Goal: Complete application form

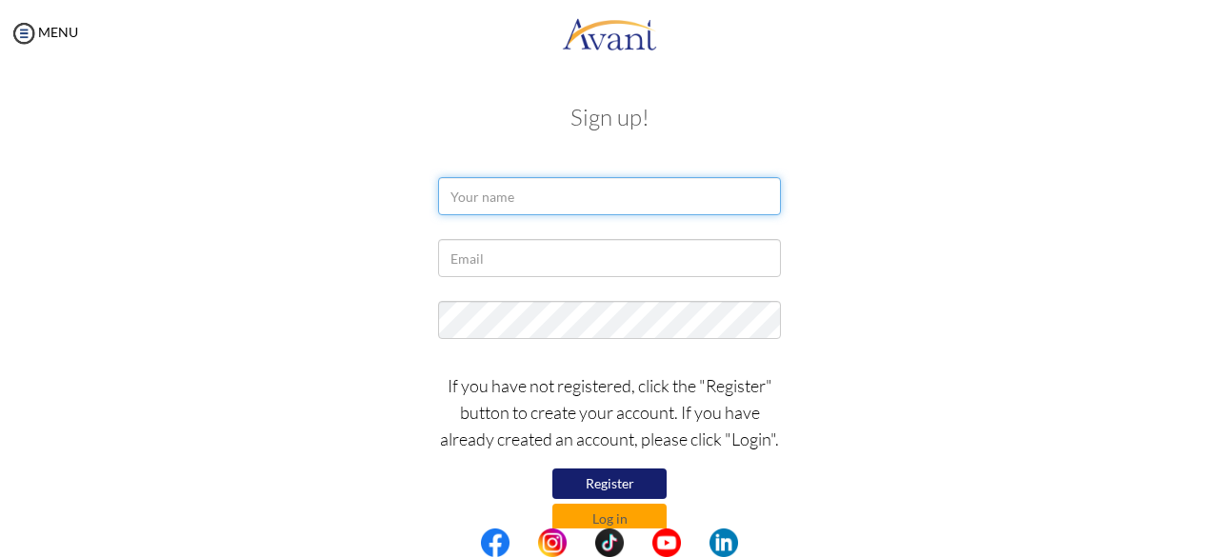
click at [508, 189] on input "text" at bounding box center [609, 196] width 343 height 38
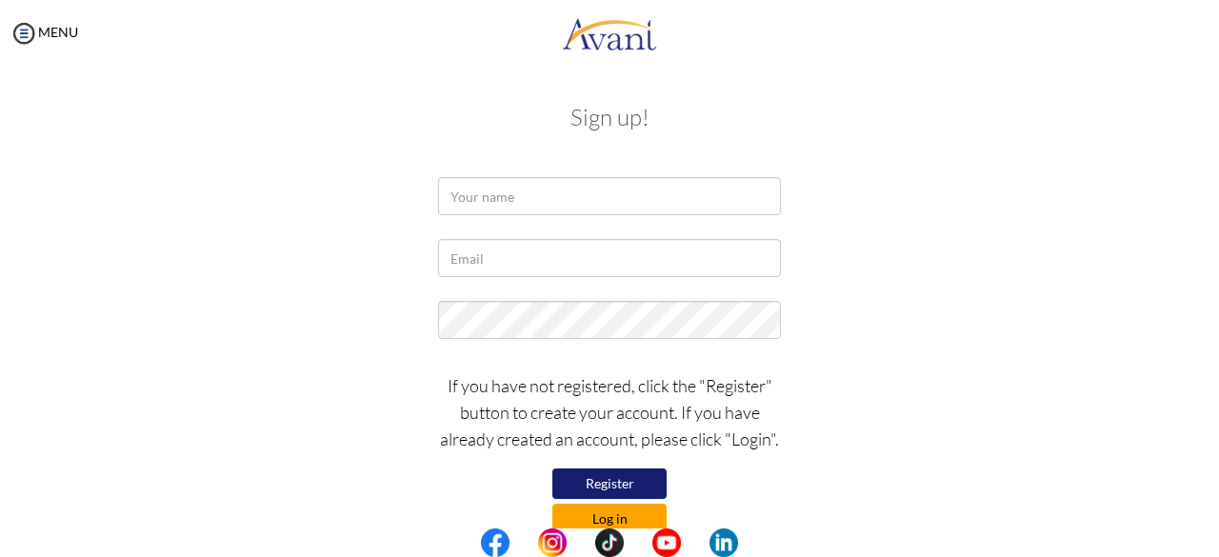
click at [615, 516] on button "Log in" at bounding box center [609, 519] width 114 height 30
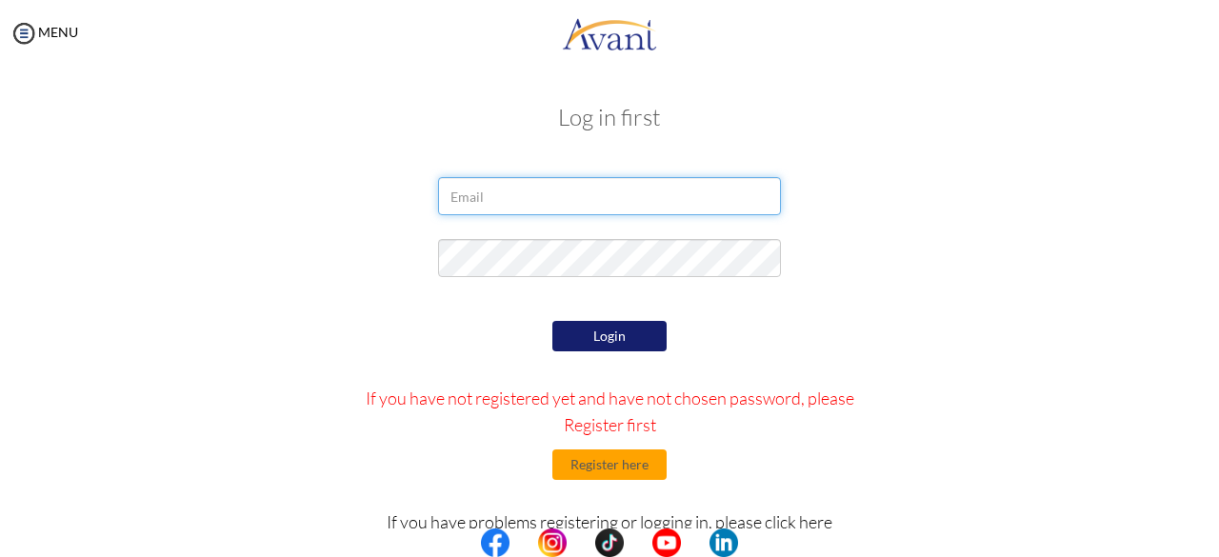
click at [629, 207] on input "email" at bounding box center [609, 196] width 343 height 38
type input "edkwade6@gmail.com"
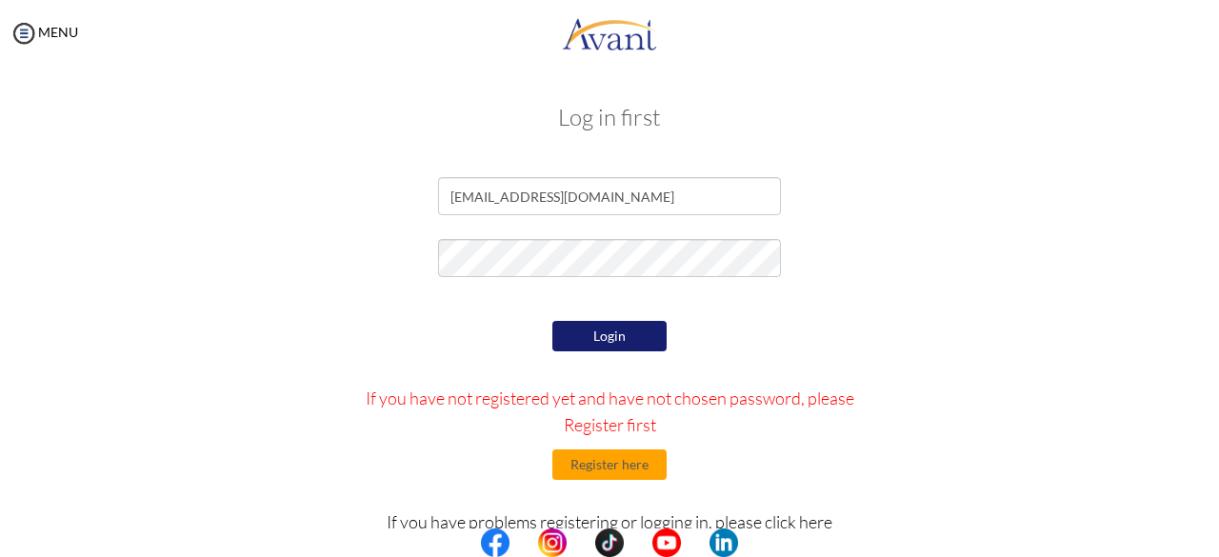
click at [602, 344] on button "Login" at bounding box center [609, 336] width 114 height 30
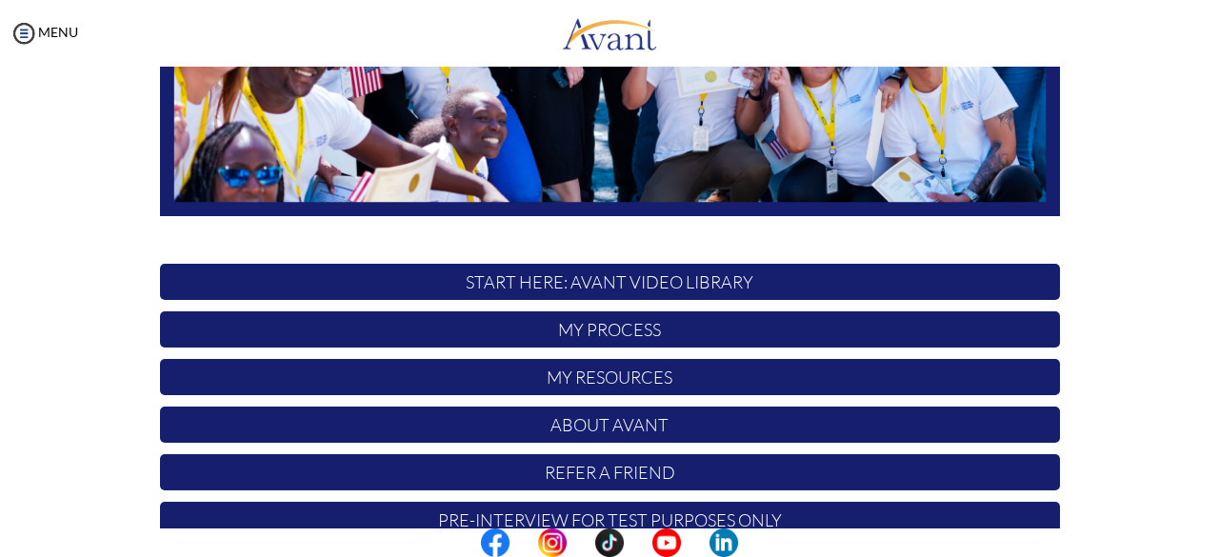
scroll to position [453, 0]
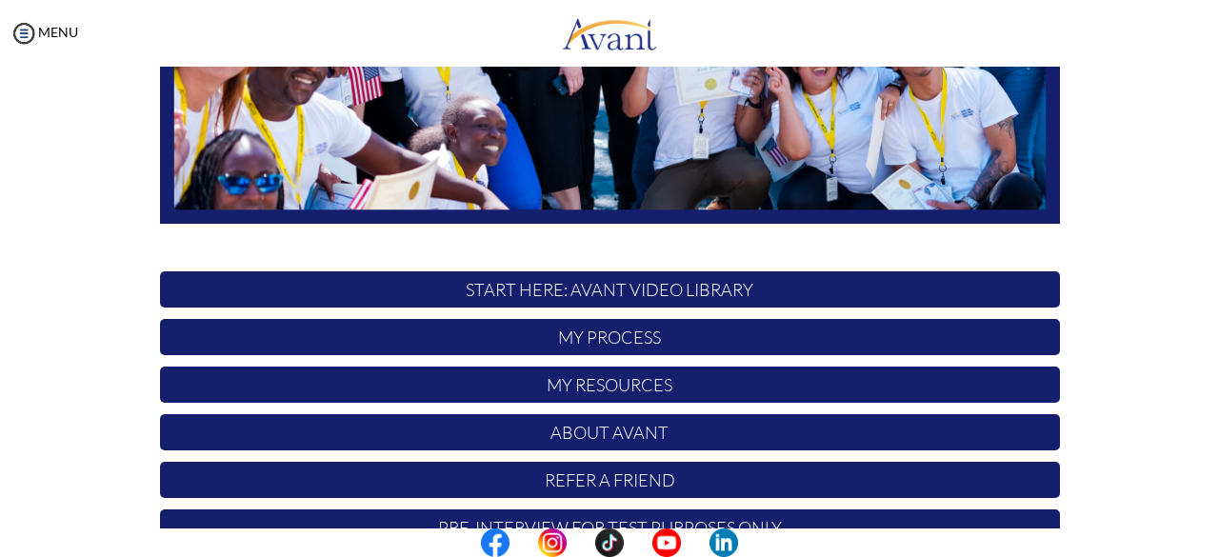
click at [799, 291] on p "START HERE: Avant Video Library" at bounding box center [610, 289] width 900 height 36
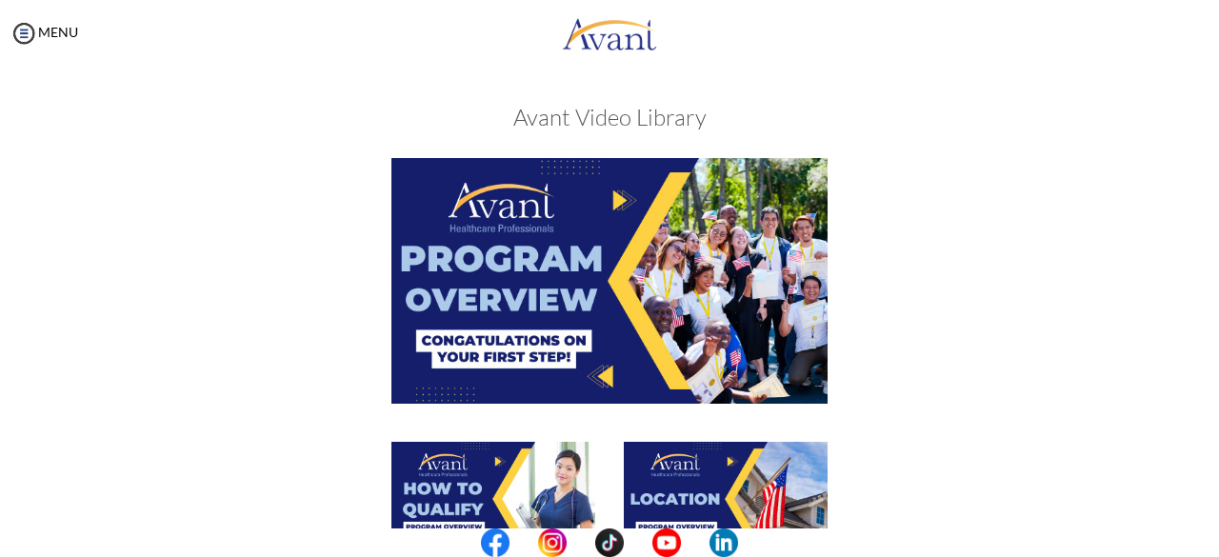
click at [661, 236] on img at bounding box center [609, 280] width 436 height 245
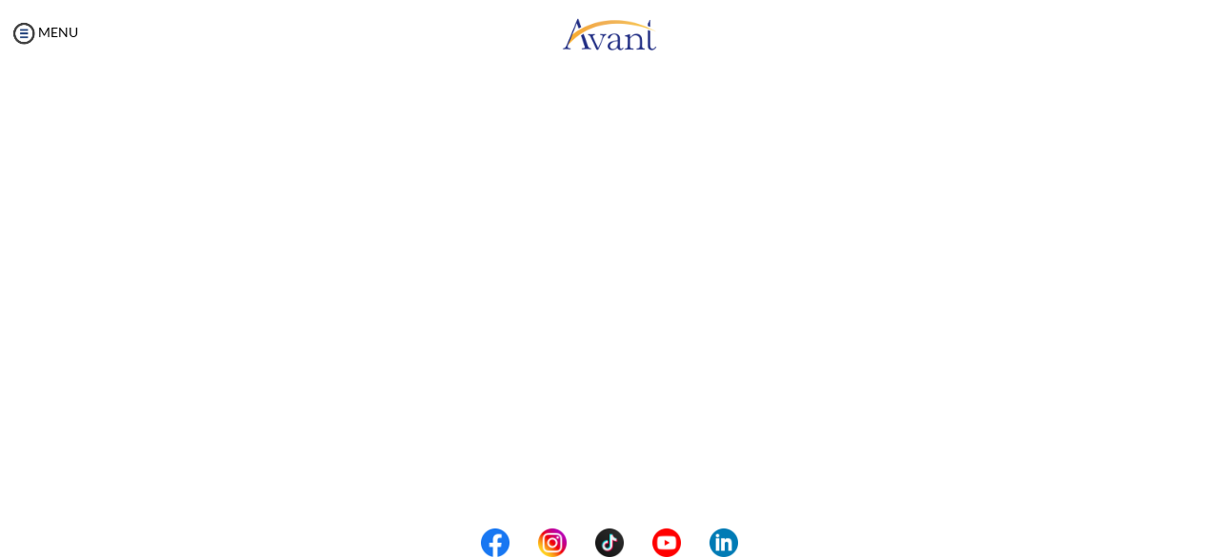
scroll to position [379, 0]
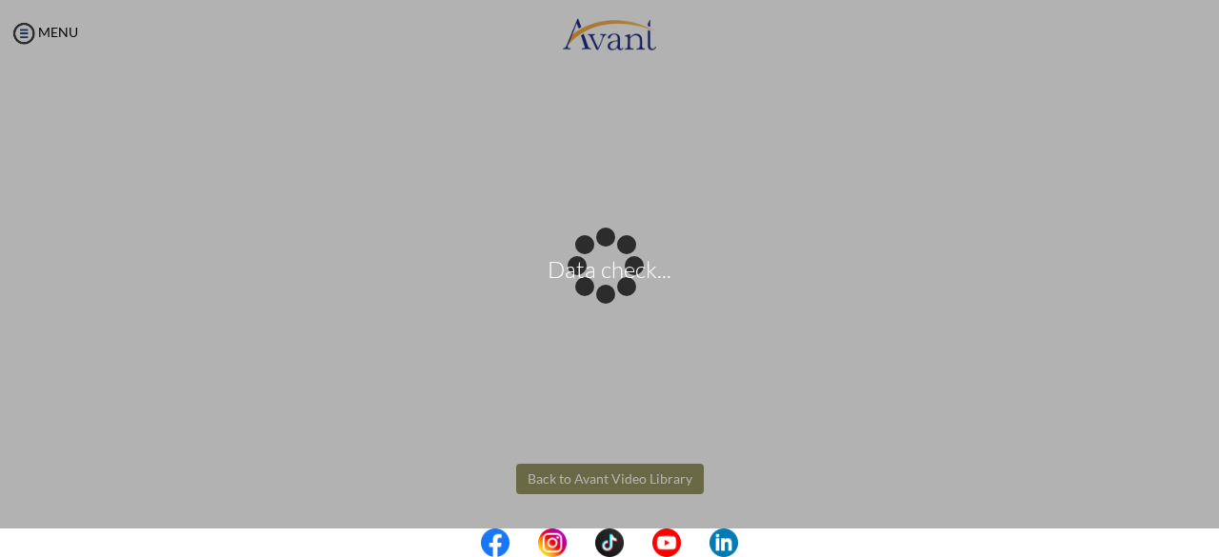
click at [618, 471] on body "Data check... Maintenance break. Please come back in 2 hours. MENU My Status Wh…" at bounding box center [609, 278] width 1219 height 557
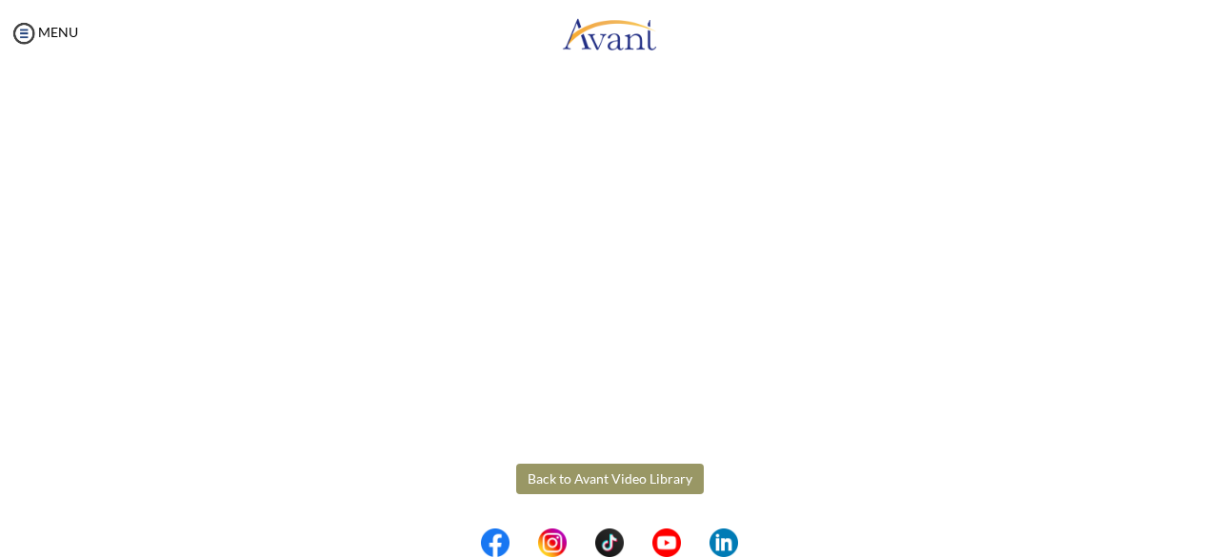
click at [630, 469] on button "Back to Avant Video Library" at bounding box center [610, 479] width 188 height 30
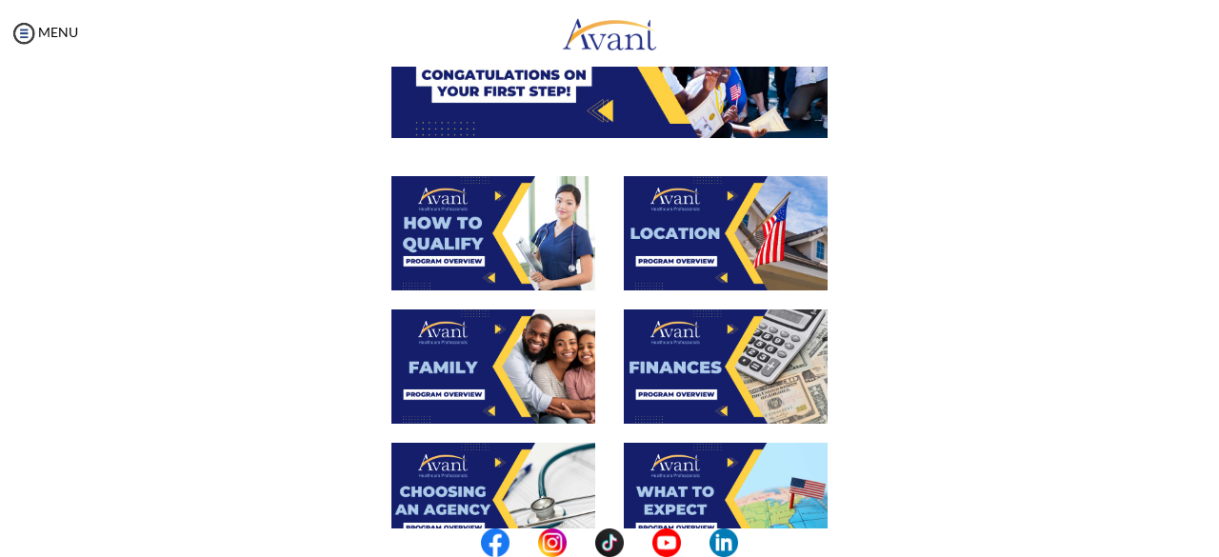
scroll to position [277, 0]
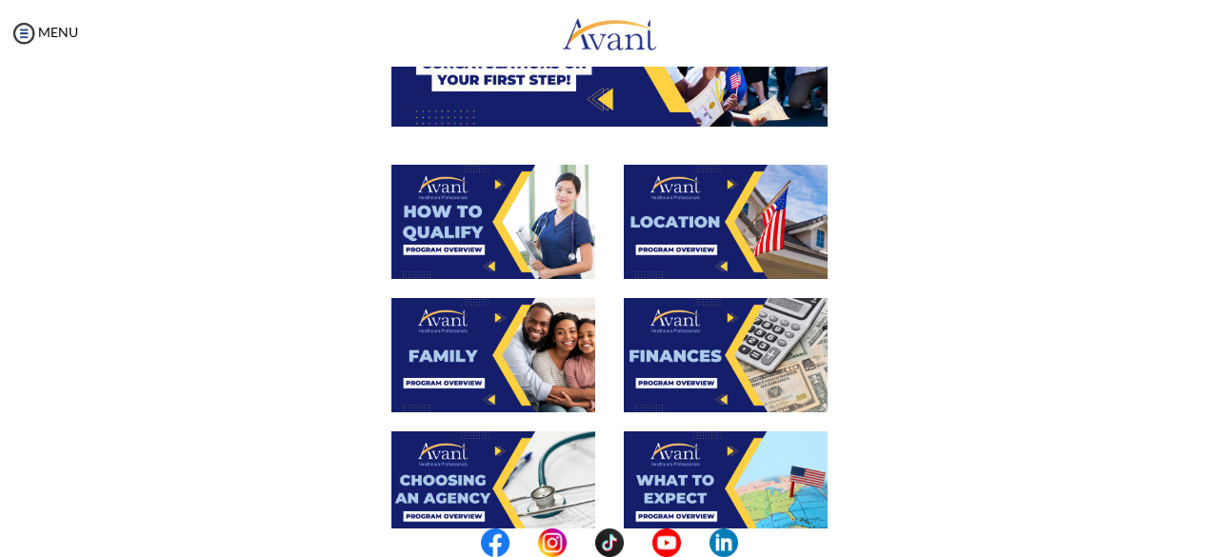
click at [489, 209] on img at bounding box center [493, 222] width 204 height 114
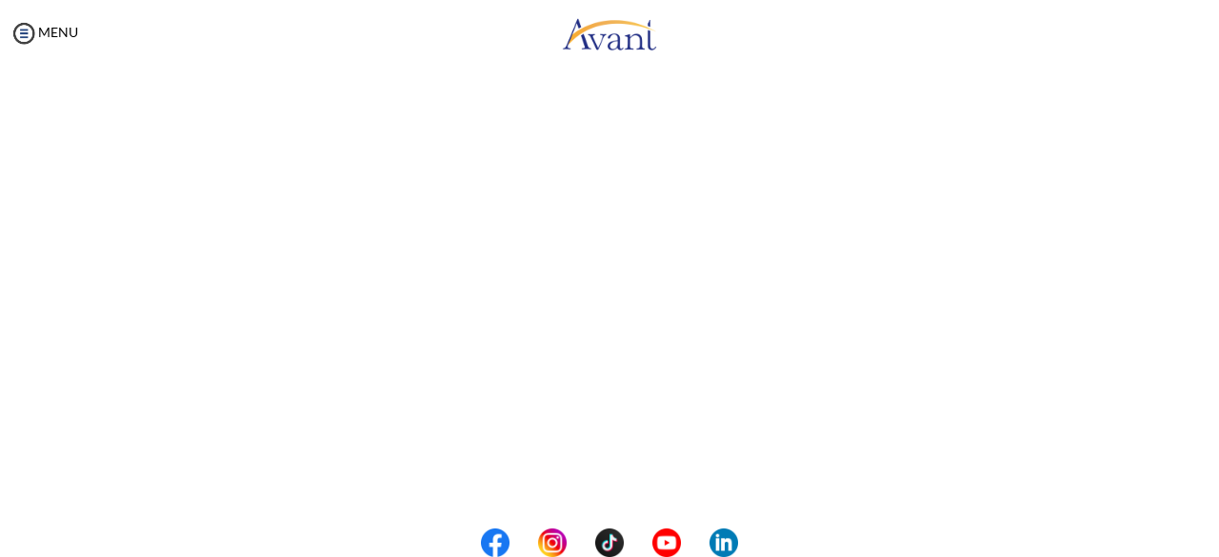
scroll to position [379, 0]
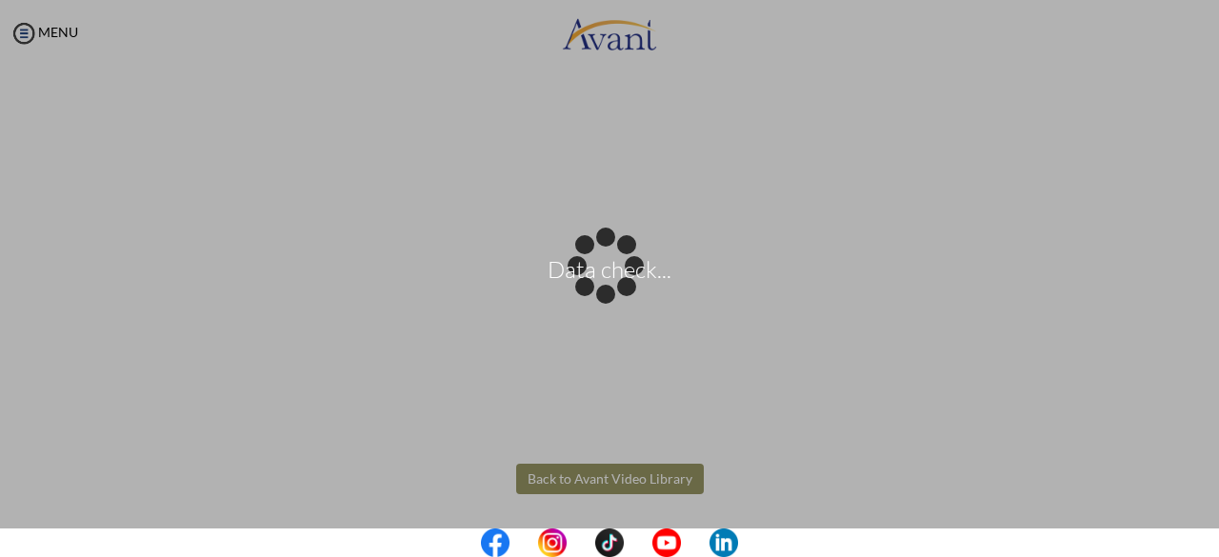
click at [601, 479] on body "Data check... Maintenance break. Please come back in 2 hours. MENU My Status Wh…" at bounding box center [609, 278] width 1219 height 557
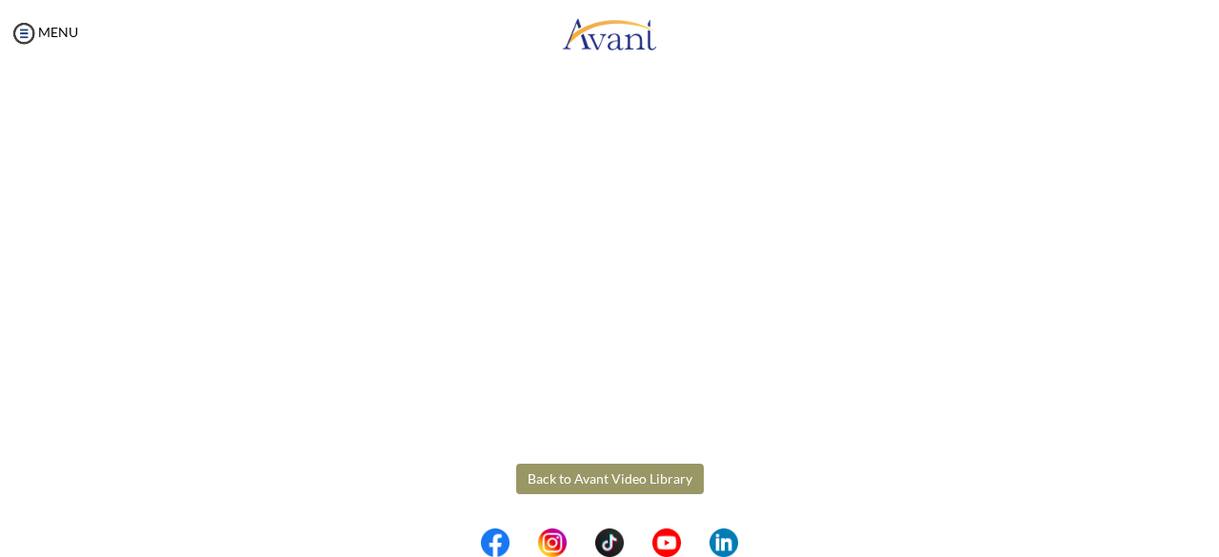
click at [601, 479] on button "Back to Avant Video Library" at bounding box center [610, 479] width 188 height 30
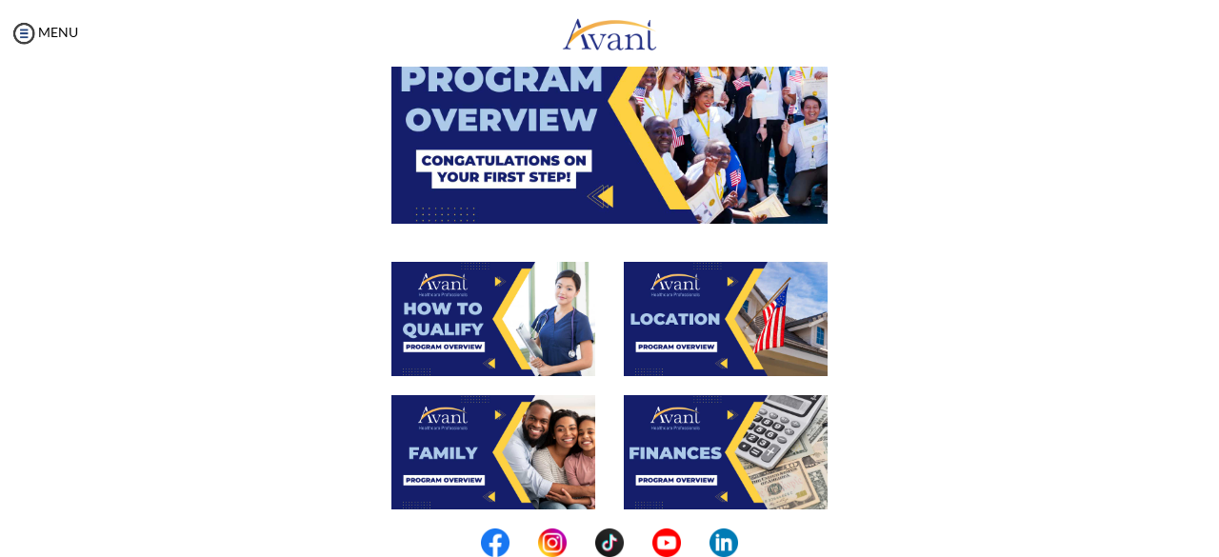
scroll to position [168, 0]
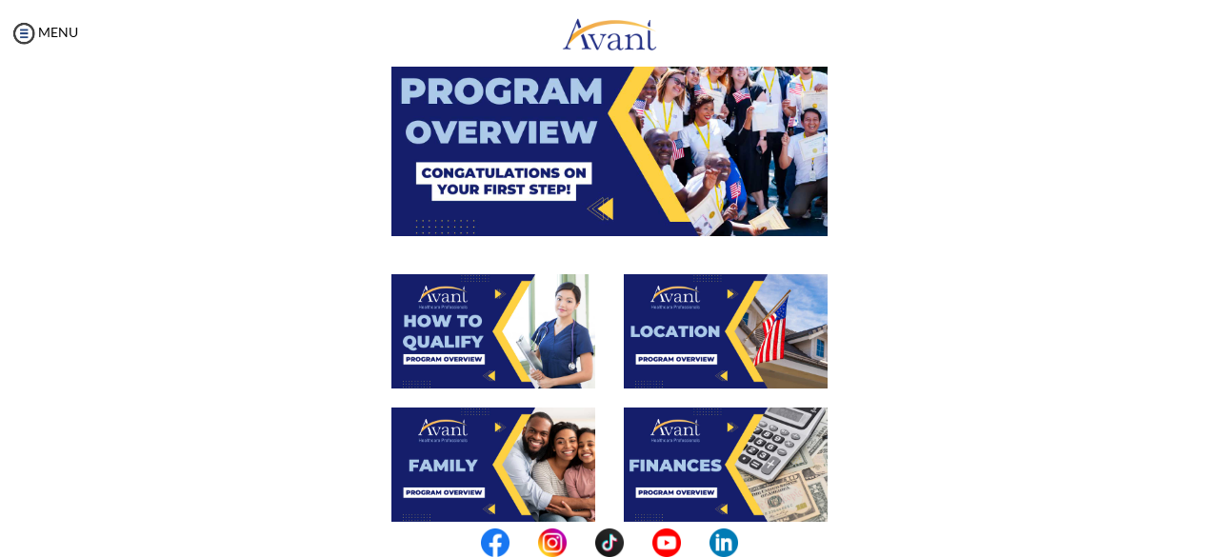
click at [676, 331] on img at bounding box center [726, 331] width 204 height 114
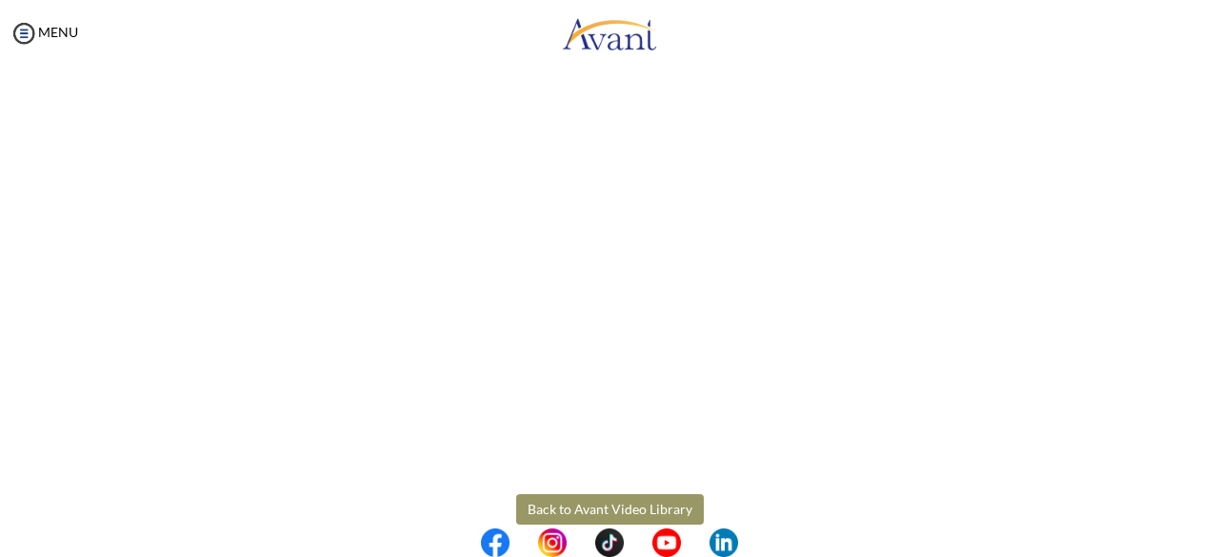
scroll to position [379, 0]
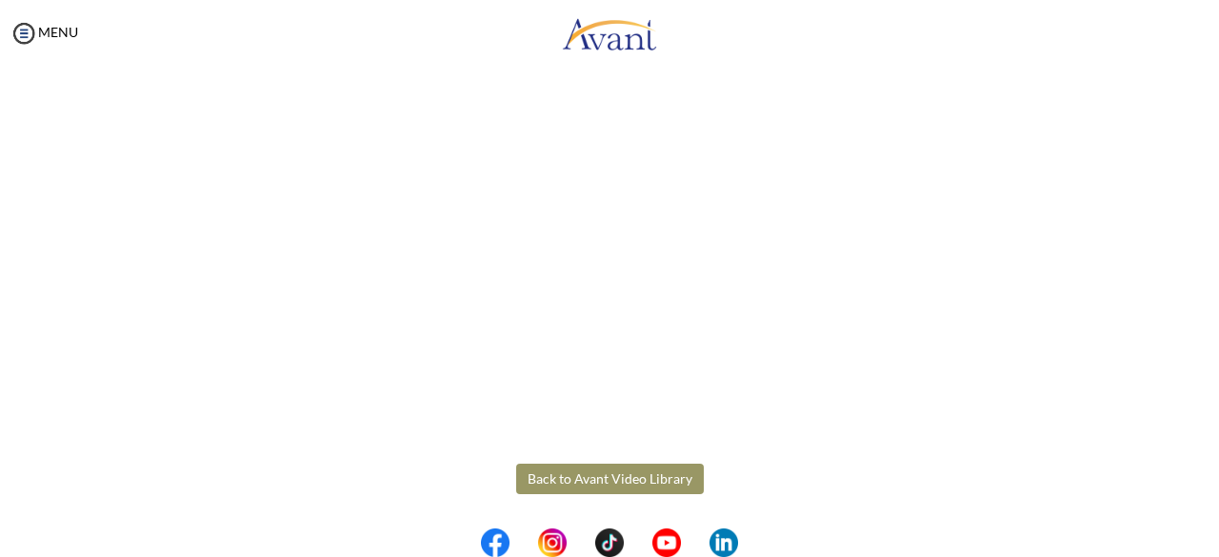
click at [568, 475] on body "Maintenance break. Please come back in 2 hours. MENU My Status What is the next…" at bounding box center [609, 278] width 1219 height 557
click at [568, 475] on button "Back to Avant Video Library" at bounding box center [610, 479] width 188 height 30
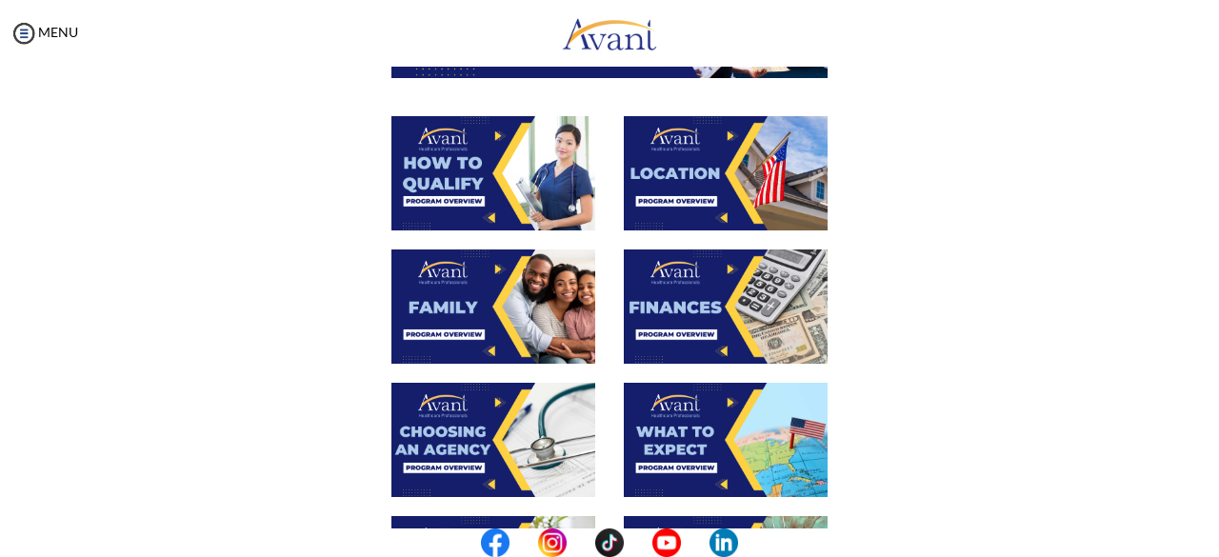
scroll to position [341, 0]
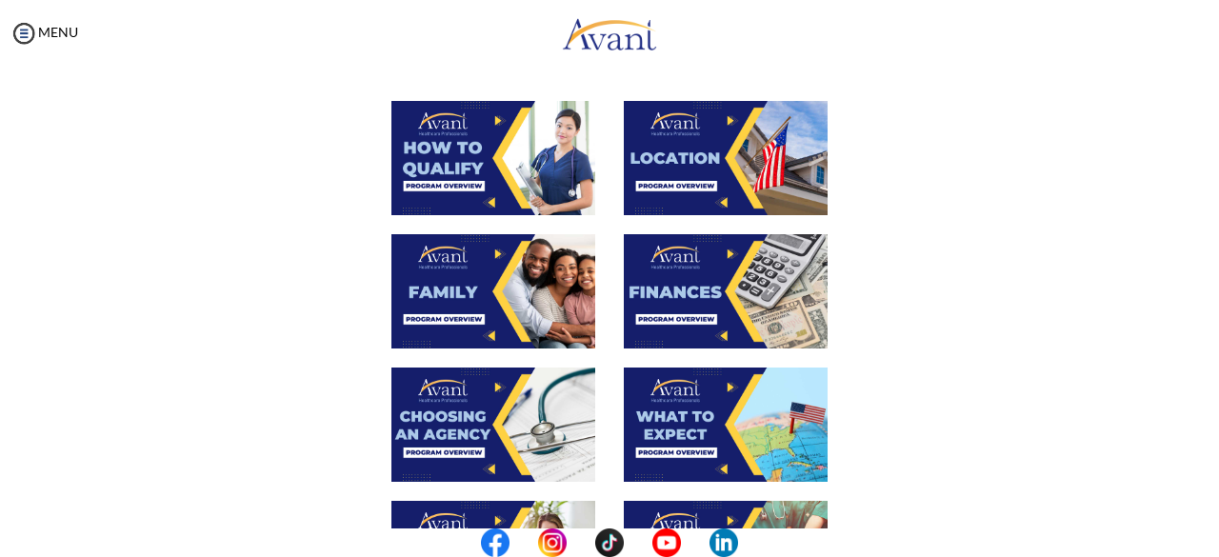
click at [449, 283] on img at bounding box center [493, 291] width 204 height 114
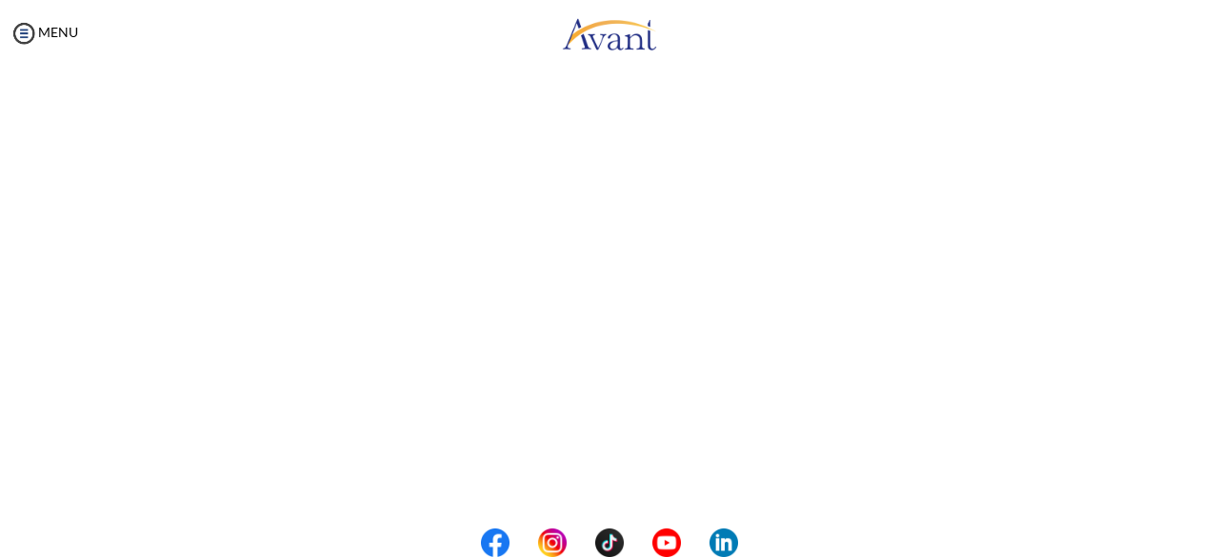
scroll to position [583, 0]
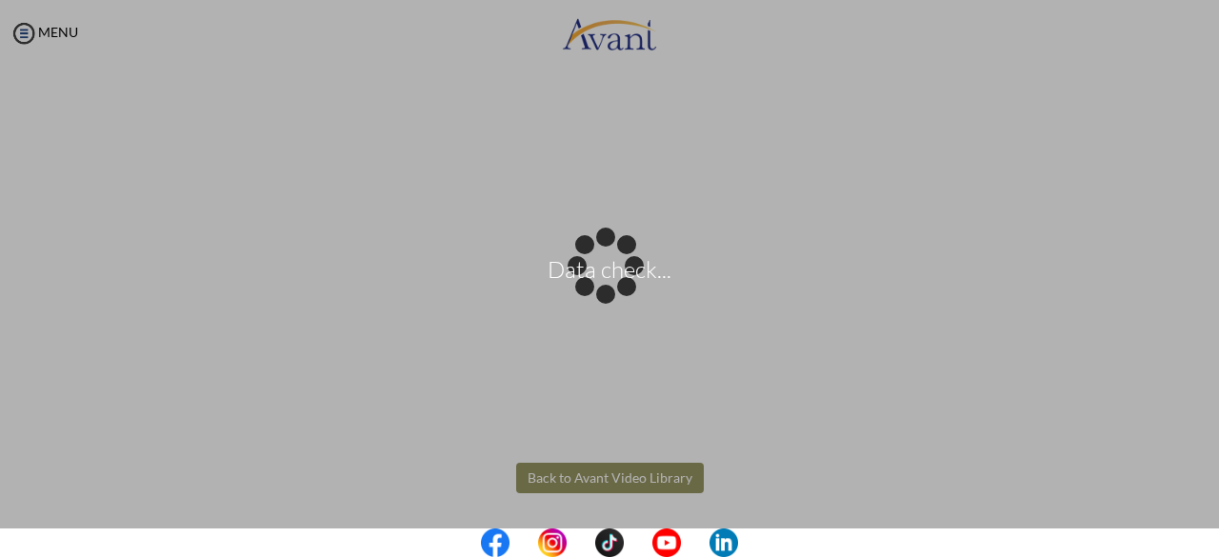
click at [592, 477] on body "Data check... Maintenance break. Please come back in 2 hours. MENU My Status Wh…" at bounding box center [609, 278] width 1219 height 557
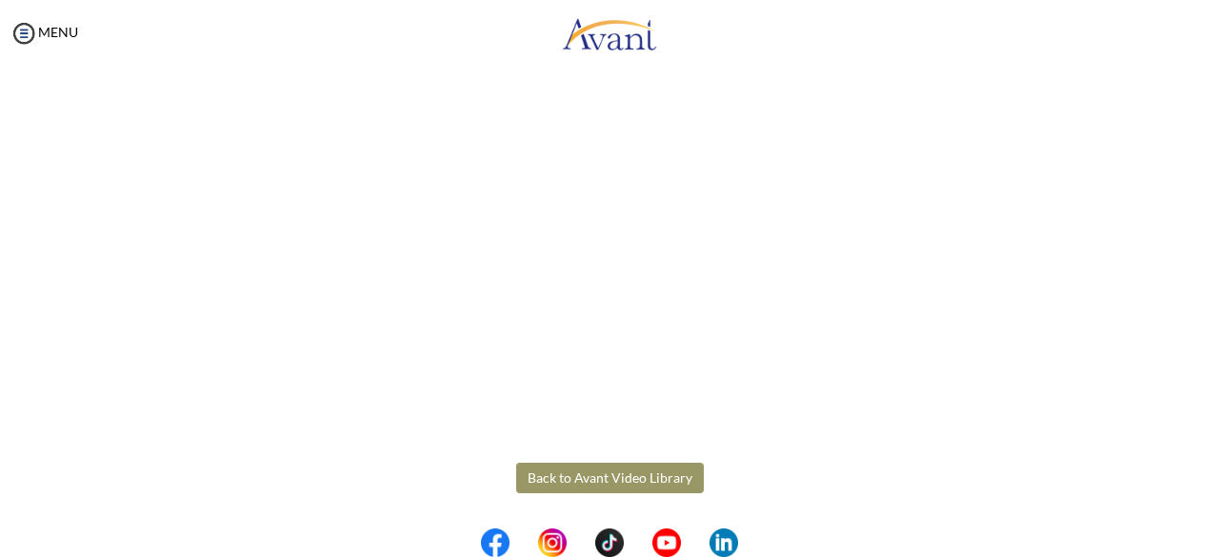
click at [592, 477] on button "Back to Avant Video Library" at bounding box center [610, 478] width 188 height 30
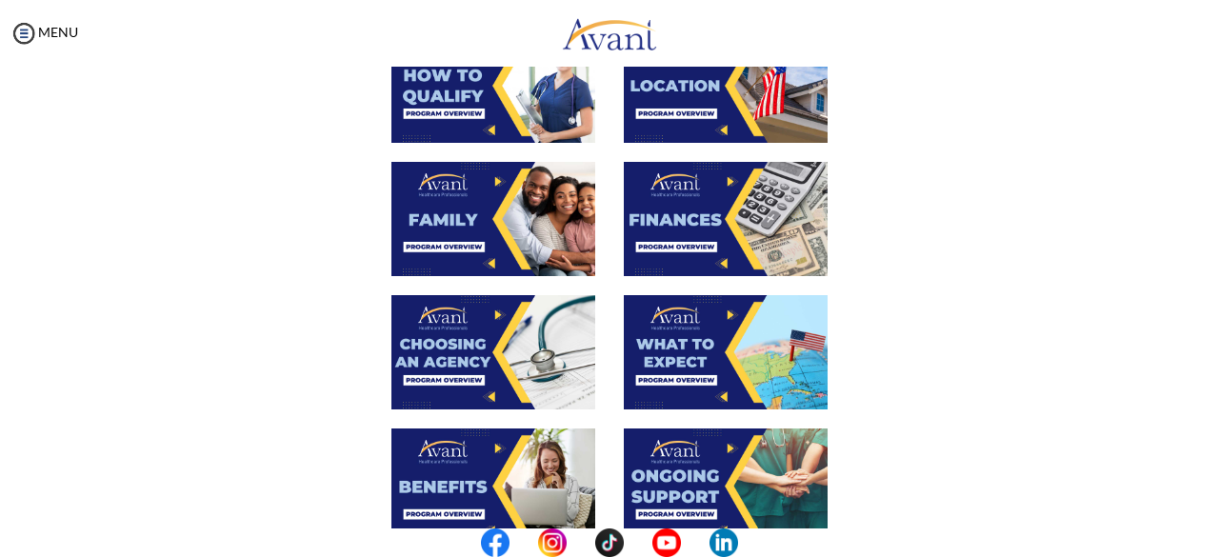
scroll to position [417, 0]
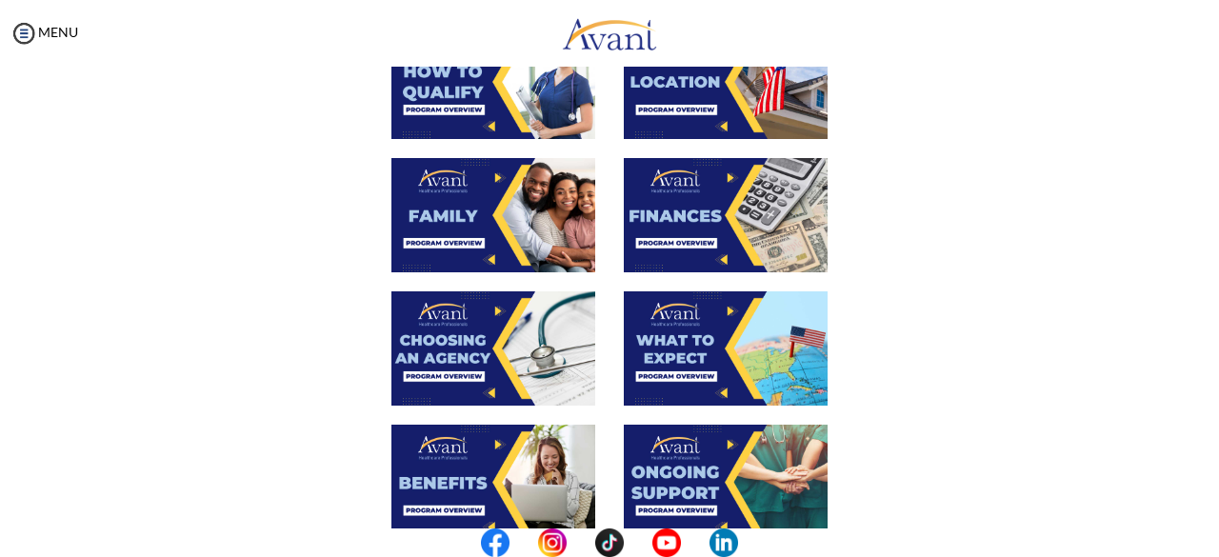
click at [726, 201] on img at bounding box center [726, 215] width 204 height 114
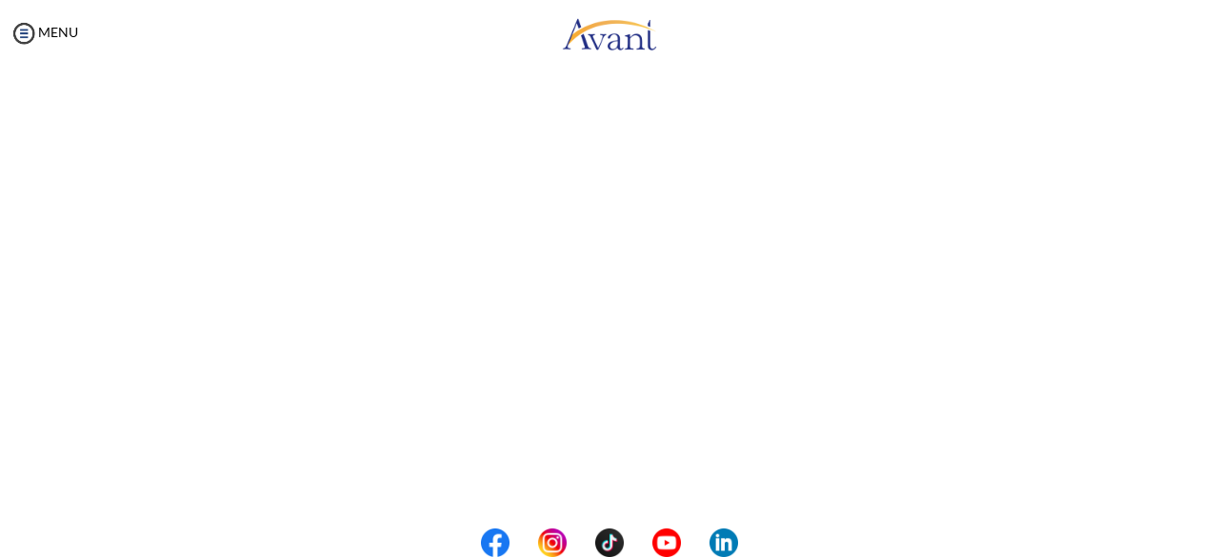
scroll to position [379, 0]
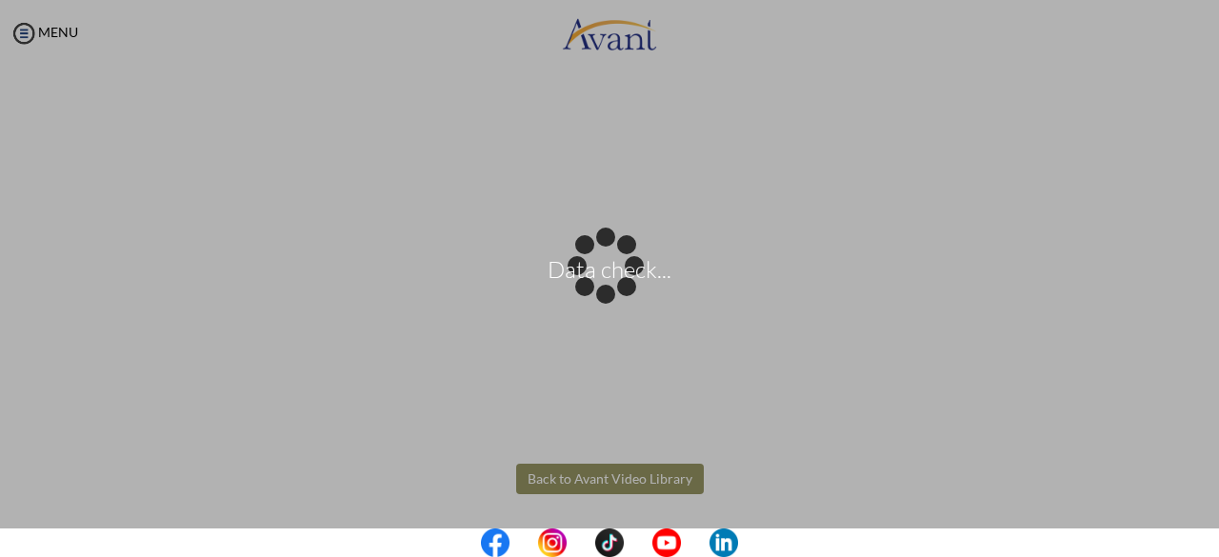
click at [611, 471] on body "Data check... Maintenance break. Please come back in 2 hours. MENU My Status Wh…" at bounding box center [609, 278] width 1219 height 557
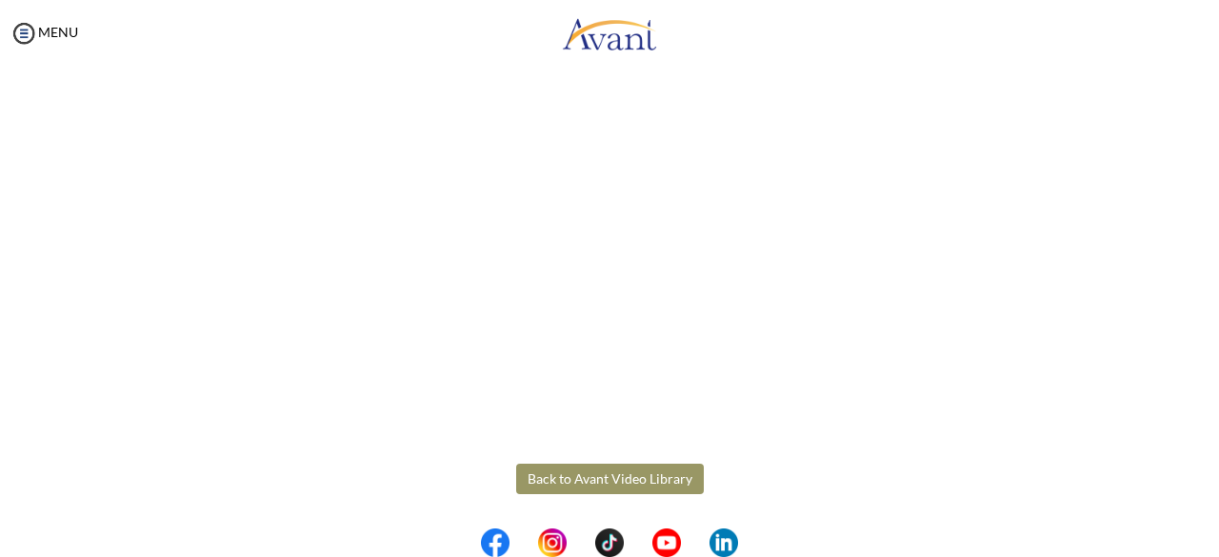
click at [611, 471] on button "Back to Avant Video Library" at bounding box center [610, 479] width 188 height 30
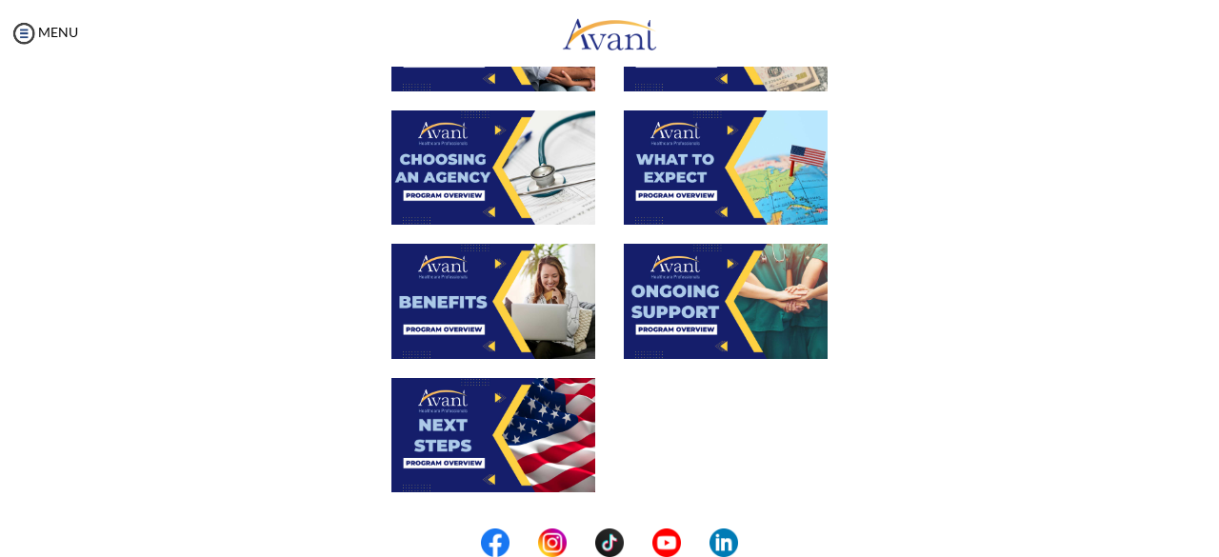
scroll to position [617, 0]
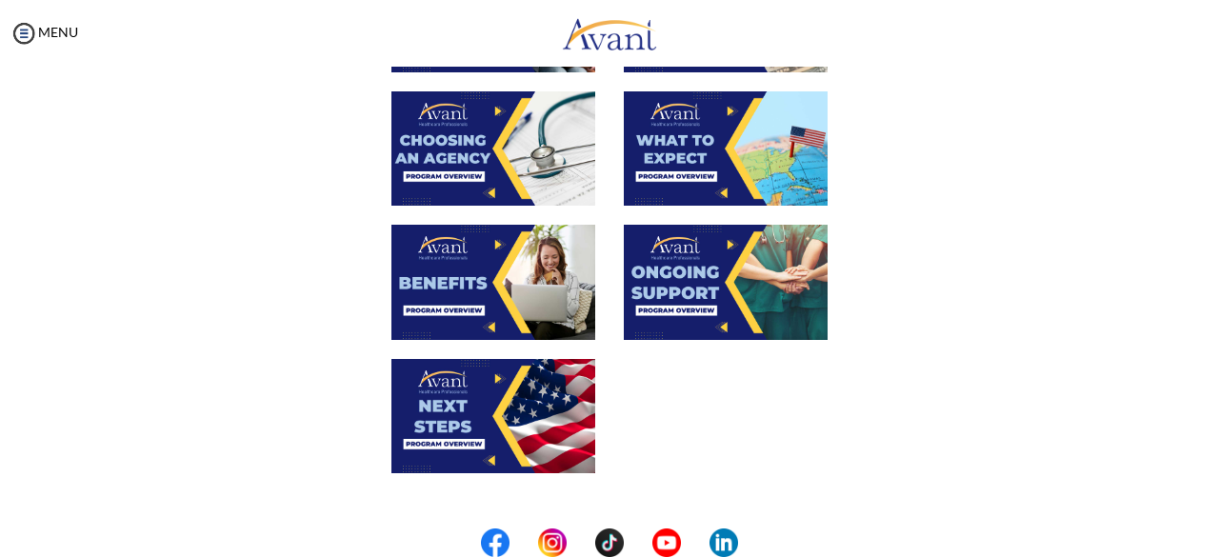
click at [465, 142] on img at bounding box center [493, 148] width 204 height 114
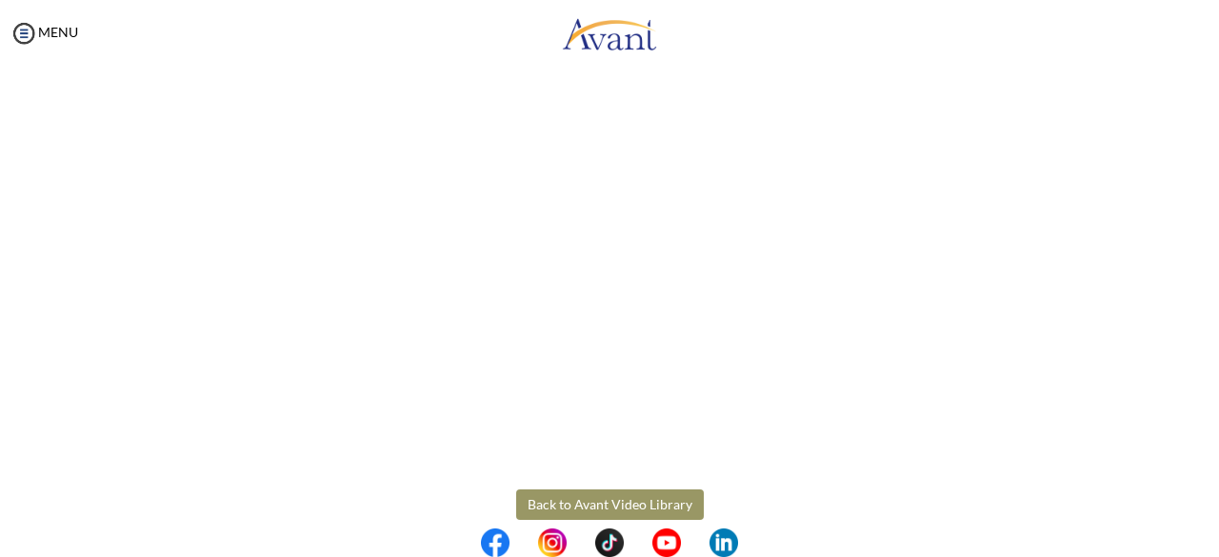
scroll to position [569, 0]
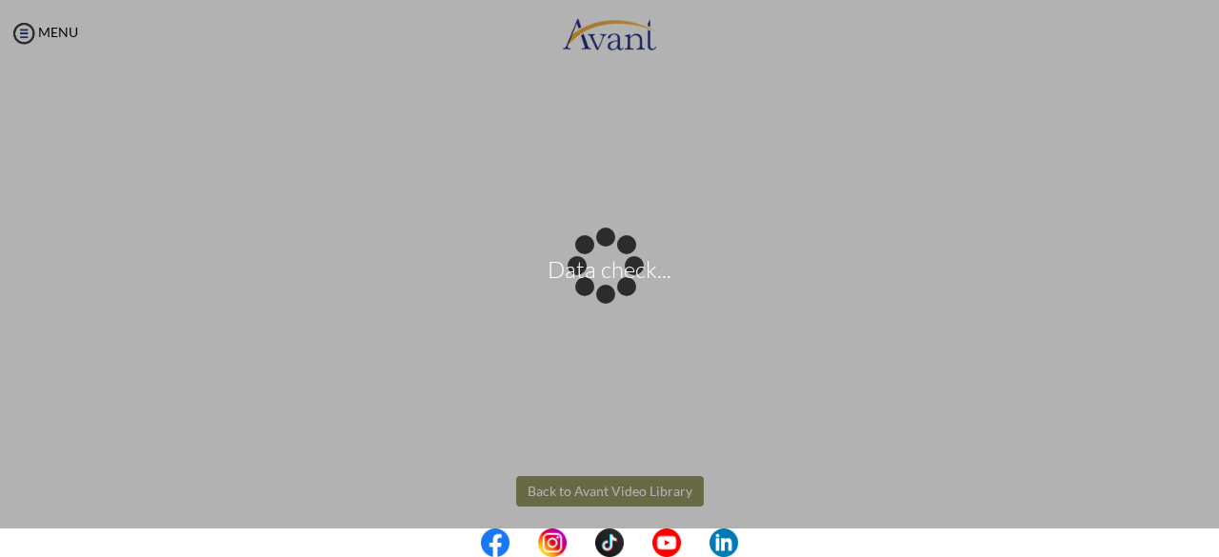
click at [596, 490] on body "Data check... Maintenance break. Please come back in 2 hours. MENU My Status Wh…" at bounding box center [609, 278] width 1219 height 557
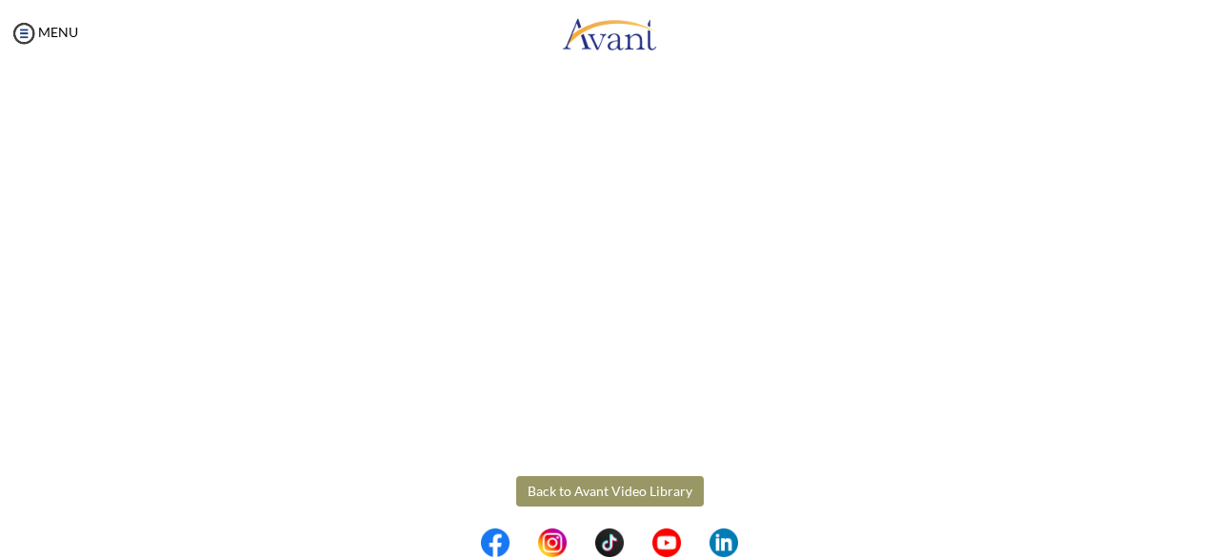
click at [596, 490] on button "Back to Avant Video Library" at bounding box center [610, 491] width 188 height 30
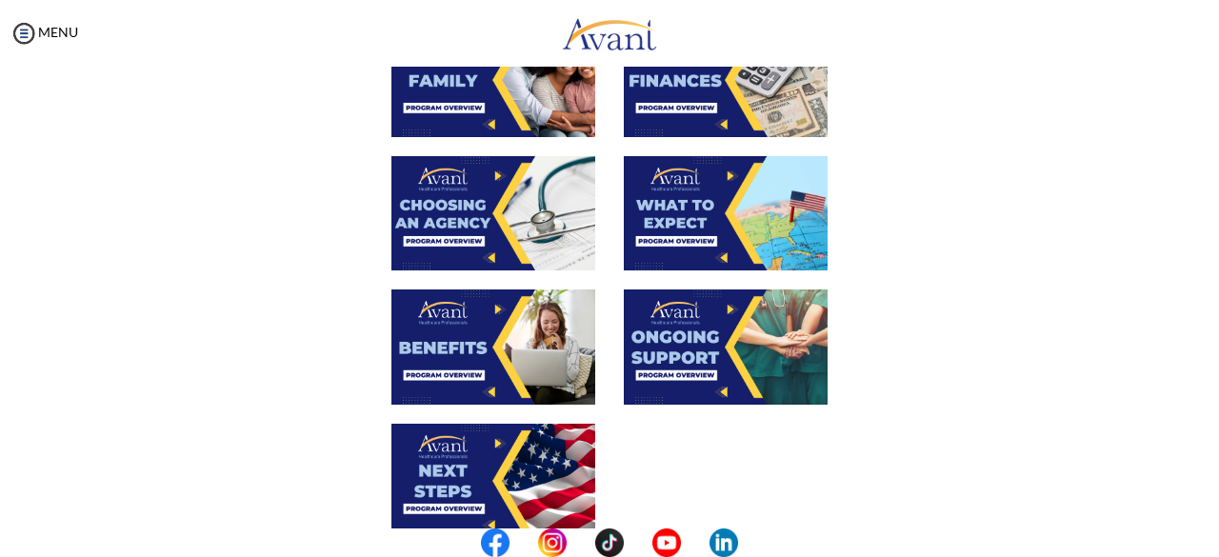
scroll to position [588, 0]
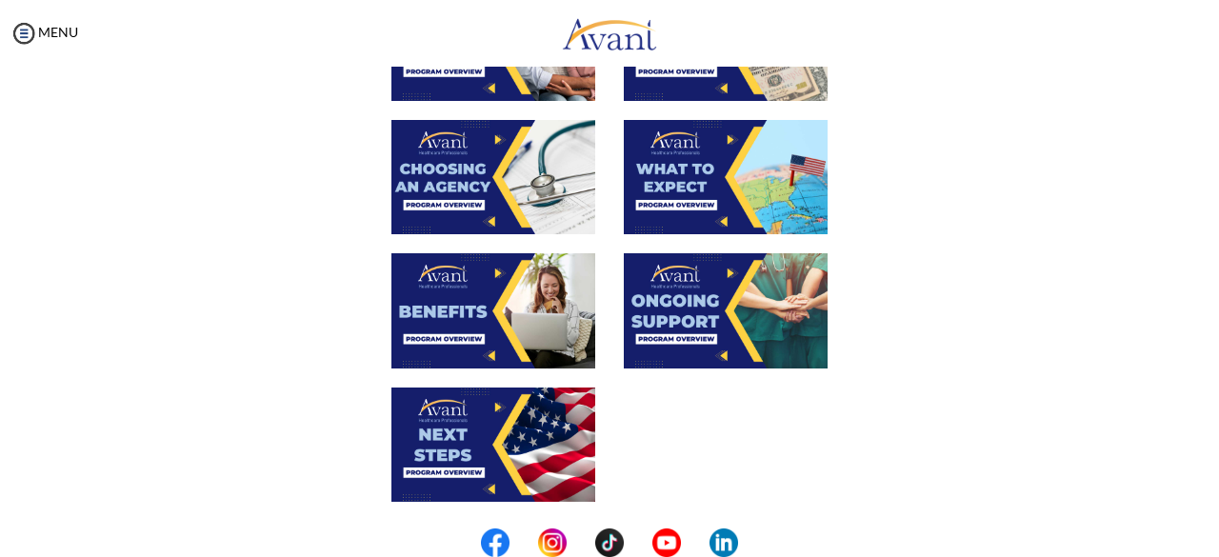
click at [707, 168] on img at bounding box center [726, 177] width 204 height 114
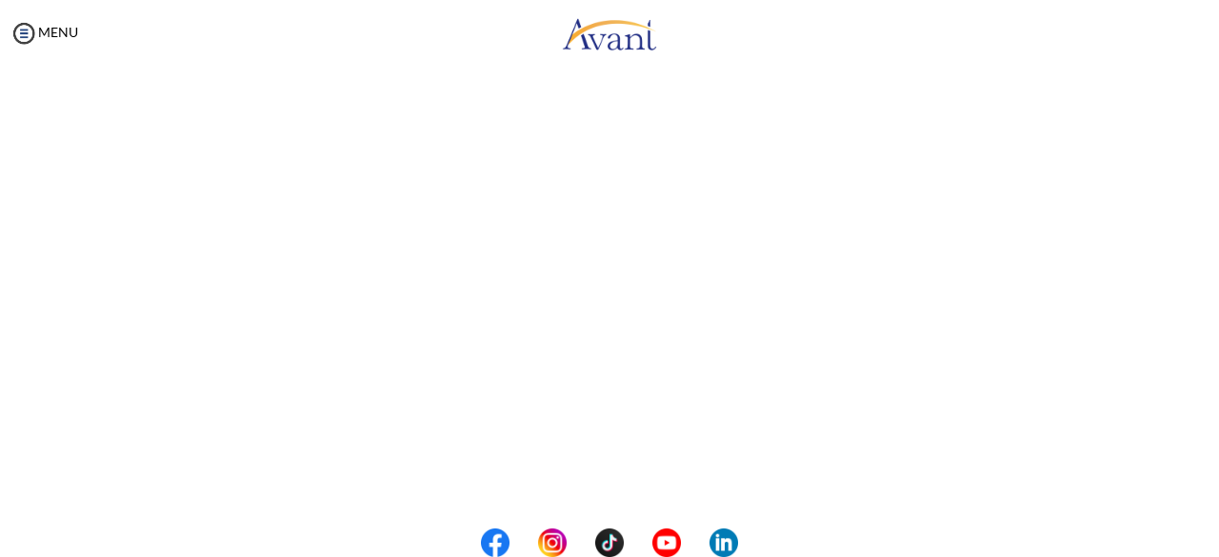
scroll to position [583, 0]
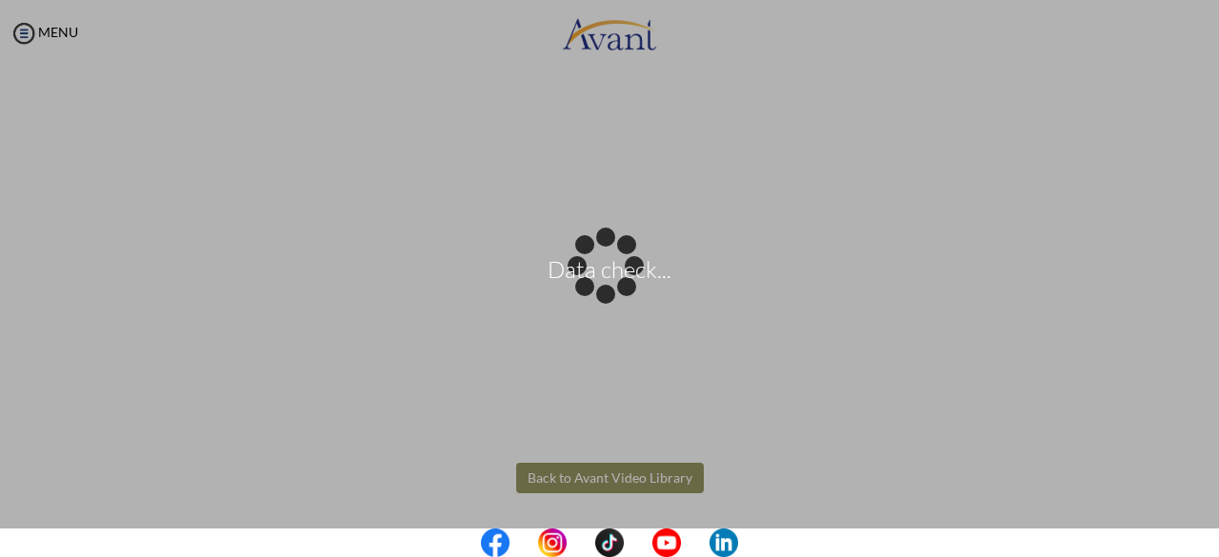
click at [613, 471] on body "Data check... Maintenance break. Please come back in 2 hours. MENU My Status Wh…" at bounding box center [609, 278] width 1219 height 557
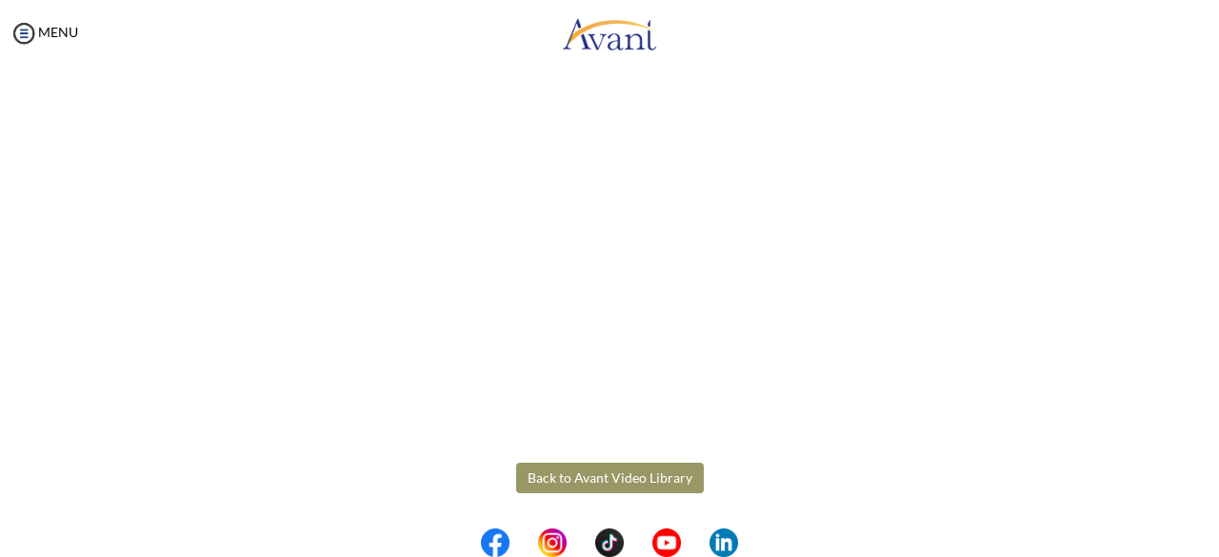
click at [613, 471] on button "Back to Avant Video Library" at bounding box center [610, 478] width 188 height 30
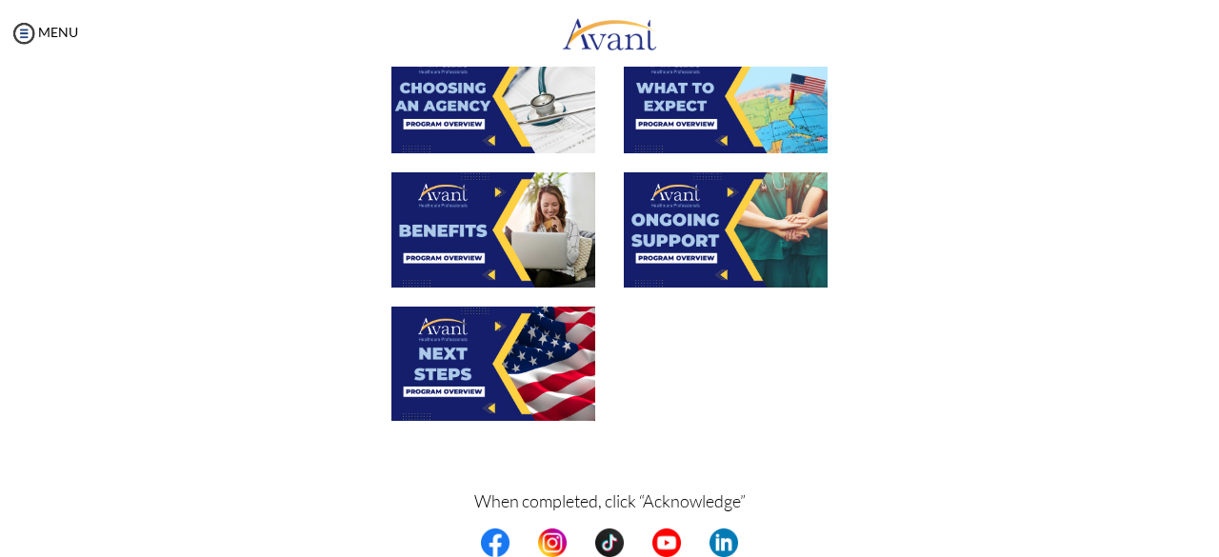
scroll to position [671, 0]
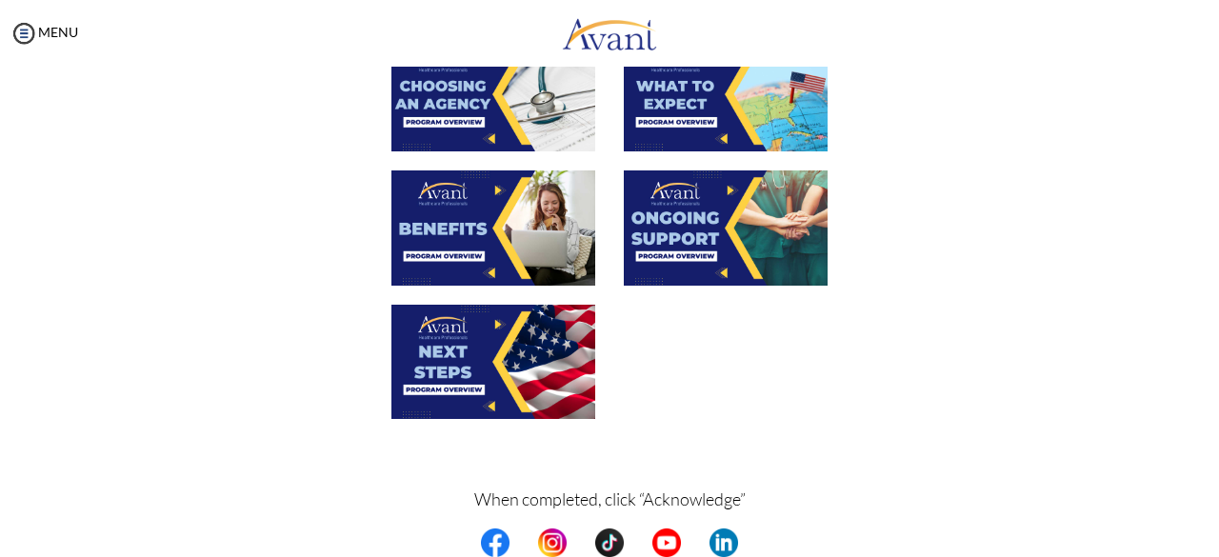
click at [467, 210] on img at bounding box center [493, 227] width 204 height 114
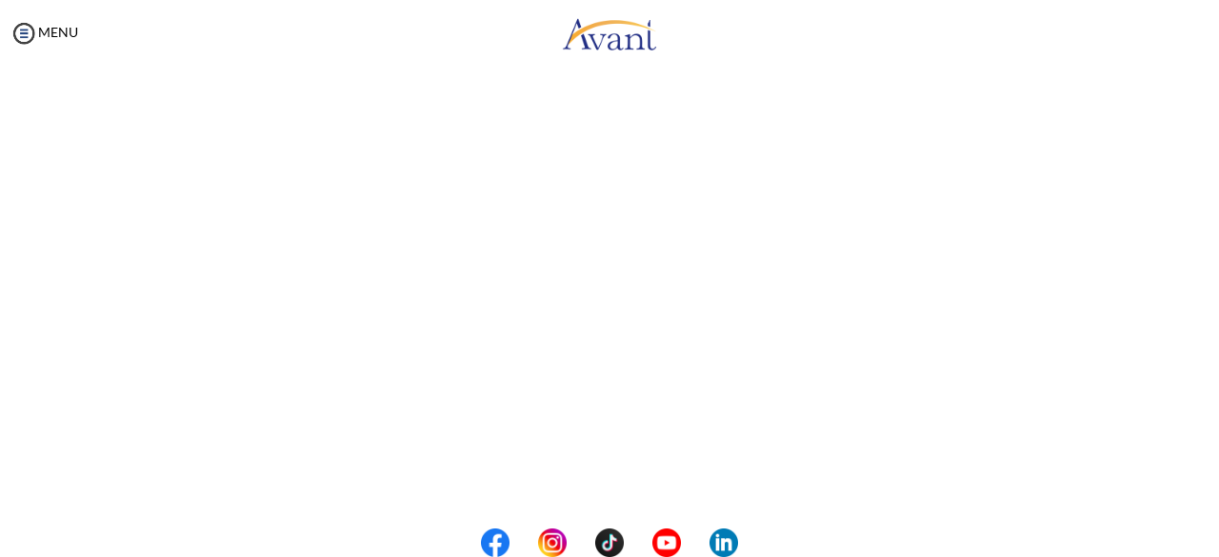
scroll to position [583, 0]
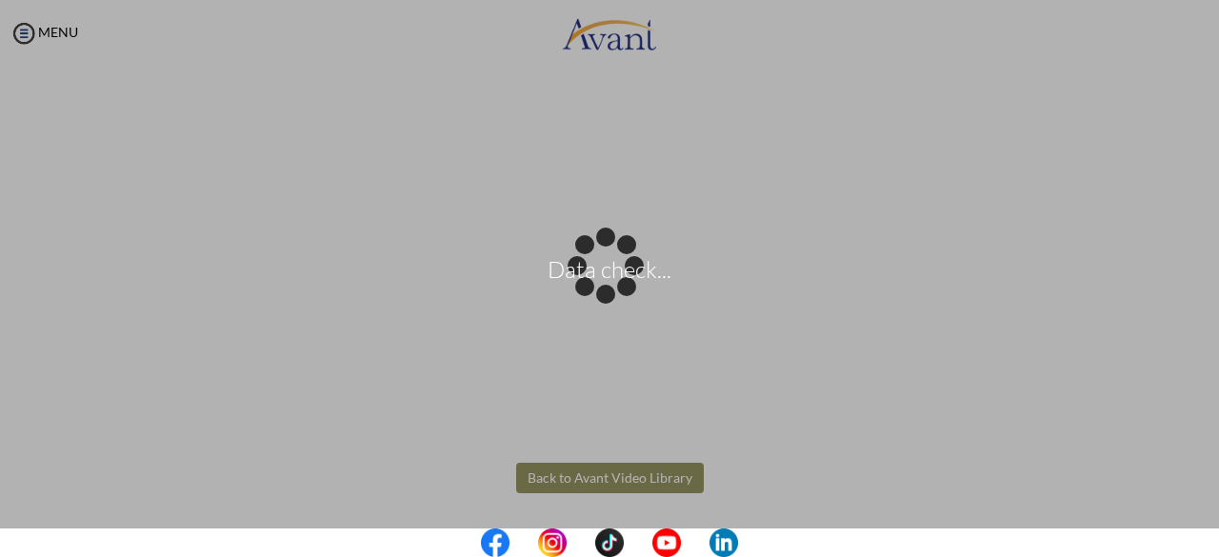
click at [613, 480] on body "Data check... Maintenance break. Please come back in 2 hours. MENU My Status Wh…" at bounding box center [609, 278] width 1219 height 557
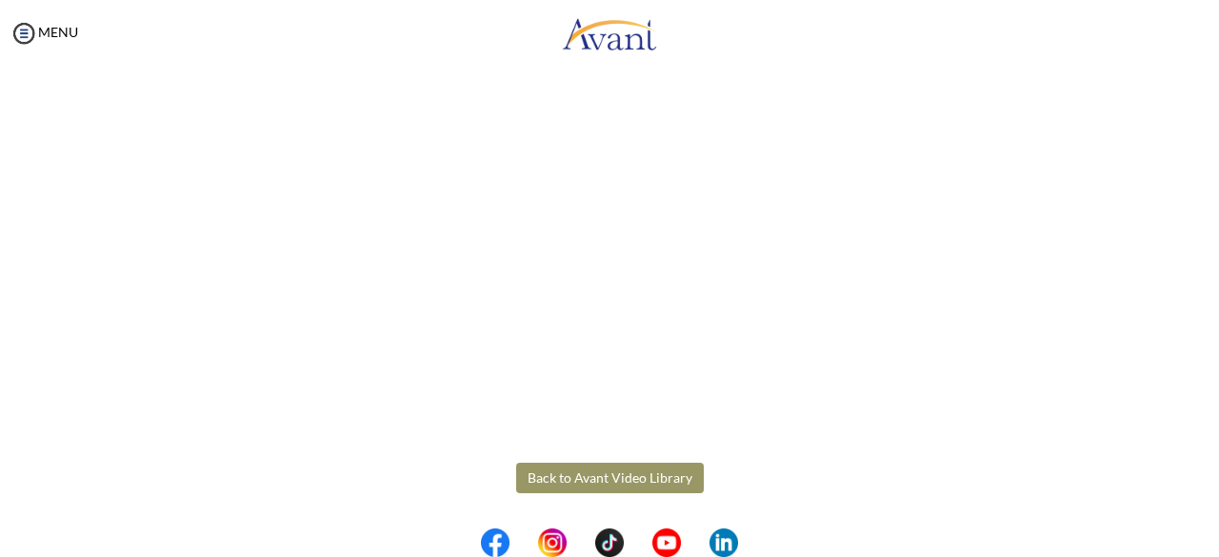
click at [613, 480] on button "Back to Avant Video Library" at bounding box center [610, 478] width 188 height 30
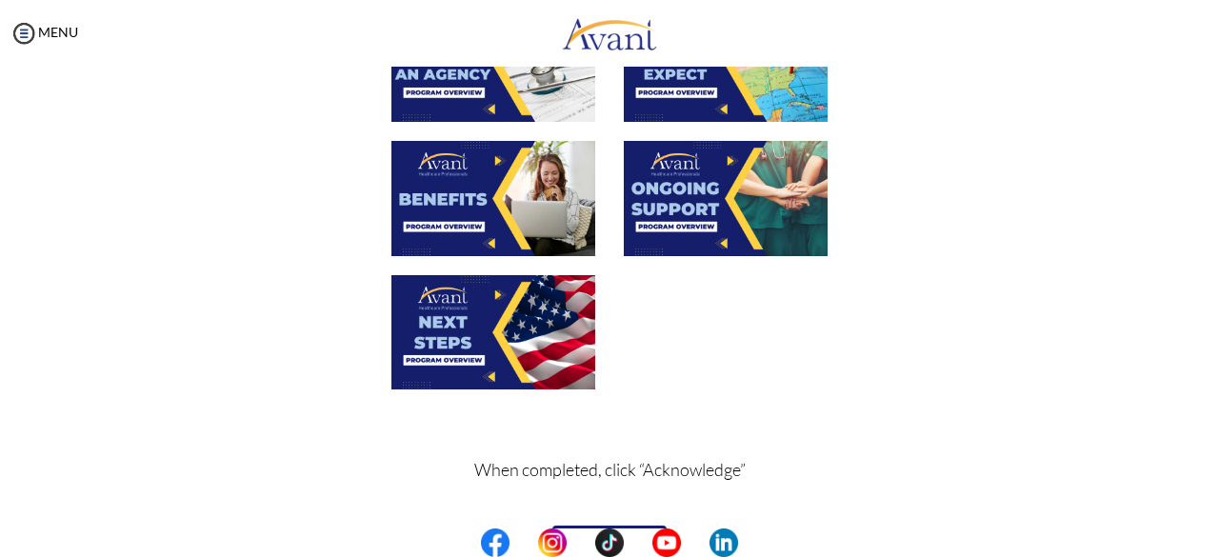
scroll to position [719, 0]
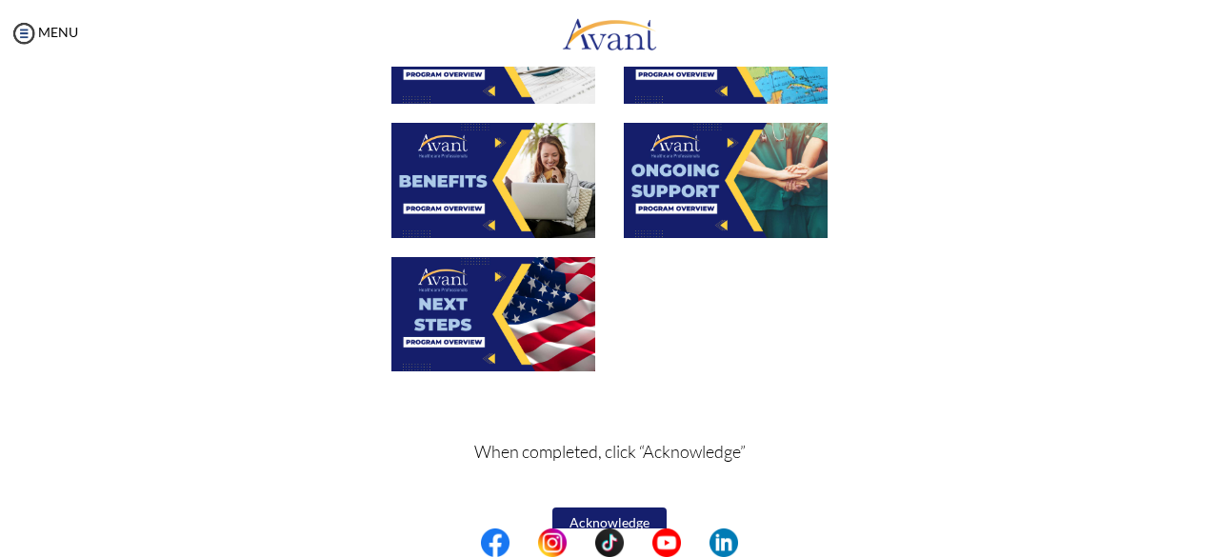
click at [705, 174] on img at bounding box center [726, 180] width 204 height 114
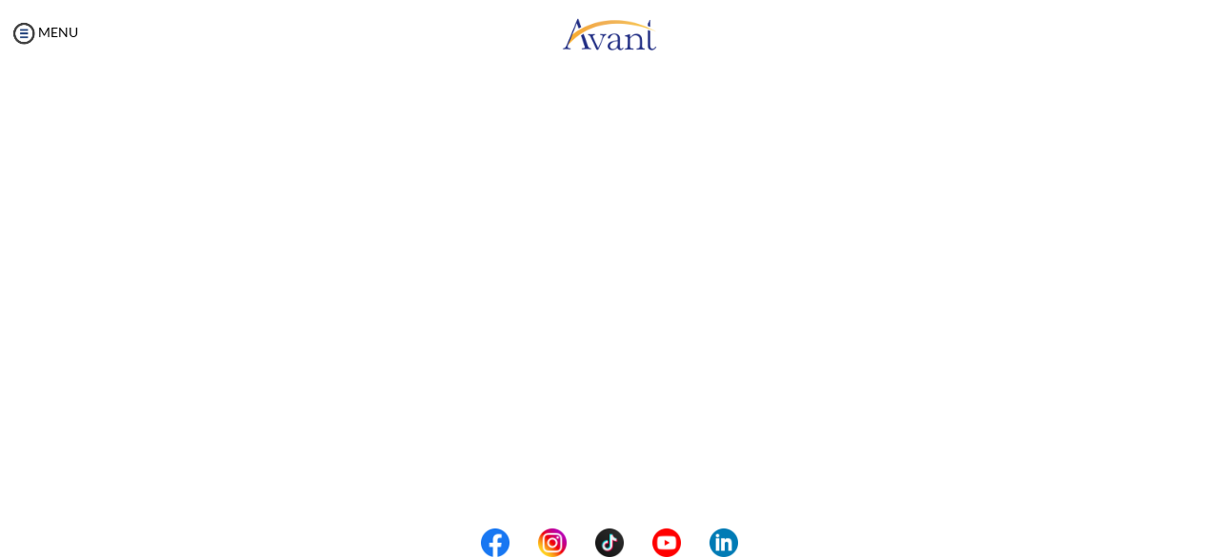
scroll to position [583, 0]
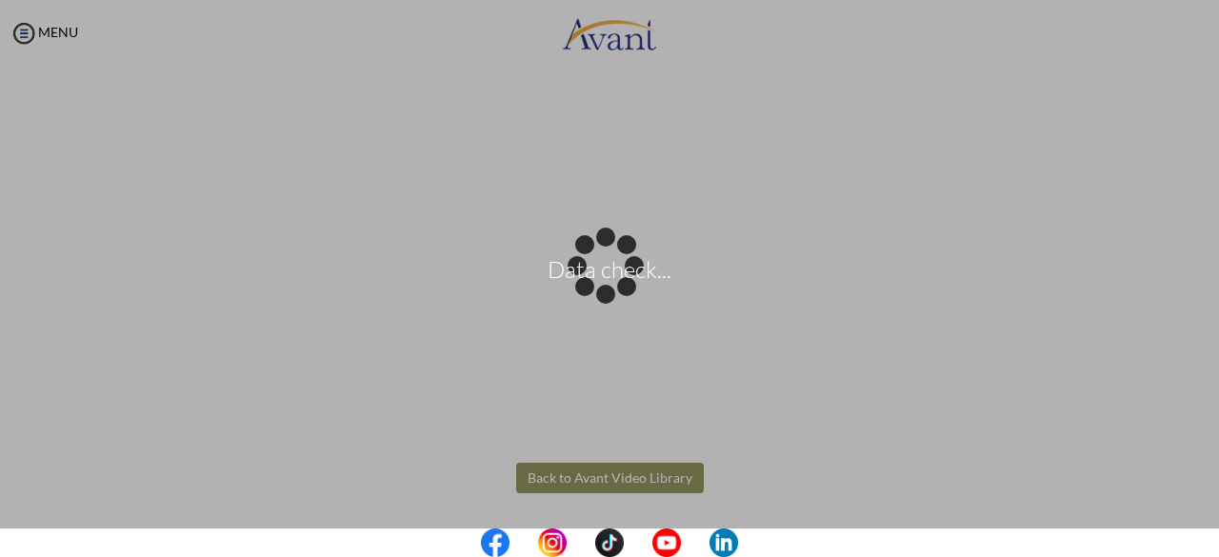
click at [599, 471] on body "Data check... Maintenance break. Please come back in 2 hours. MENU My Status Wh…" at bounding box center [609, 278] width 1219 height 557
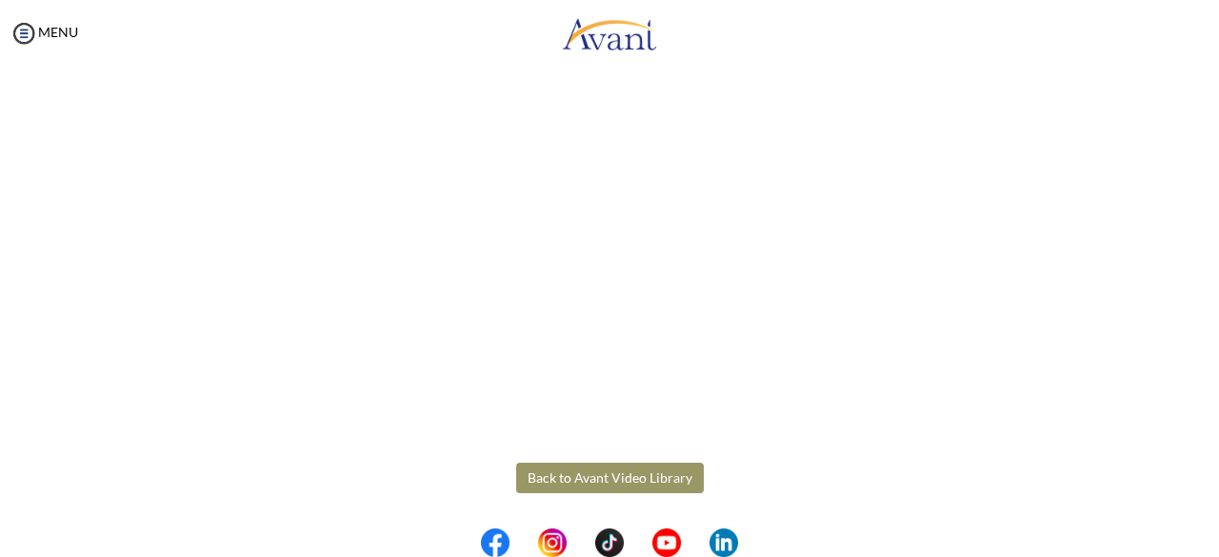
click at [599, 471] on button "Back to Avant Video Library" at bounding box center [610, 478] width 188 height 30
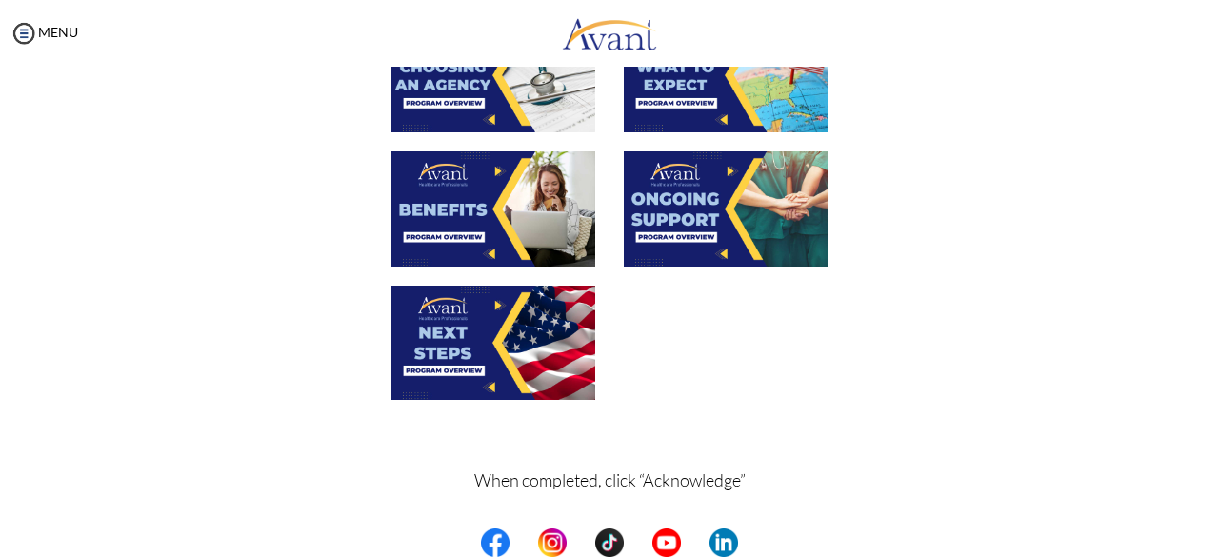
scroll to position [679, 0]
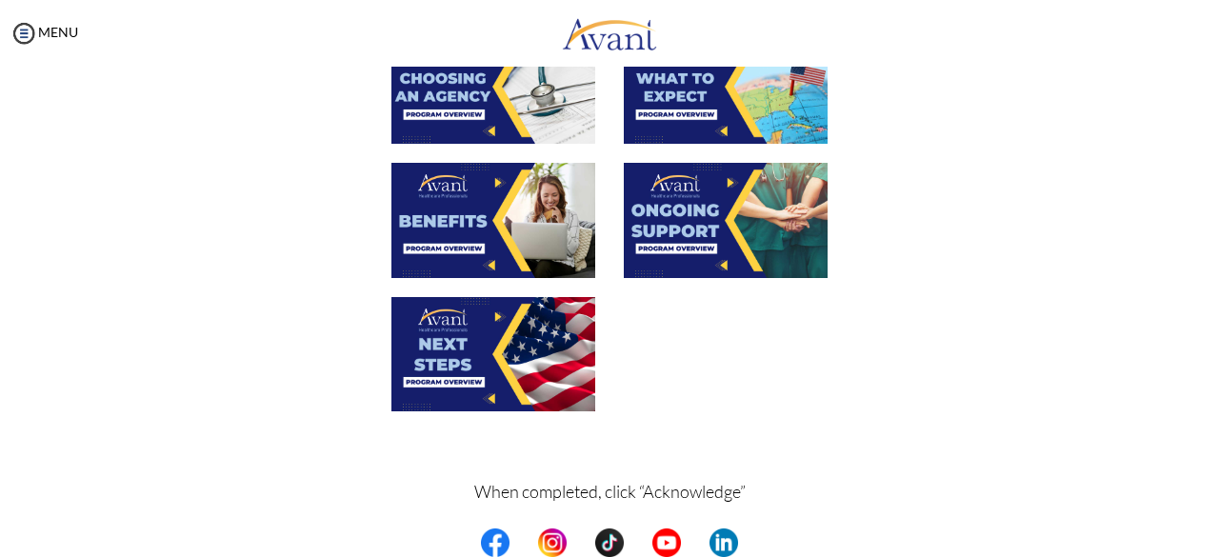
click at [489, 346] on img at bounding box center [493, 354] width 204 height 114
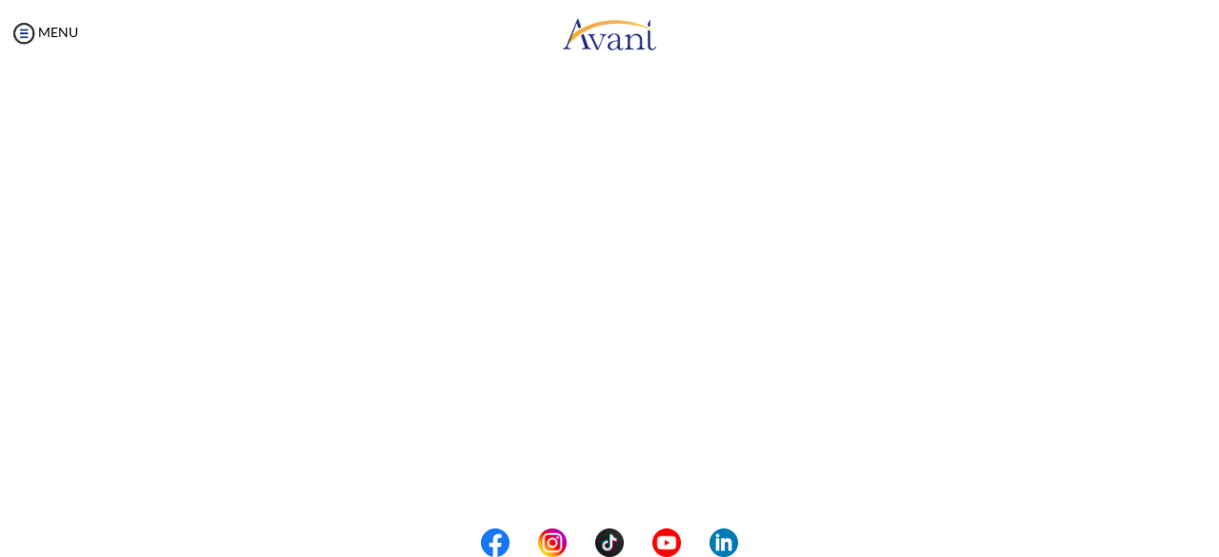
scroll to position [583, 0]
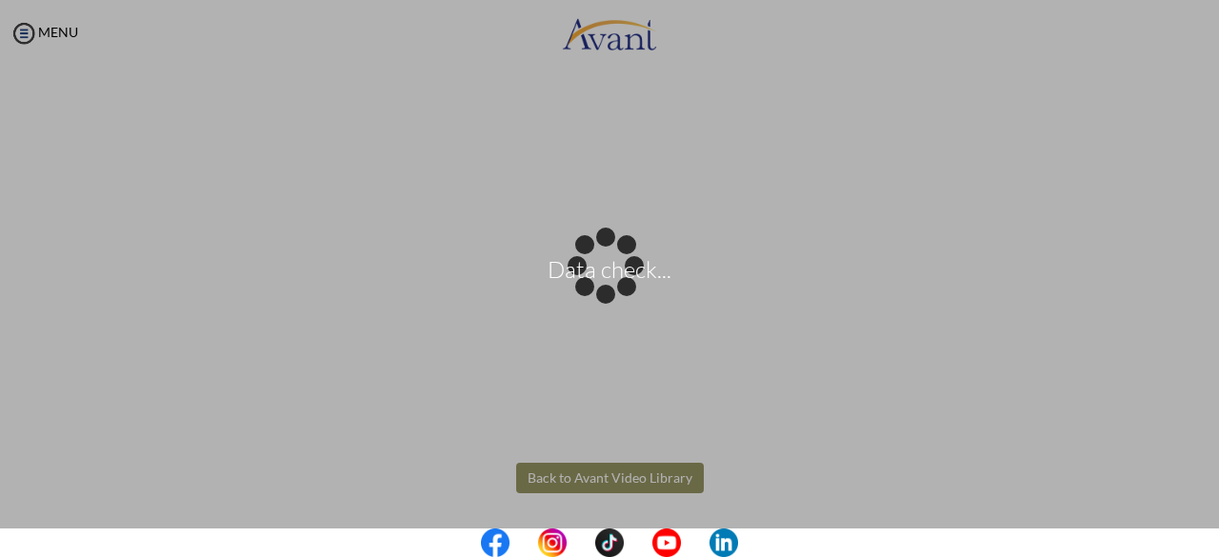
click at [624, 468] on body "Data check... Maintenance break. Please come back in 2 hours. MENU My Status Wh…" at bounding box center [609, 278] width 1219 height 557
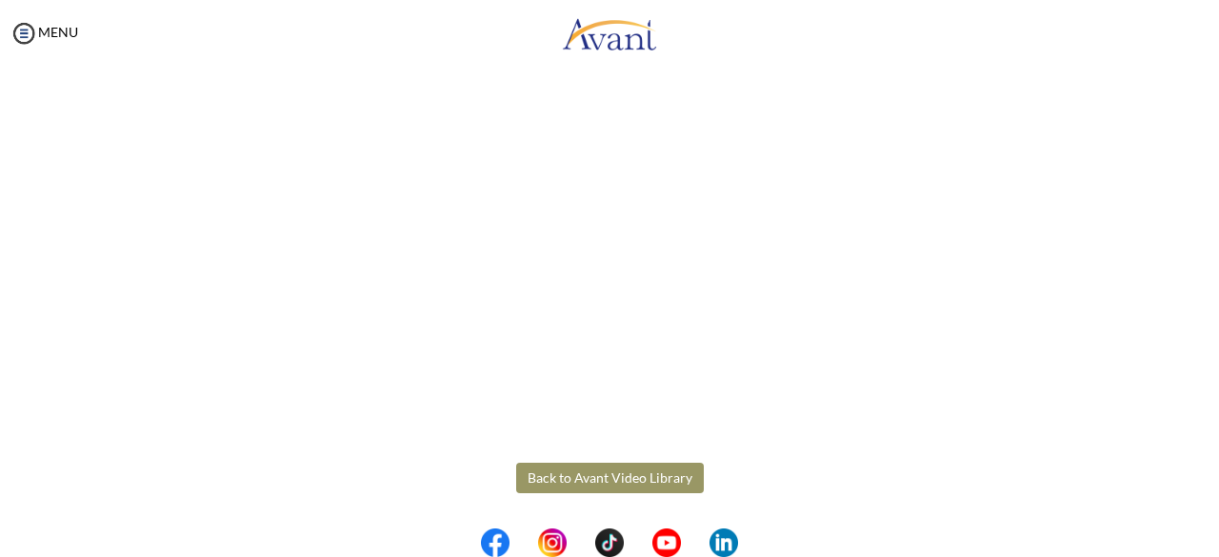
click at [619, 476] on button "Back to Avant Video Library" at bounding box center [610, 478] width 188 height 30
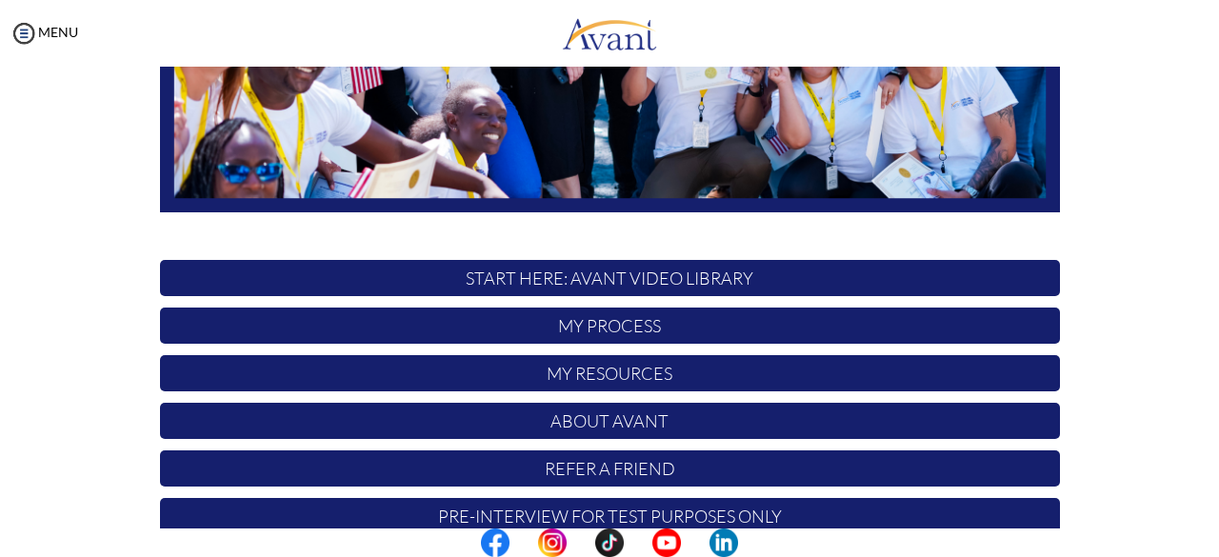
scroll to position [501, 0]
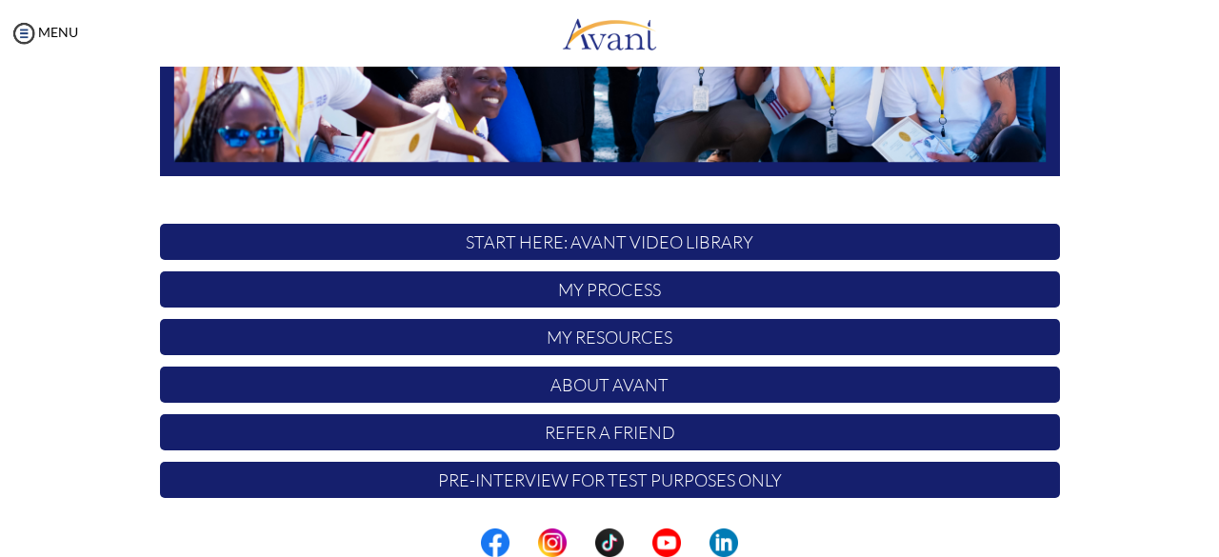
click at [716, 283] on p "My Process" at bounding box center [610, 289] width 900 height 36
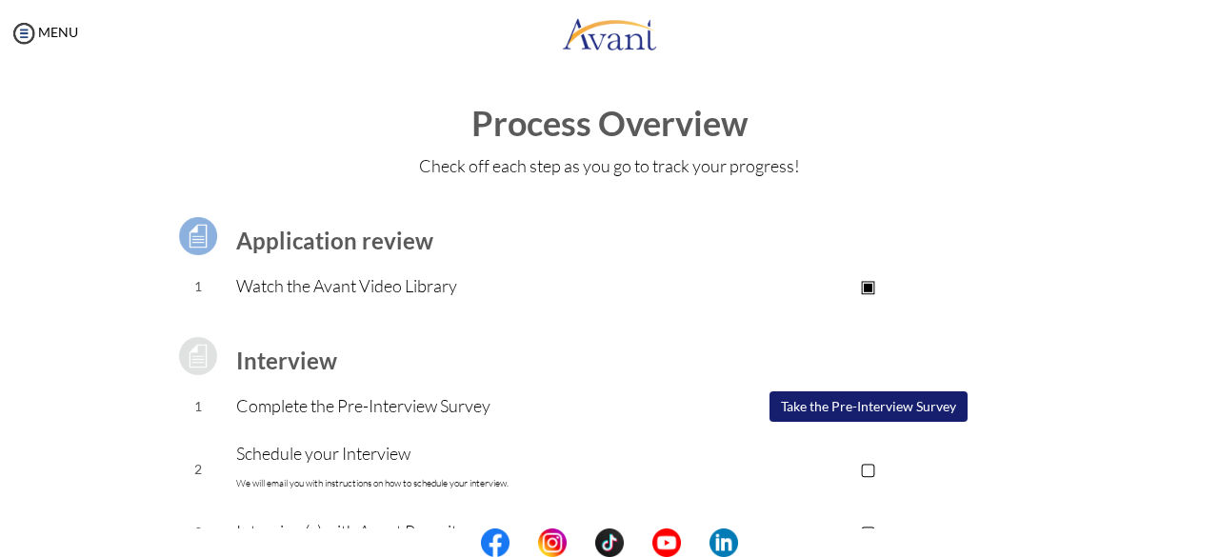
click at [869, 289] on p "▣" at bounding box center [868, 285] width 382 height 27
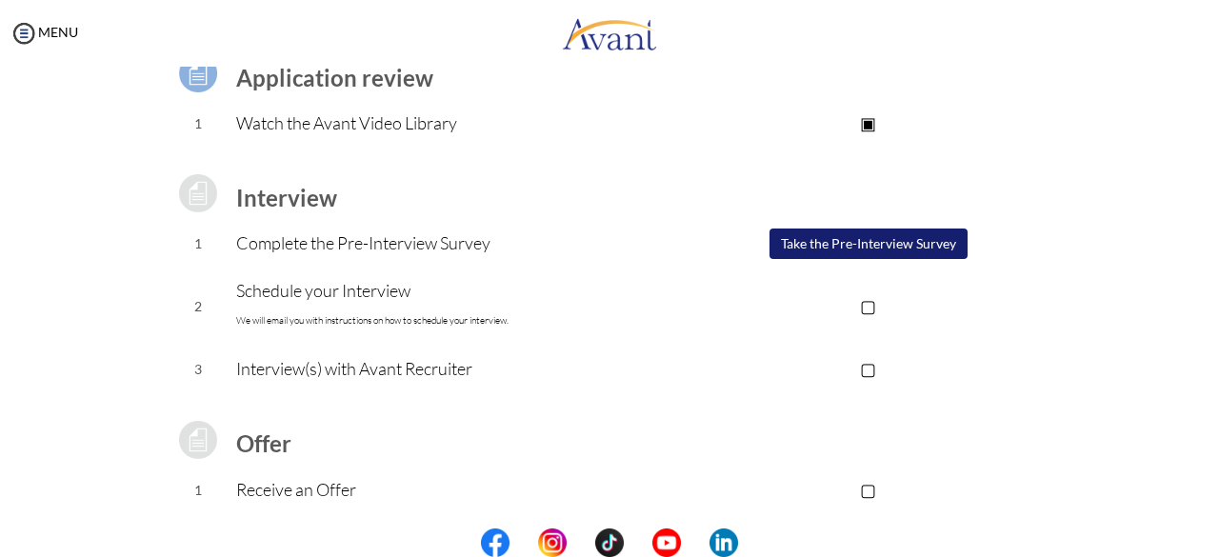
scroll to position [164, 0]
click at [844, 238] on button "Take the Pre-Interview Survey" at bounding box center [868, 243] width 198 height 30
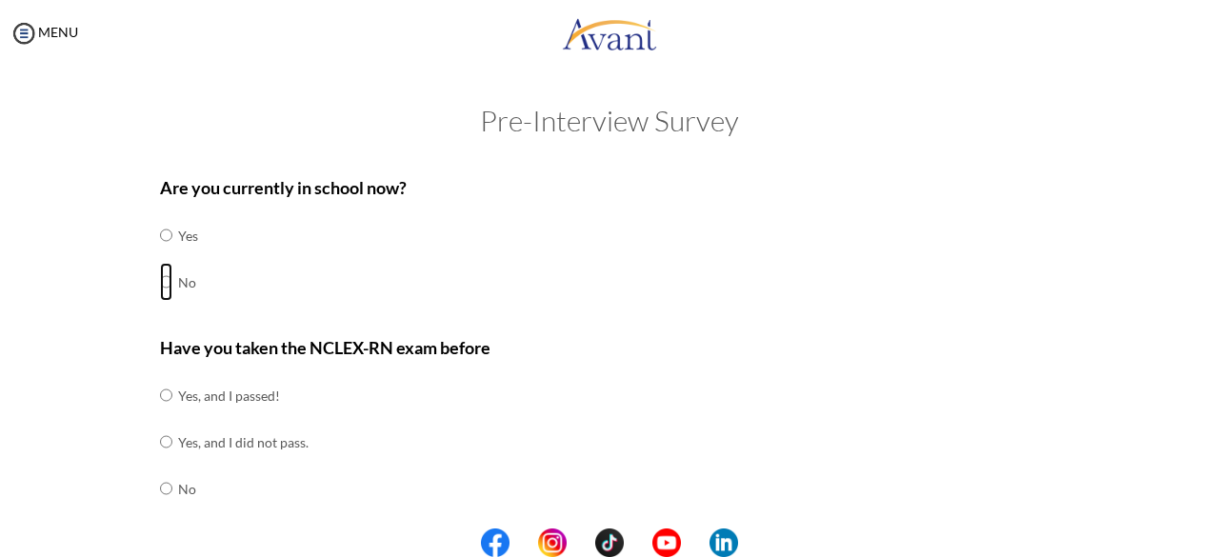
click at [160, 254] on input "radio" at bounding box center [166, 235] width 12 height 38
radio input "true"
click at [160, 414] on input "radio" at bounding box center [166, 395] width 12 height 38
radio input "true"
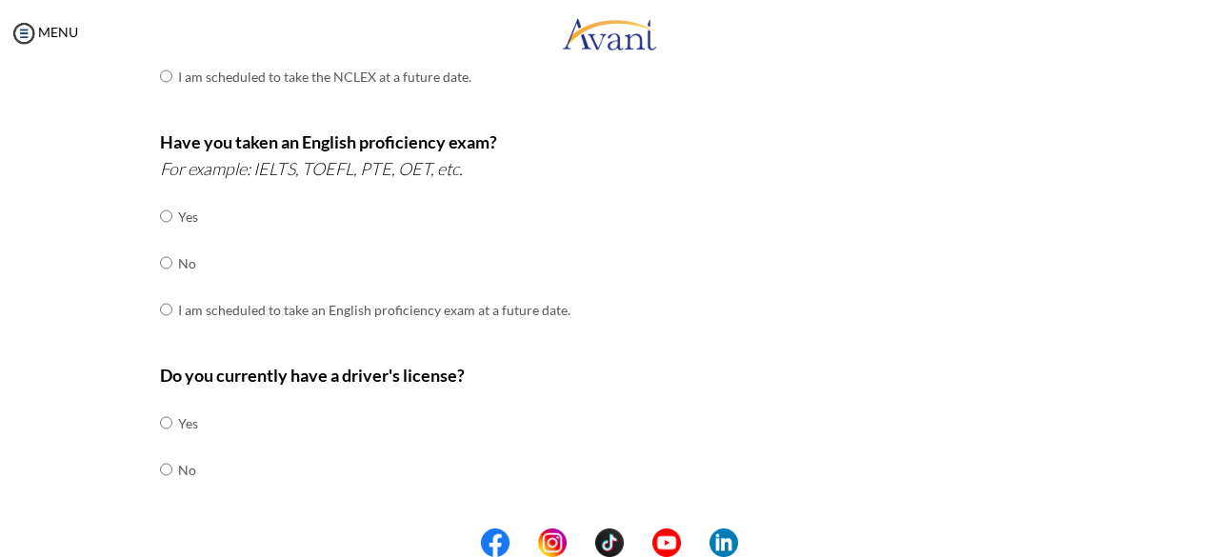
scroll to position [468, 0]
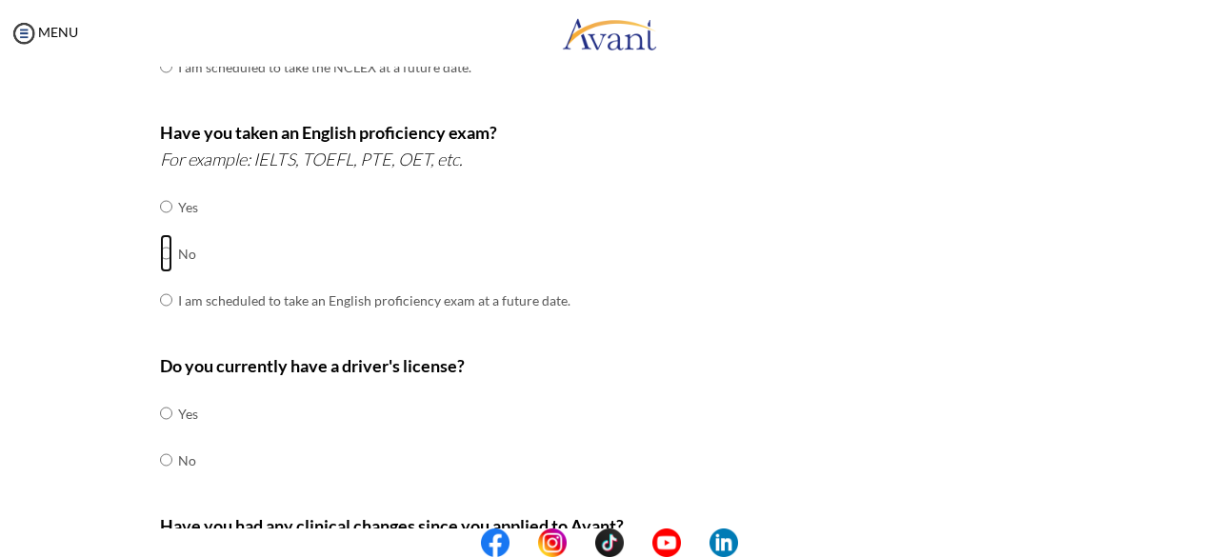
click at [160, 226] on input "radio" at bounding box center [166, 207] width 12 height 38
radio input "true"
click at [160, 432] on input "radio" at bounding box center [166, 413] width 12 height 38
radio input "true"
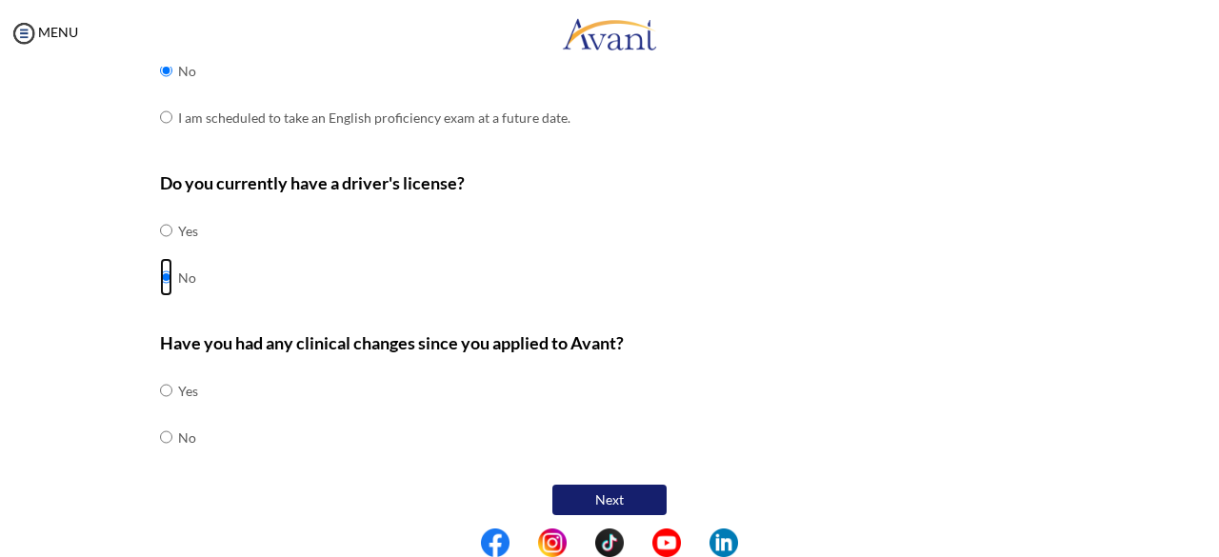
scroll to position [657, 0]
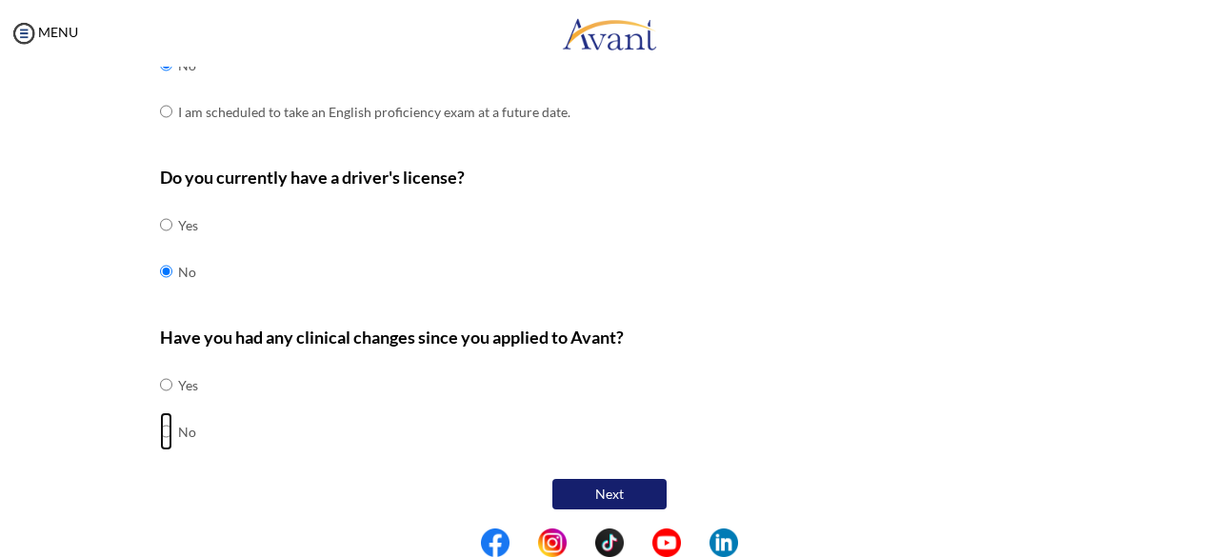
click at [160, 404] on input "radio" at bounding box center [166, 385] width 12 height 38
radio input "true"
click at [605, 488] on button "Next" at bounding box center [609, 494] width 114 height 30
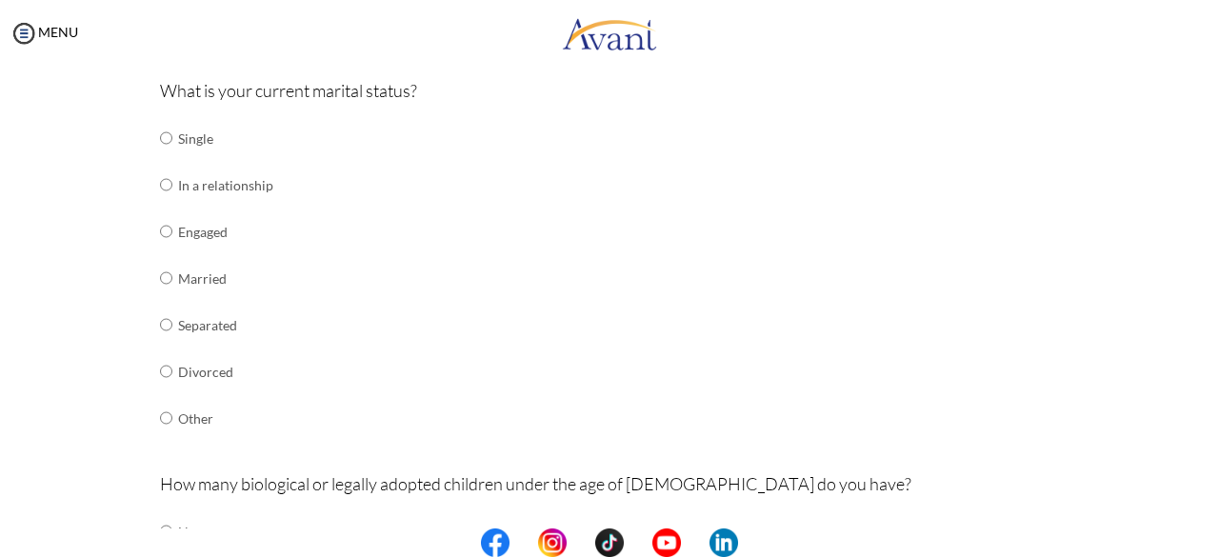
scroll to position [236, 0]
click at [160, 155] on input "radio" at bounding box center [166, 136] width 12 height 38
radio input "true"
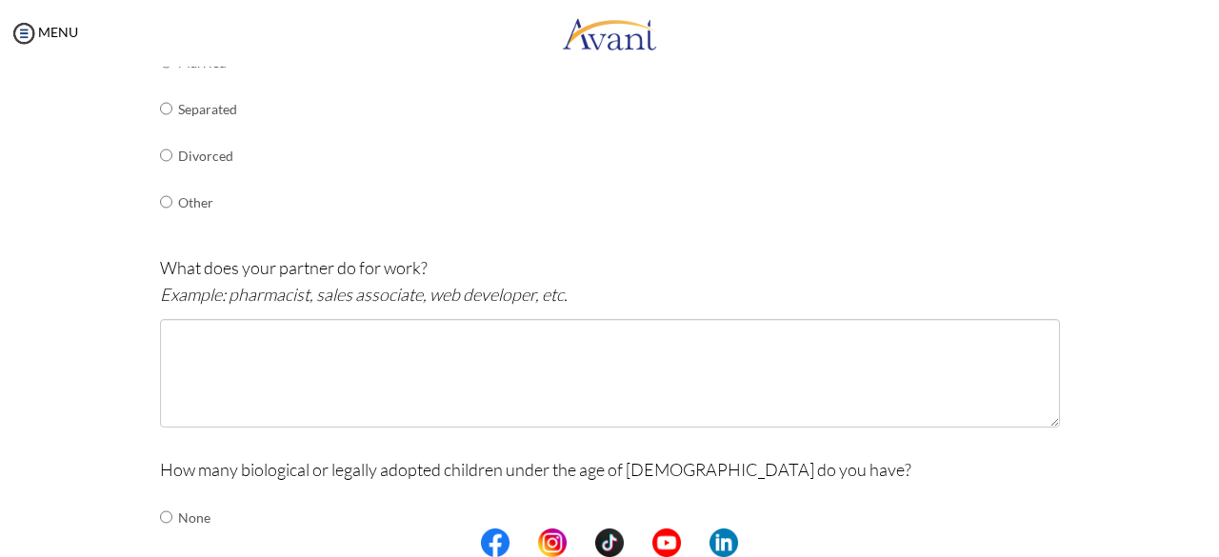
scroll to position [467, 0]
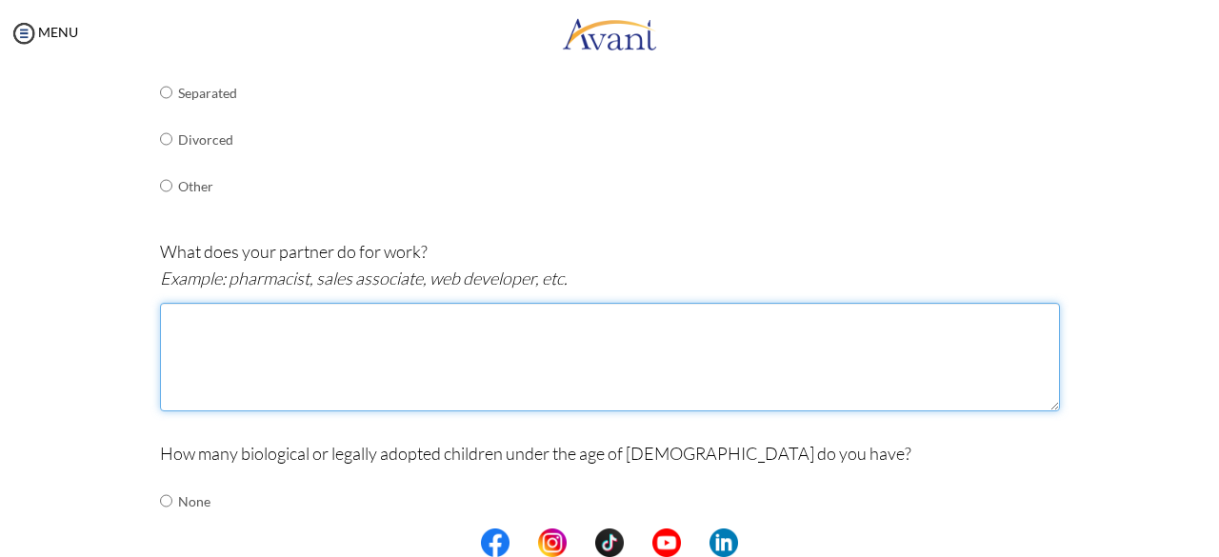
click at [653, 347] on textarea at bounding box center [610, 357] width 900 height 109
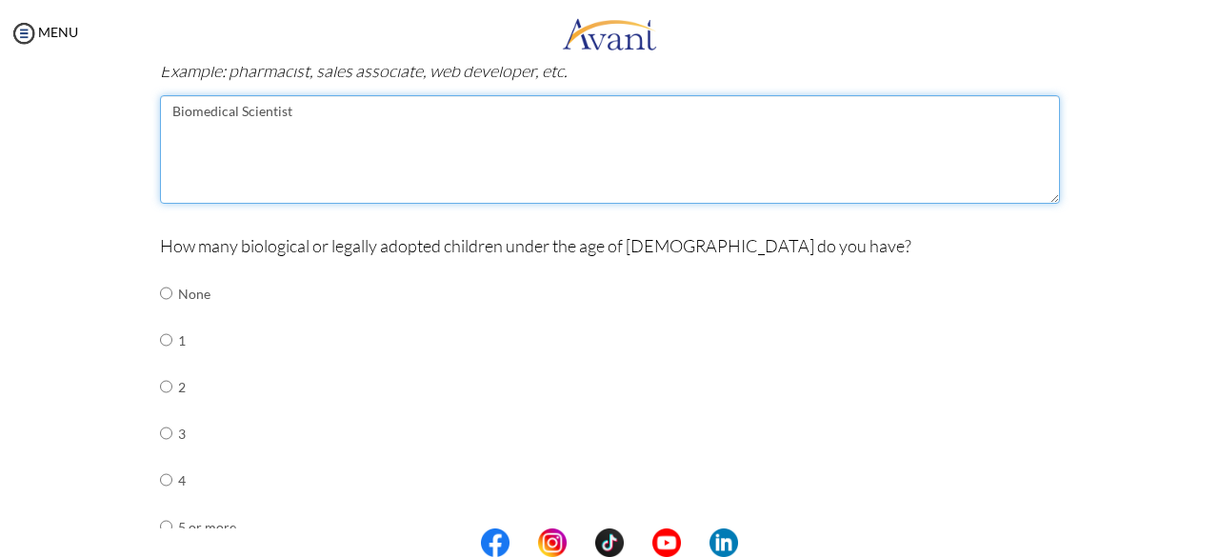
scroll to position [714, 0]
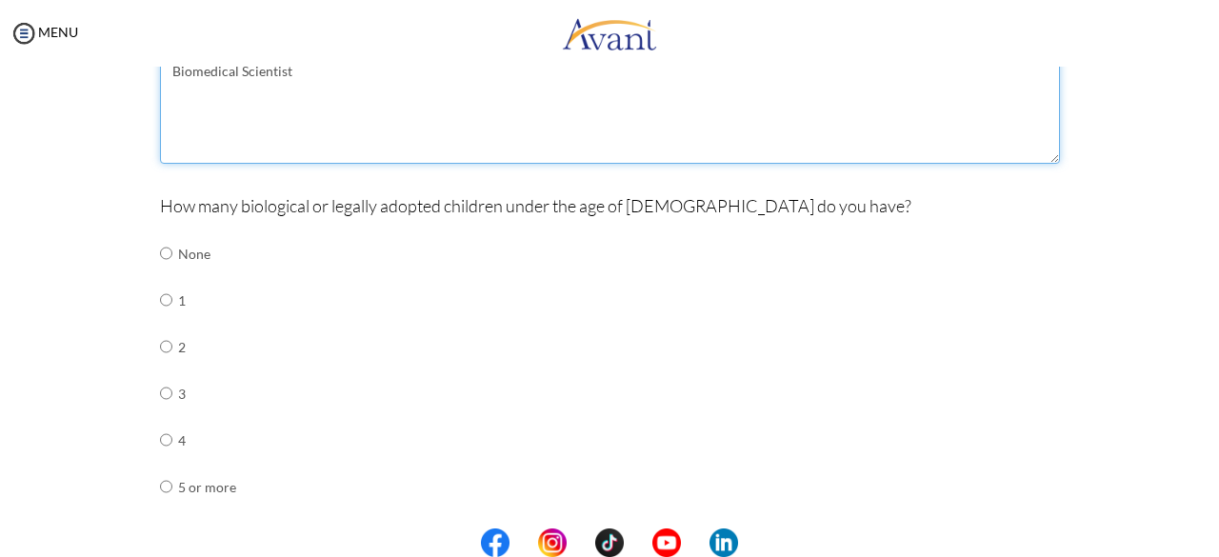
type textarea "Biomedical Scientist"
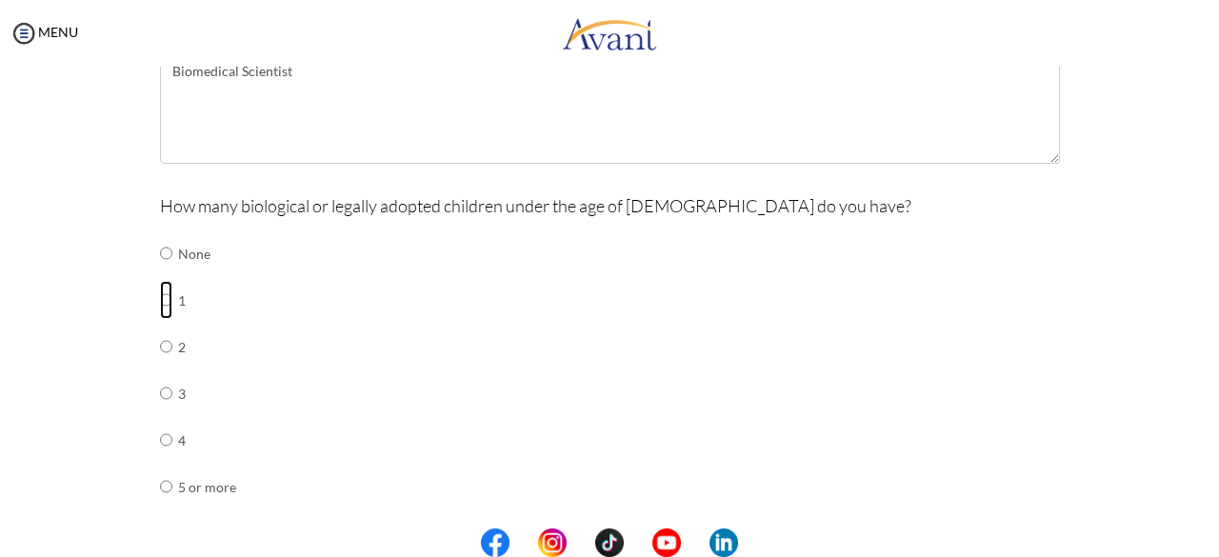
click at [160, 272] on input "radio" at bounding box center [166, 253] width 12 height 38
radio input "true"
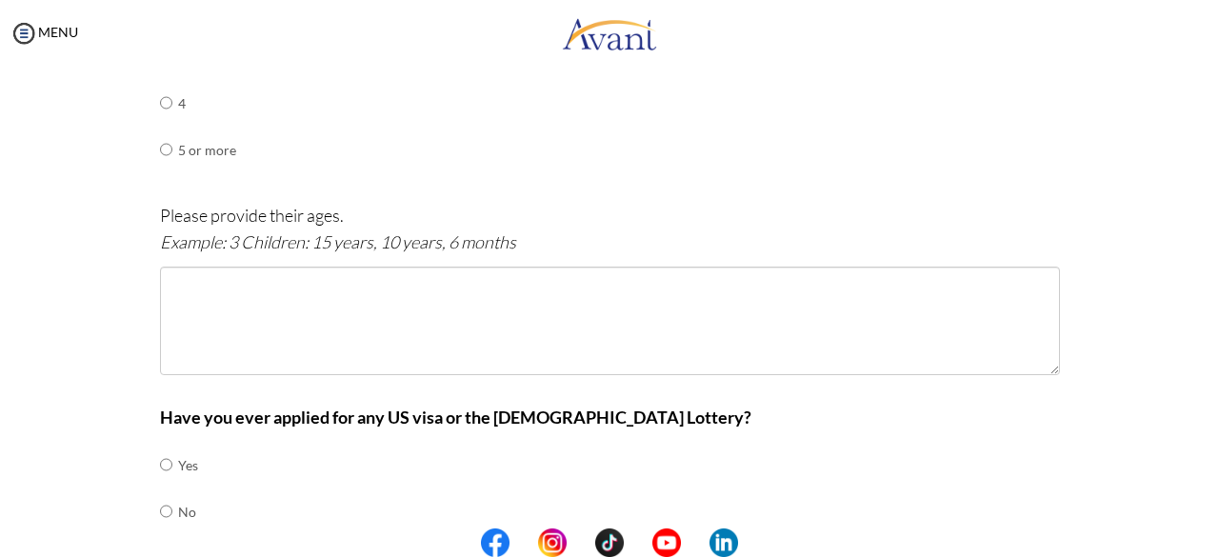
scroll to position [1063, 0]
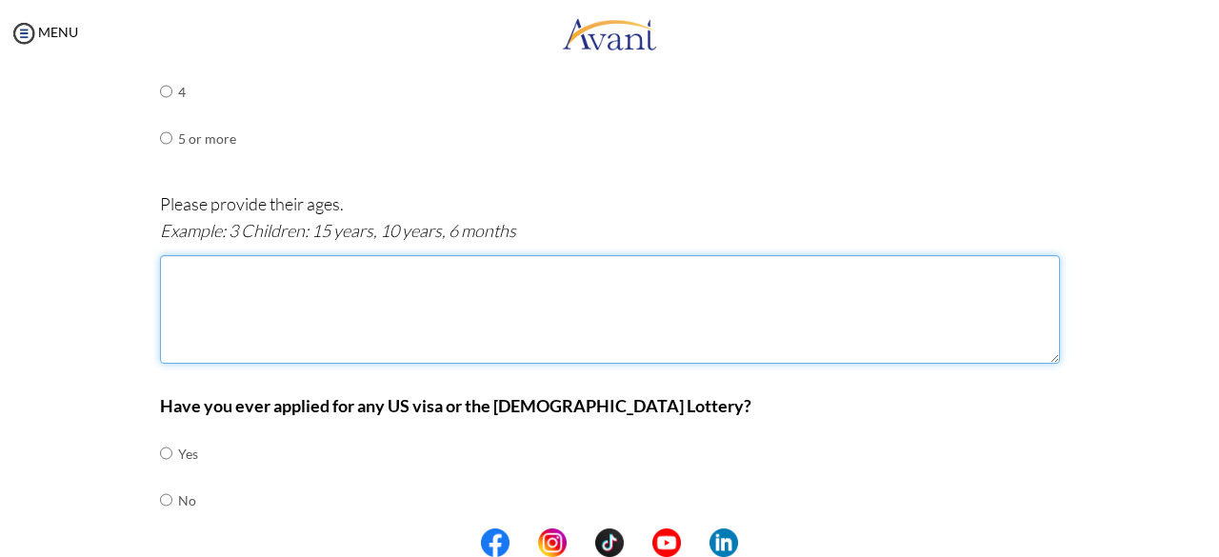
click at [588, 339] on textarea at bounding box center [610, 309] width 900 height 109
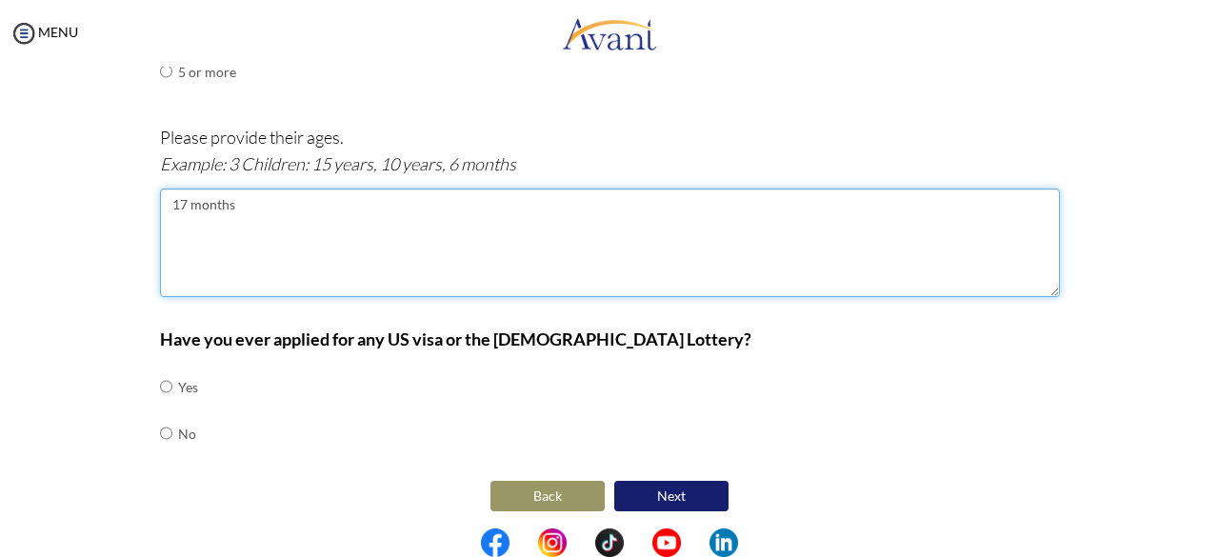
type textarea "17 months"
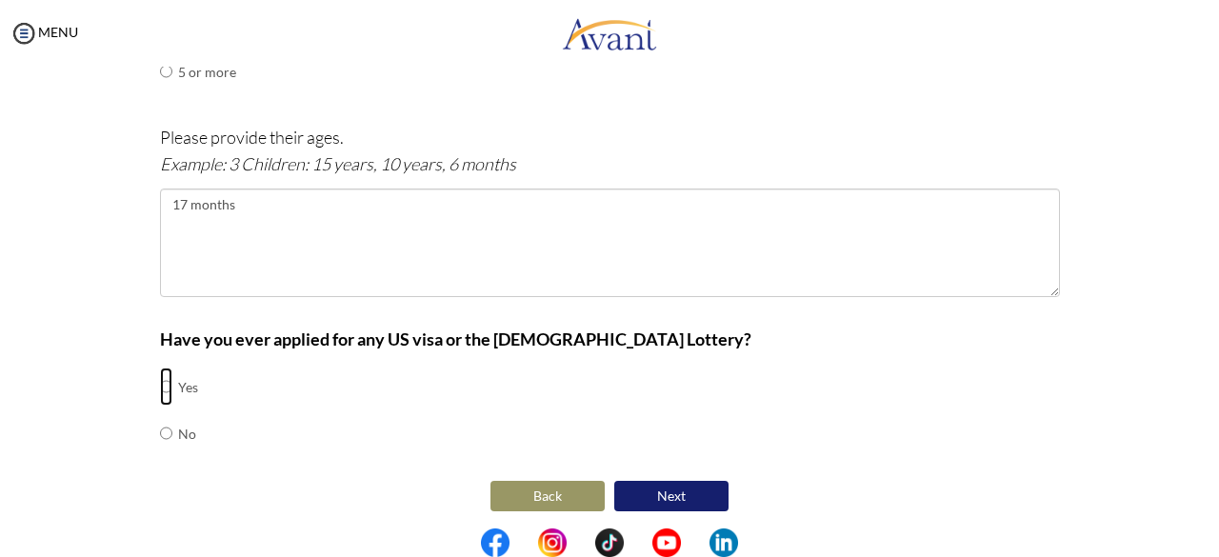
click at [160, 384] on input "radio" at bounding box center [166, 387] width 12 height 38
radio input "true"
click at [676, 481] on button "Next" at bounding box center [671, 496] width 114 height 30
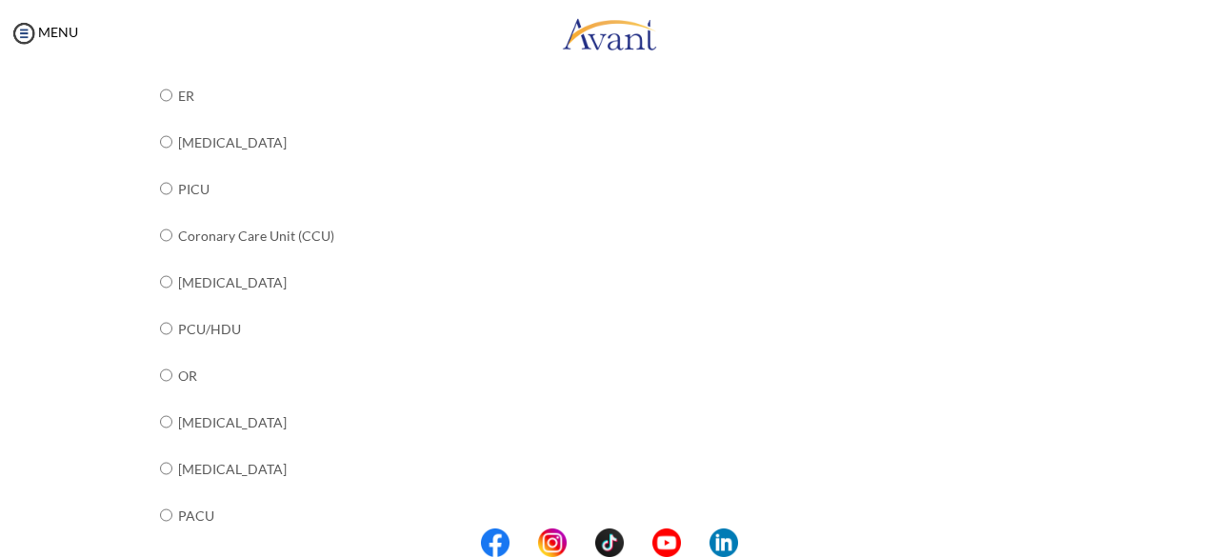
scroll to position [352, 0]
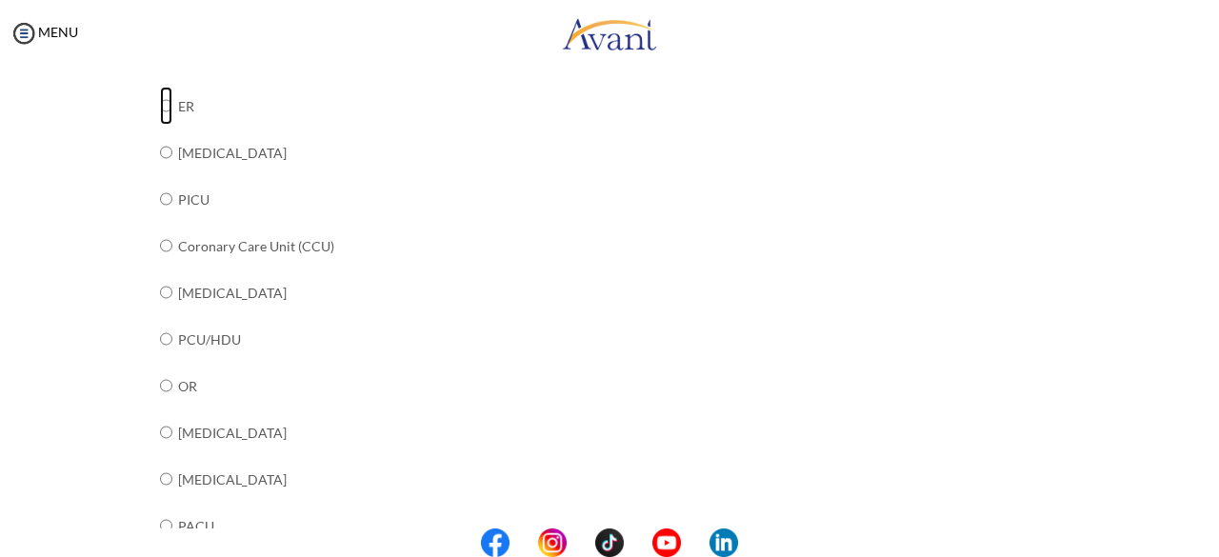
click at [160, 31] on input "radio" at bounding box center [166, 12] width 12 height 38
radio input "true"
click at [160, 31] on input "radio" at bounding box center [166, 12] width 12 height 38
radio input "true"
click at [160, 31] on input "radio" at bounding box center [166, 12] width 12 height 38
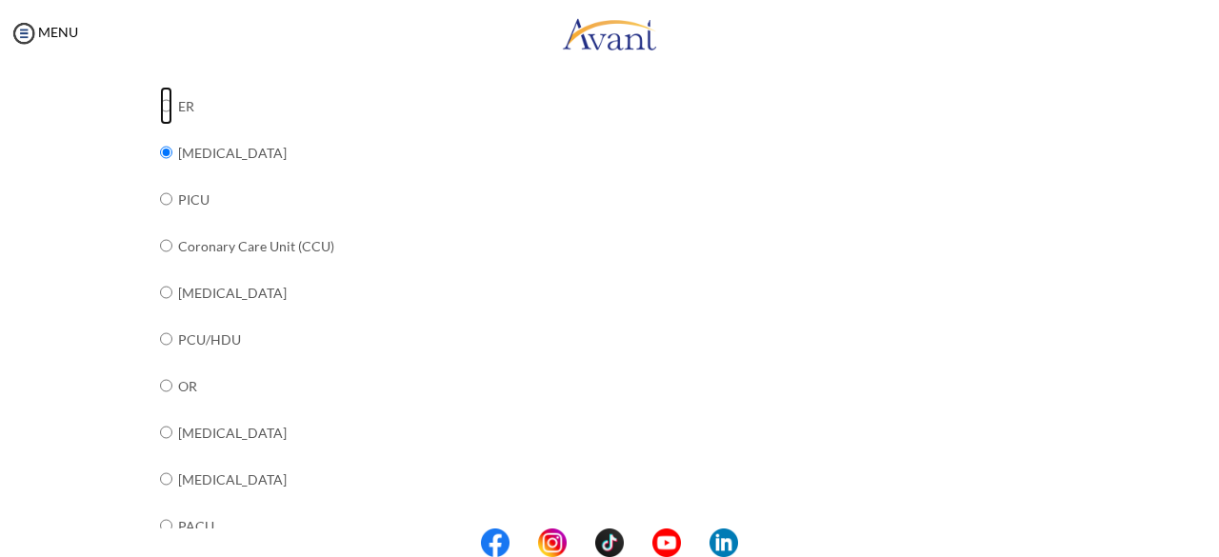
radio input "true"
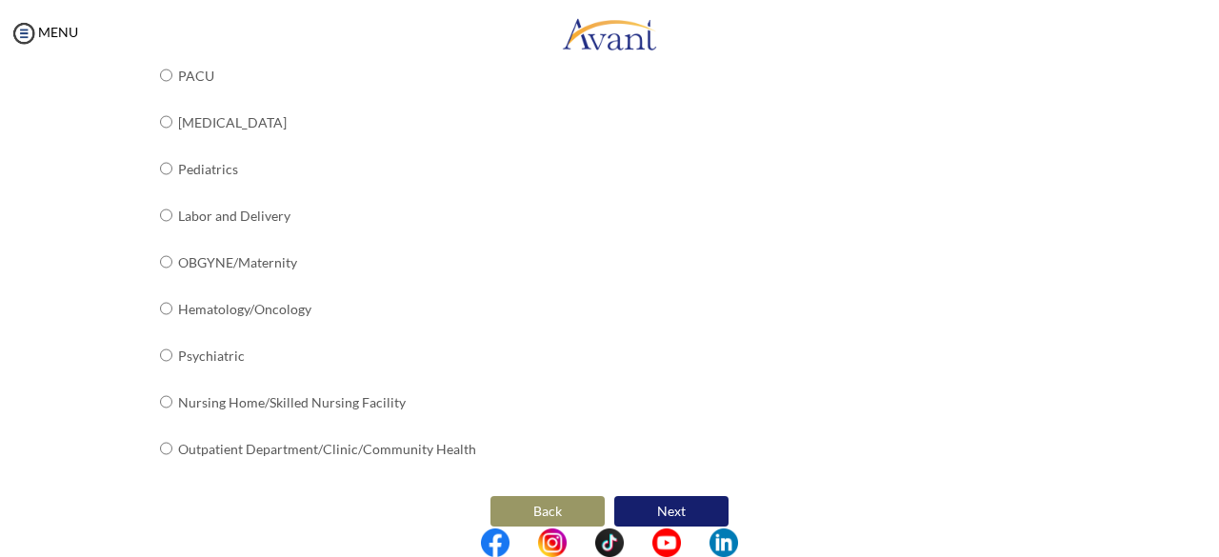
scroll to position [818, 0]
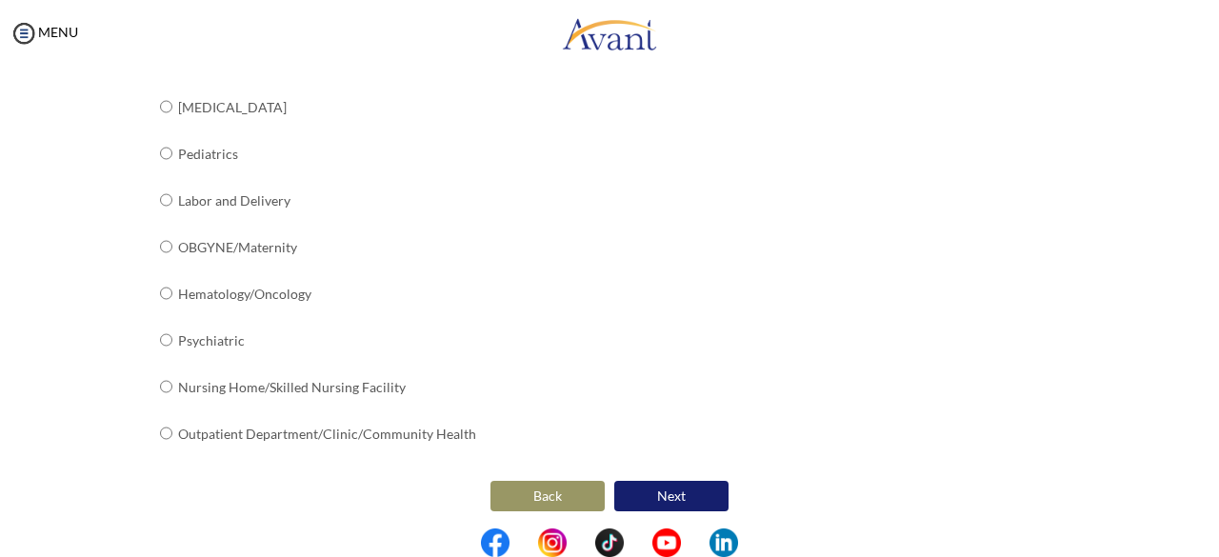
click at [671, 488] on button "Next" at bounding box center [671, 496] width 114 height 30
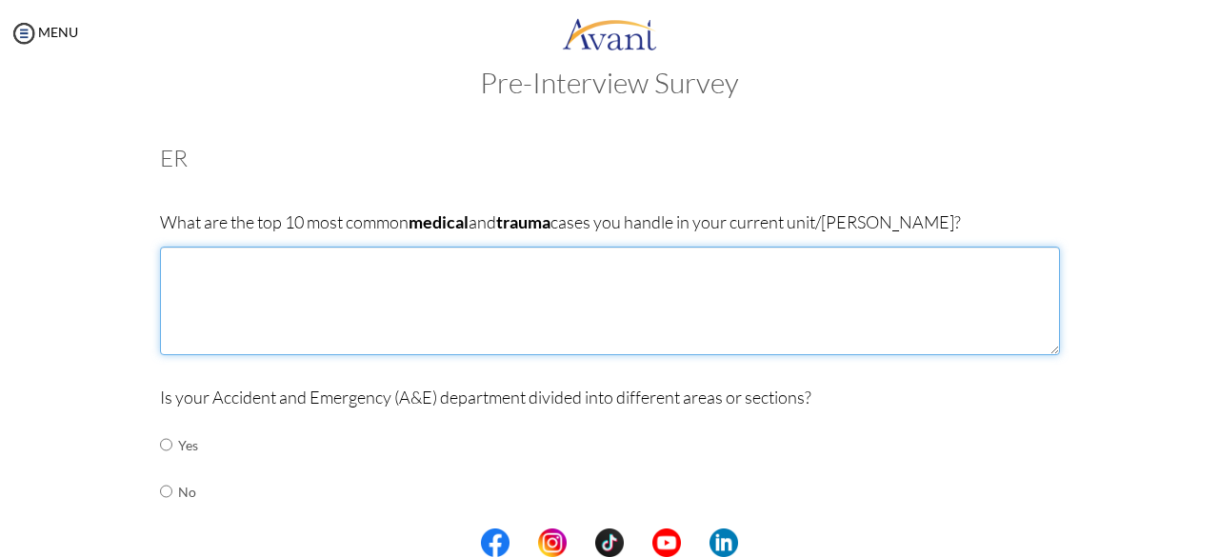
click at [308, 290] on textarea at bounding box center [610, 301] width 900 height 109
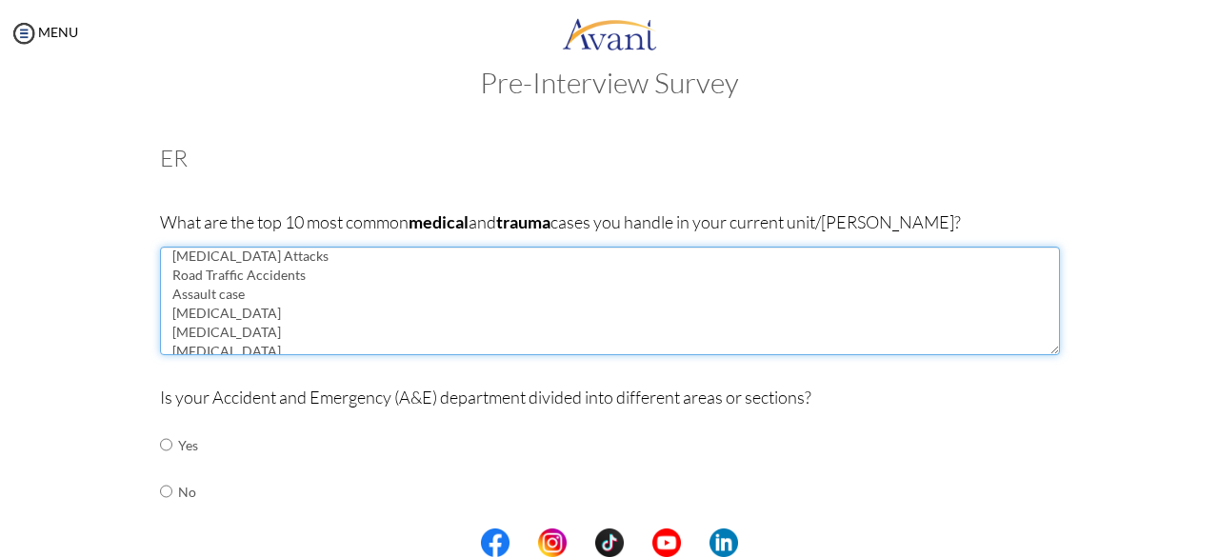
scroll to position [26, 0]
click at [238, 309] on textarea "Hypertension Diabetes Mellitus Asthma Attacks Road Traffic Accidents Assault ca…" at bounding box center [610, 301] width 900 height 109
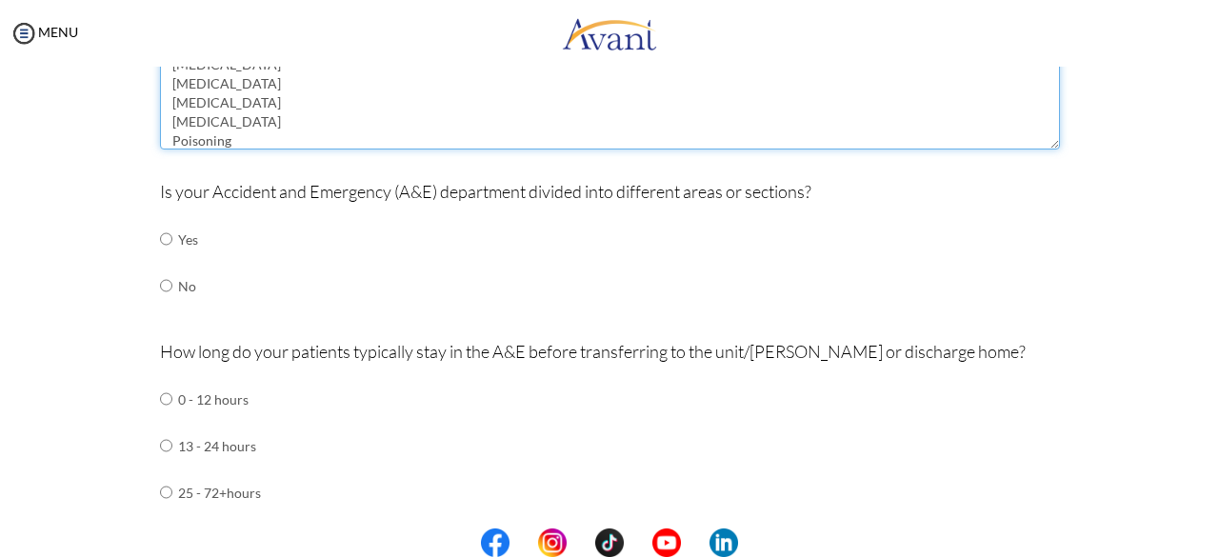
scroll to position [246, 0]
type textarea "[MEDICAL_DATA] [MEDICAL_DATA] Mellitus [MEDICAL_DATA] Attacks Road Traffic Acci…"
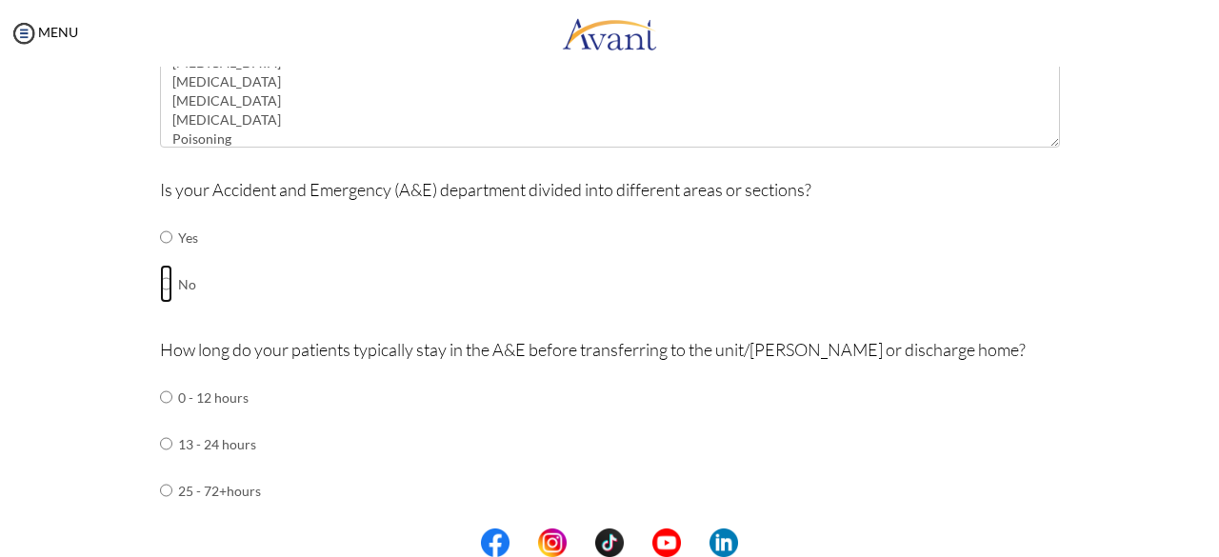
click at [160, 256] on input "radio" at bounding box center [166, 237] width 12 height 38
radio input "true"
click at [160, 416] on input "radio" at bounding box center [166, 397] width 12 height 38
radio input "true"
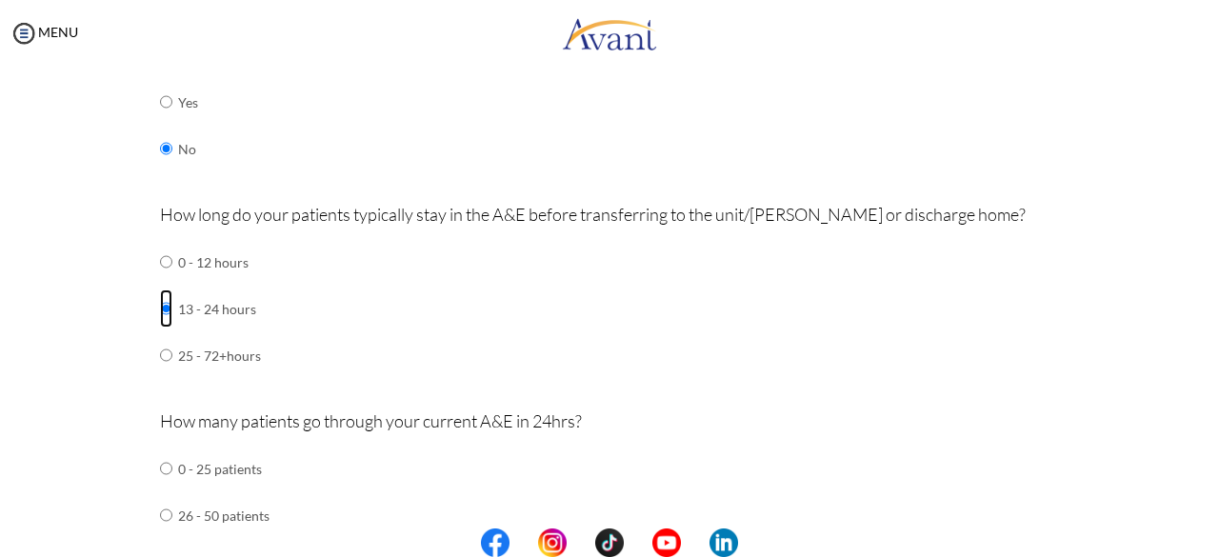
scroll to position [395, 0]
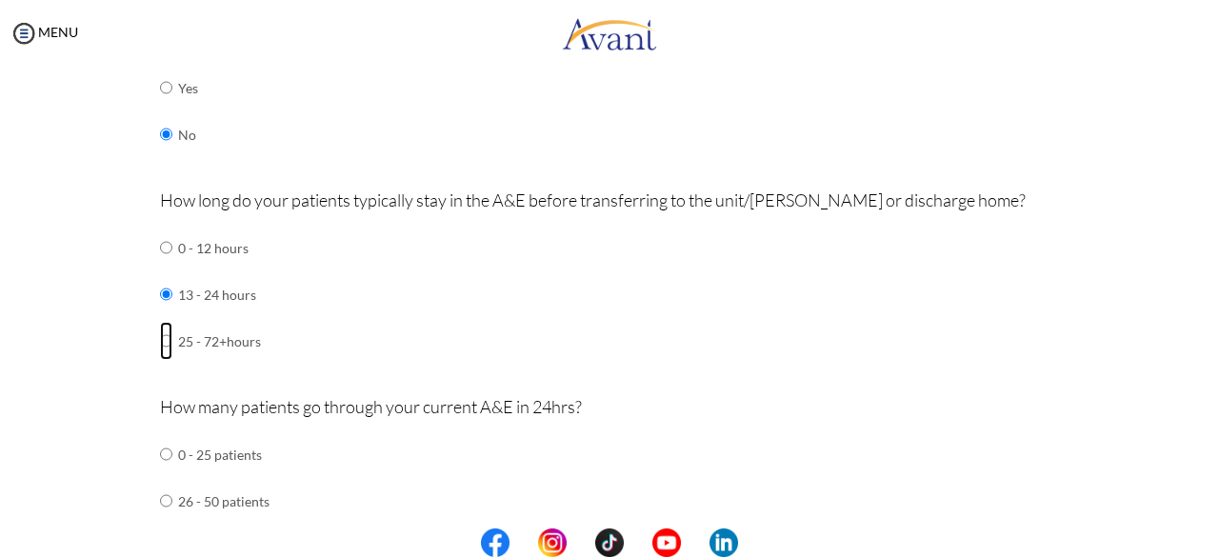
click at [160, 267] on input "radio" at bounding box center [166, 248] width 12 height 38
radio input "true"
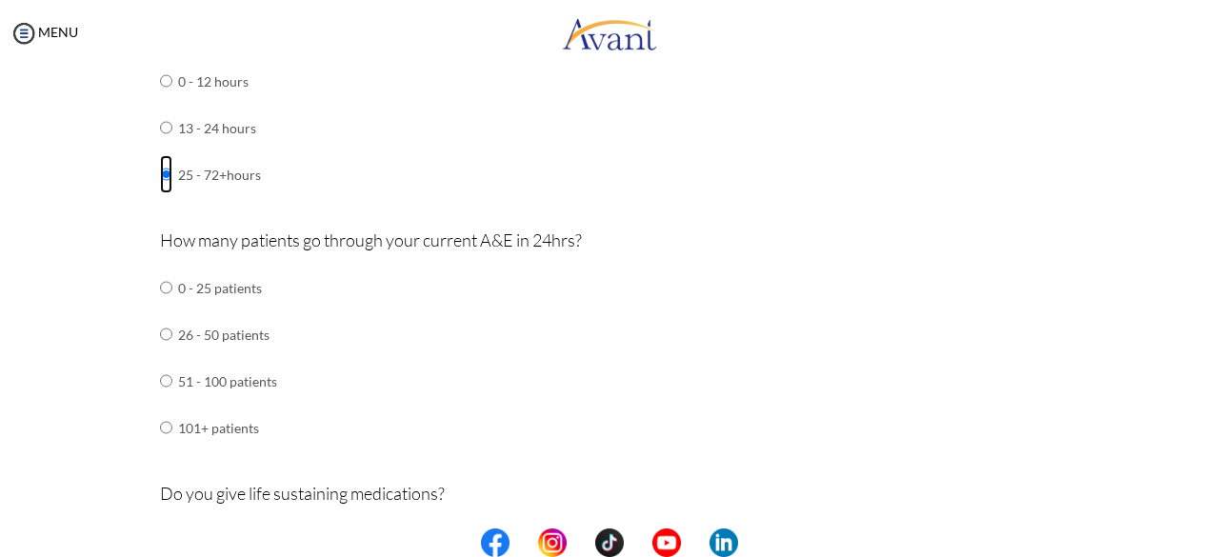
scroll to position [565, 0]
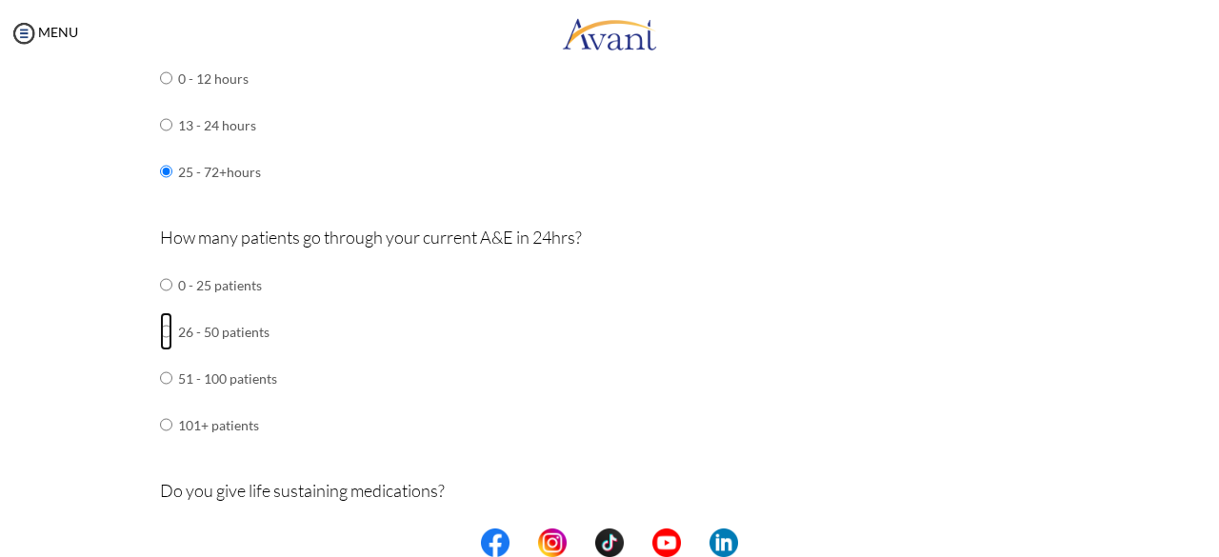
click at [160, 304] on input "radio" at bounding box center [166, 285] width 12 height 38
radio input "true"
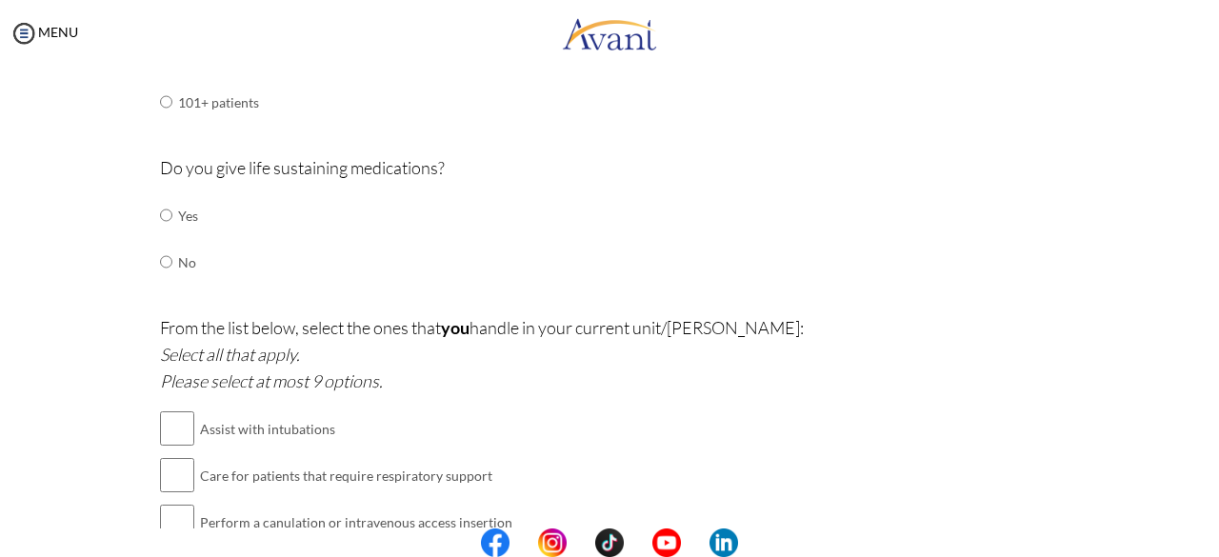
scroll to position [918, 0]
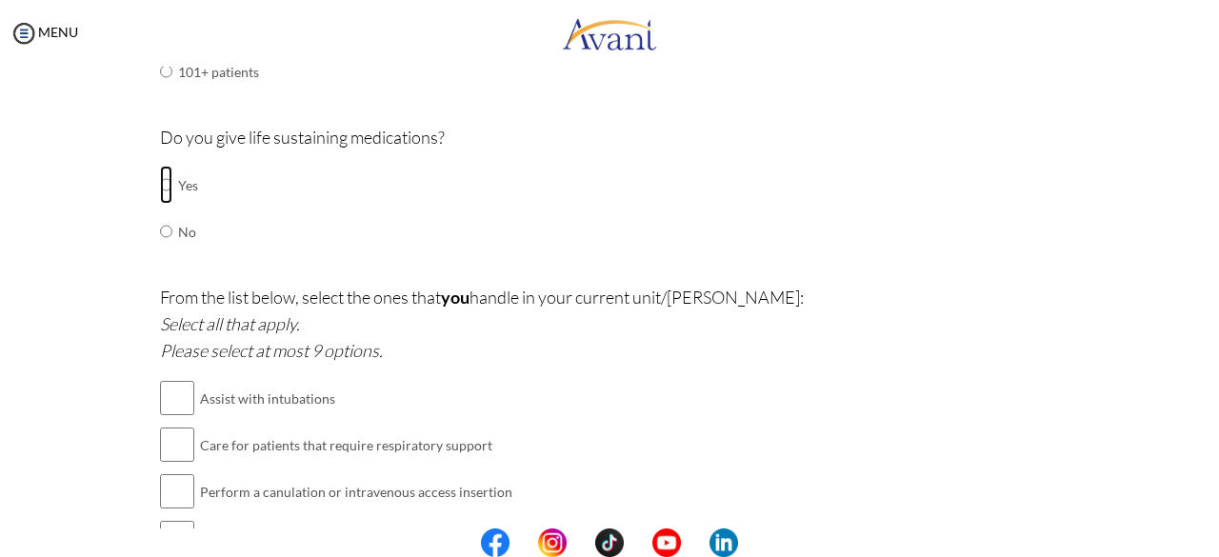
click at [160, 182] on input "radio" at bounding box center [166, 185] width 12 height 38
radio input "true"
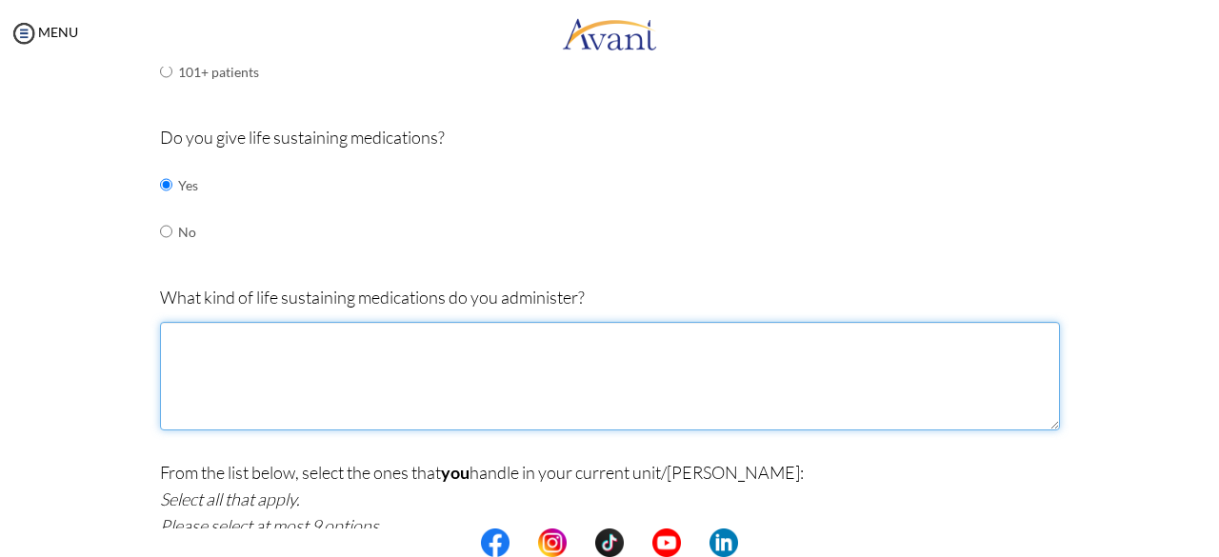
click at [216, 336] on textarea at bounding box center [610, 376] width 900 height 109
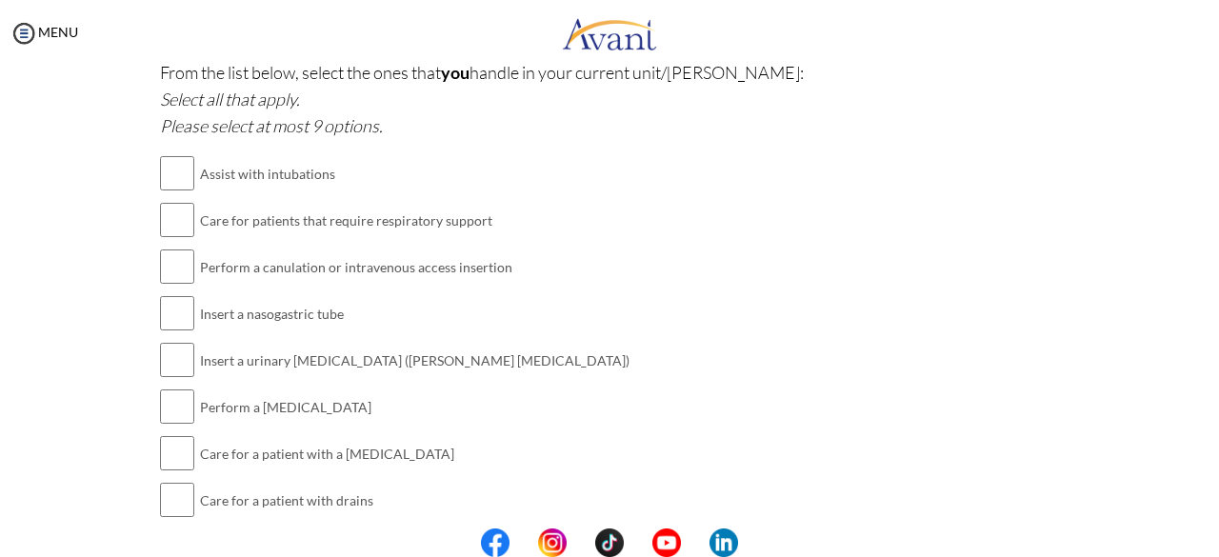
scroll to position [1321, 0]
type textarea "[MEDICAL_DATA] [MEDICAL_DATA]"
click at [161, 264] on input "checkbox" at bounding box center [177, 264] width 34 height 38
checkbox input "true"
click at [170, 309] on input "checkbox" at bounding box center [177, 310] width 34 height 38
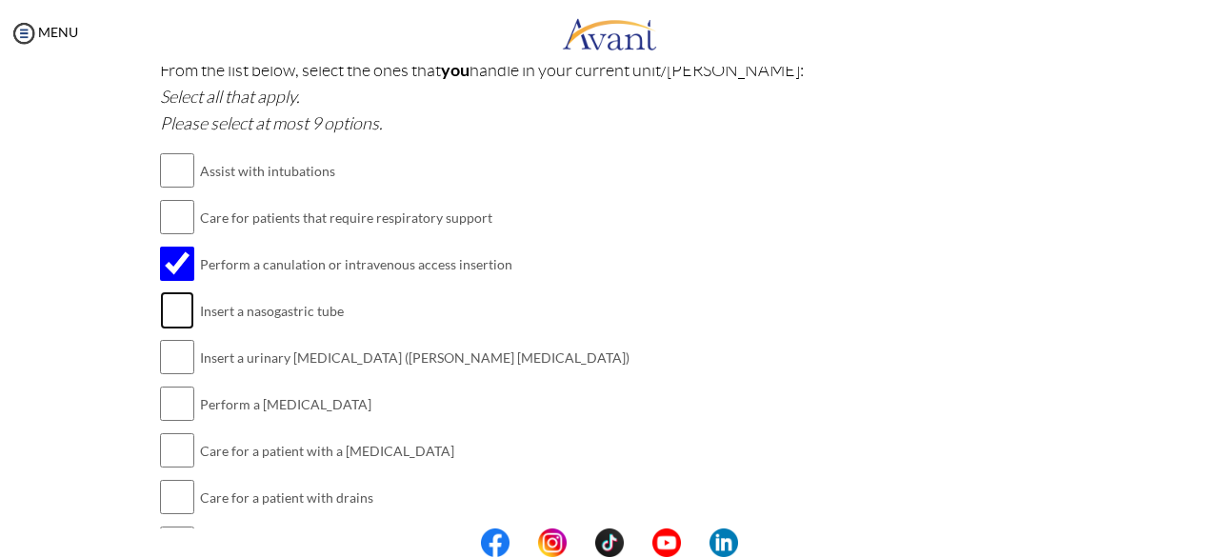
checkbox input "true"
click at [168, 344] on input "checkbox" at bounding box center [177, 357] width 34 height 38
checkbox input "true"
click at [173, 388] on input "checkbox" at bounding box center [177, 404] width 34 height 38
checkbox input "true"
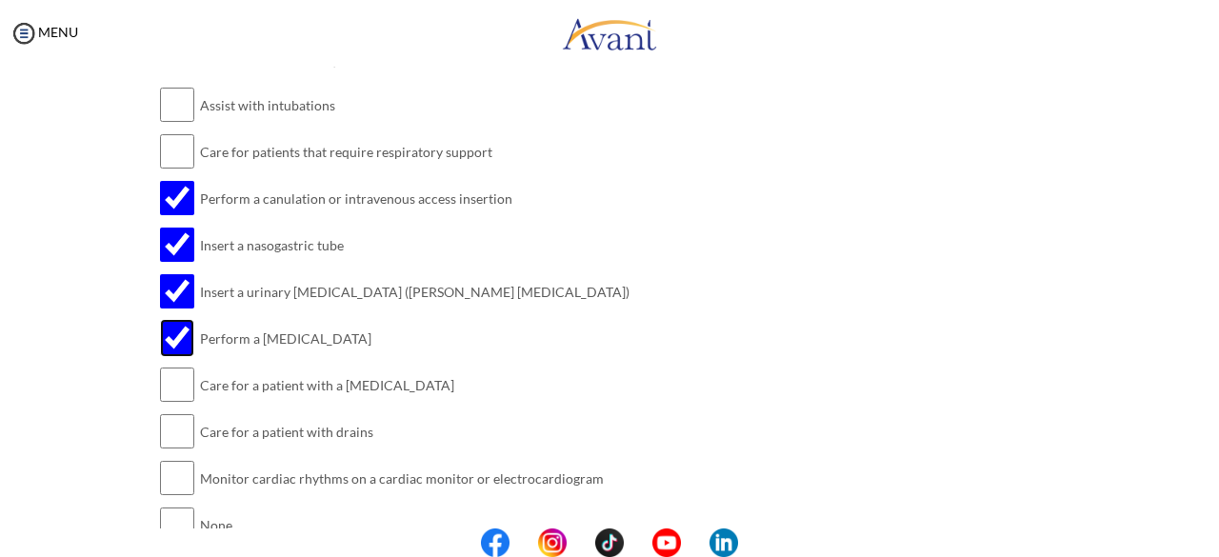
scroll to position [1396, 0]
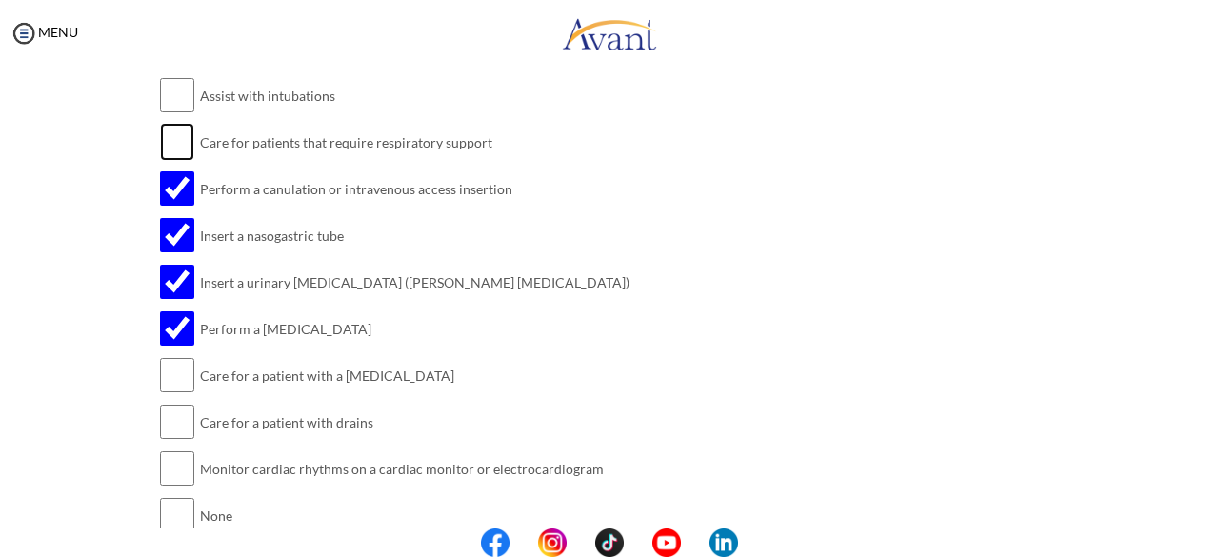
click at [160, 141] on input "checkbox" at bounding box center [177, 142] width 34 height 38
checkbox input "true"
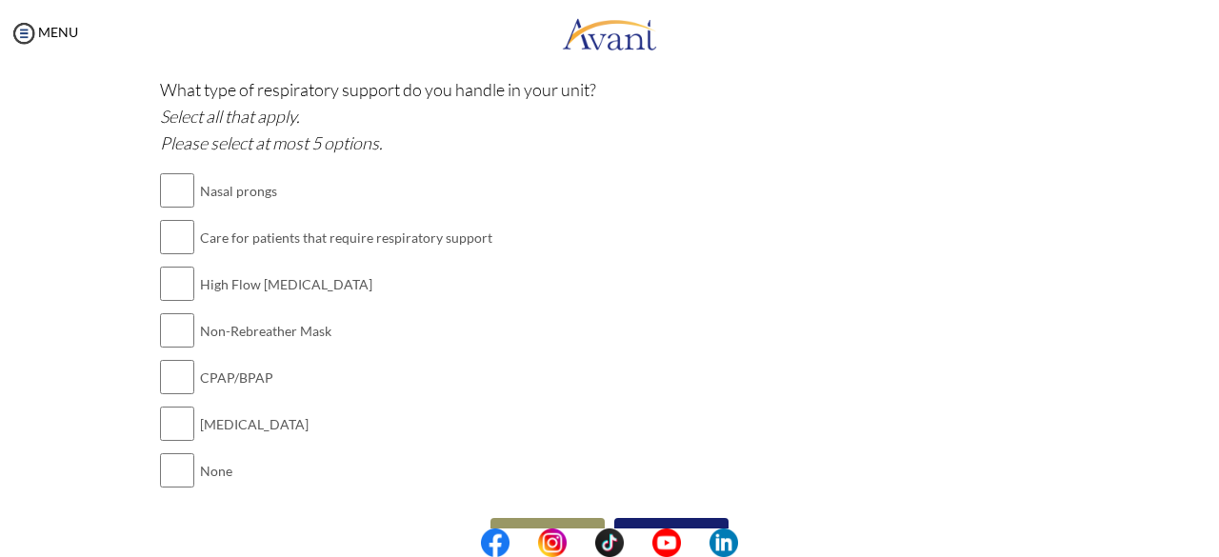
scroll to position [1897, 0]
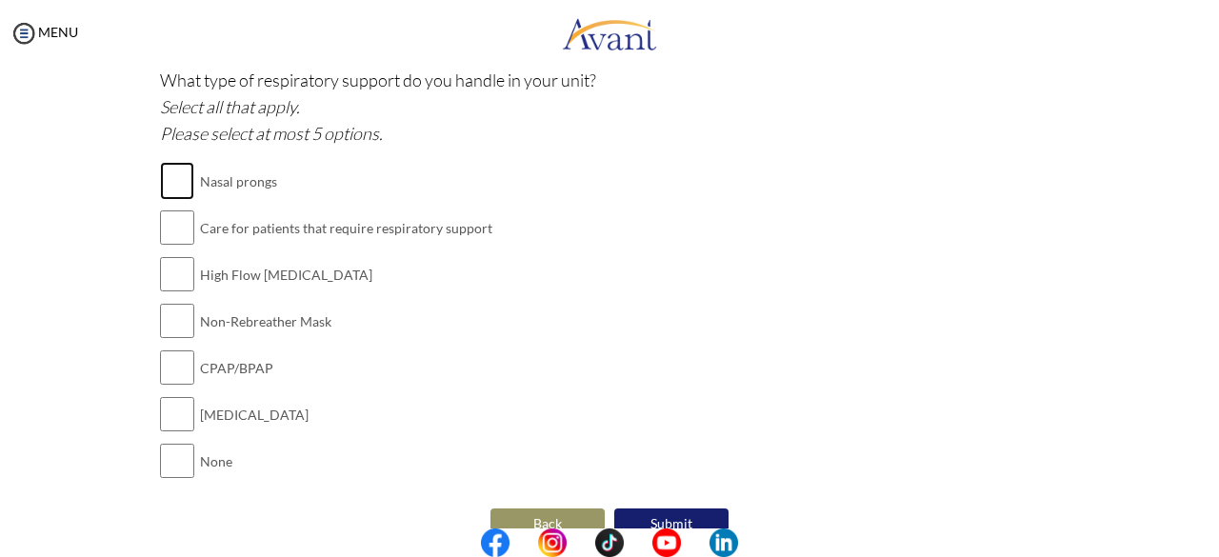
click at [162, 174] on input "checkbox" at bounding box center [177, 181] width 34 height 38
checkbox input "true"
click at [172, 309] on input "checkbox" at bounding box center [177, 321] width 34 height 38
checkbox input "true"
click at [170, 210] on input "checkbox" at bounding box center [177, 228] width 34 height 38
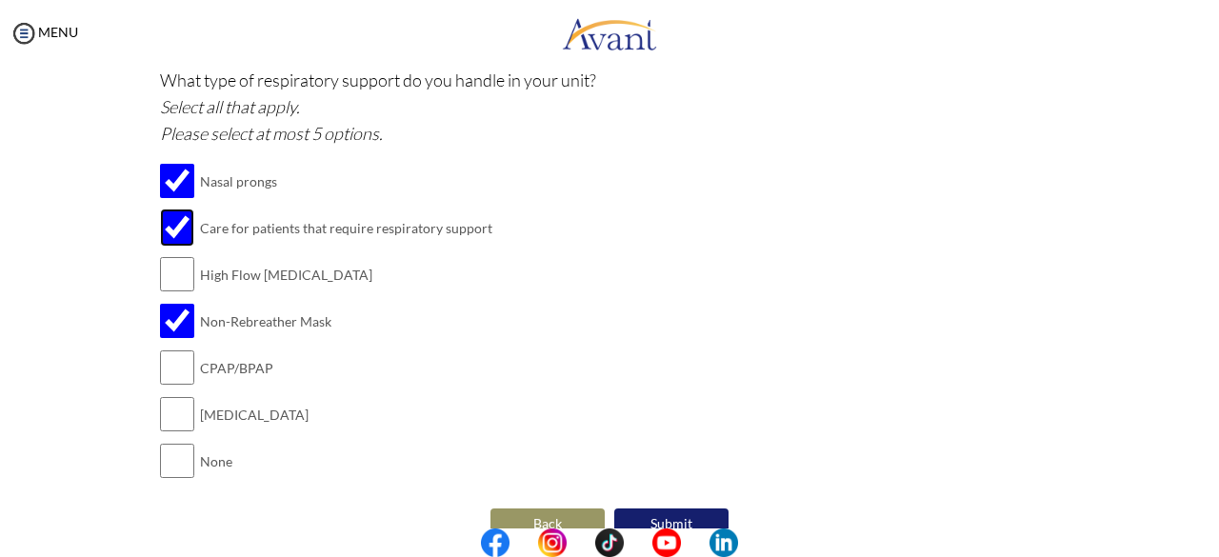
click at [170, 210] on input "checkbox" at bounding box center [177, 228] width 34 height 38
checkbox input "false"
click at [625, 509] on button "Submit" at bounding box center [671, 523] width 114 height 30
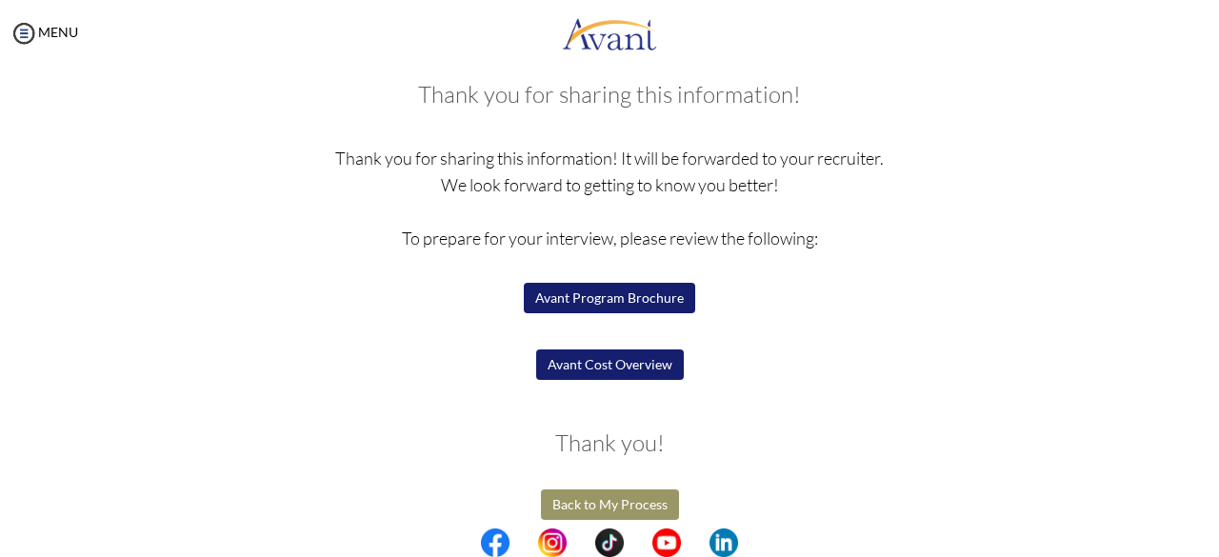
scroll to position [116, 0]
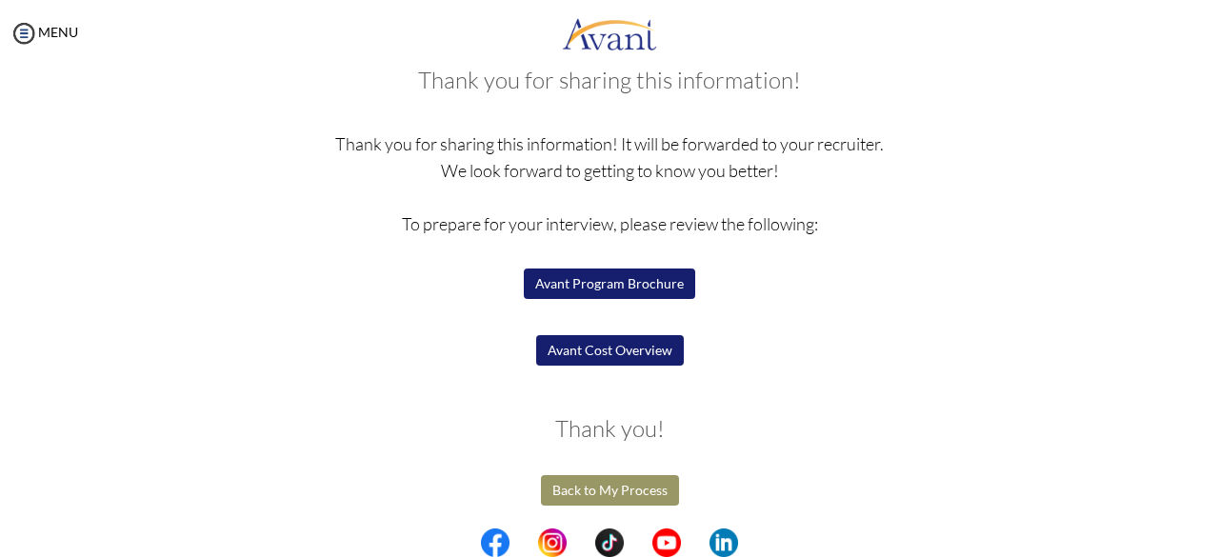
click at [615, 287] on button "Avant Program Brochure" at bounding box center [609, 284] width 171 height 30
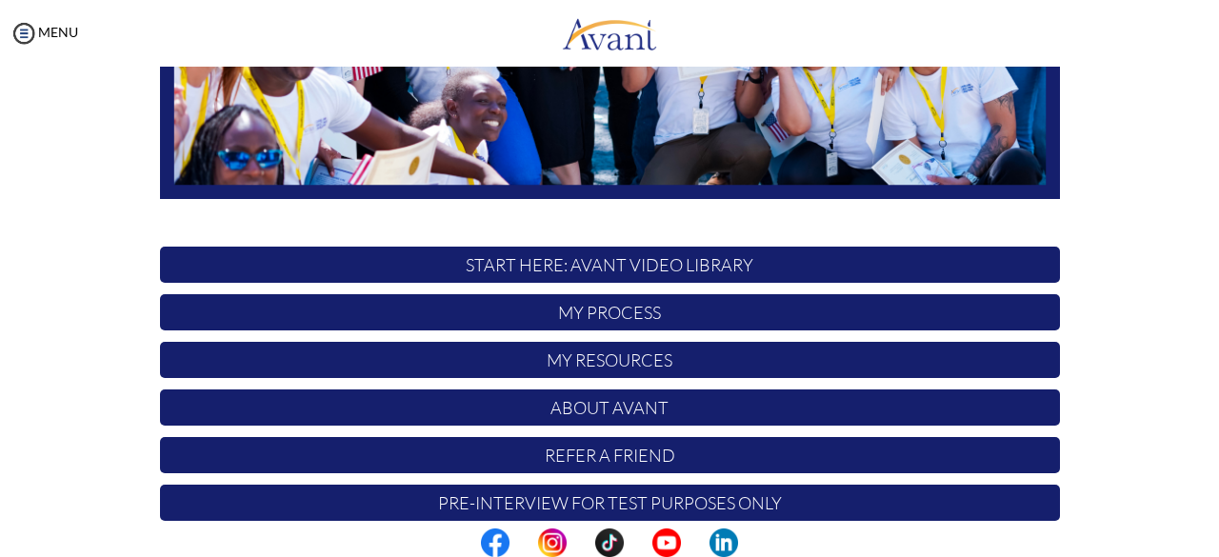
scroll to position [501, 0]
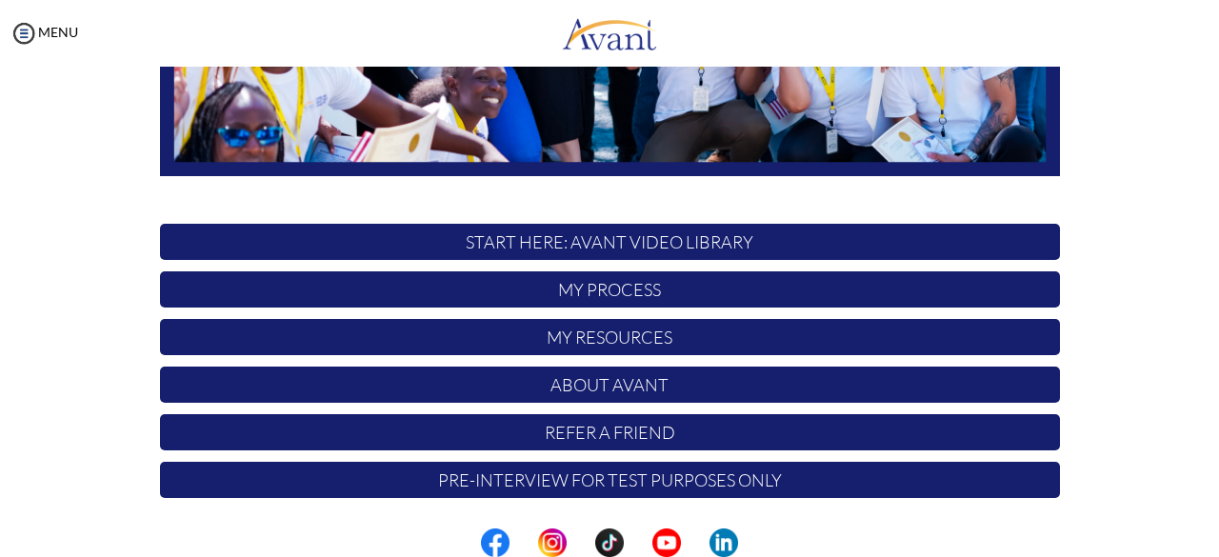
click at [754, 291] on p "My Process" at bounding box center [610, 289] width 900 height 36
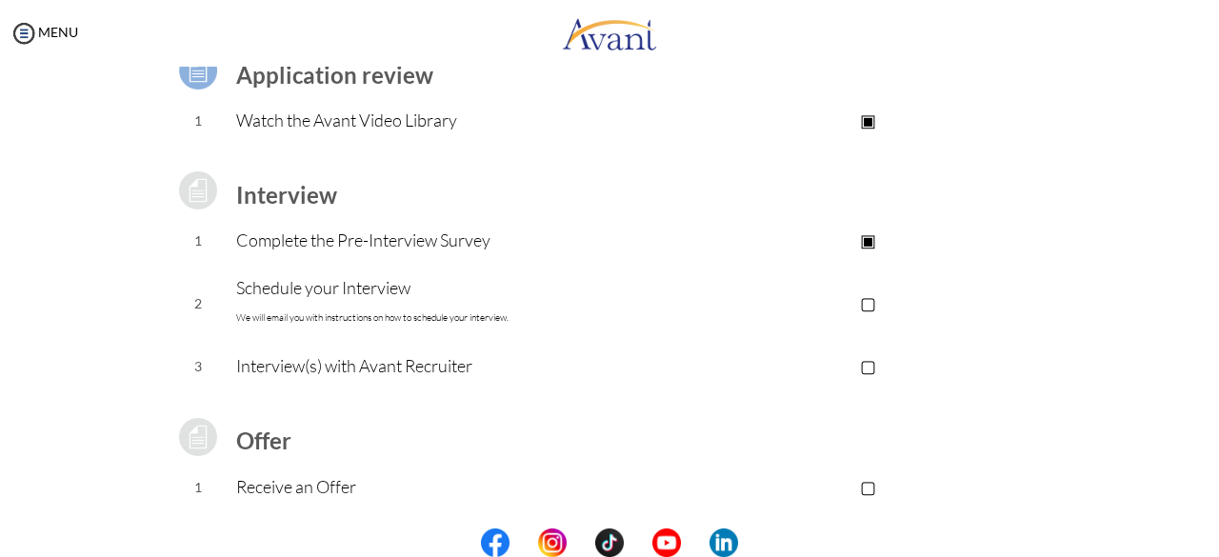
scroll to position [169, 0]
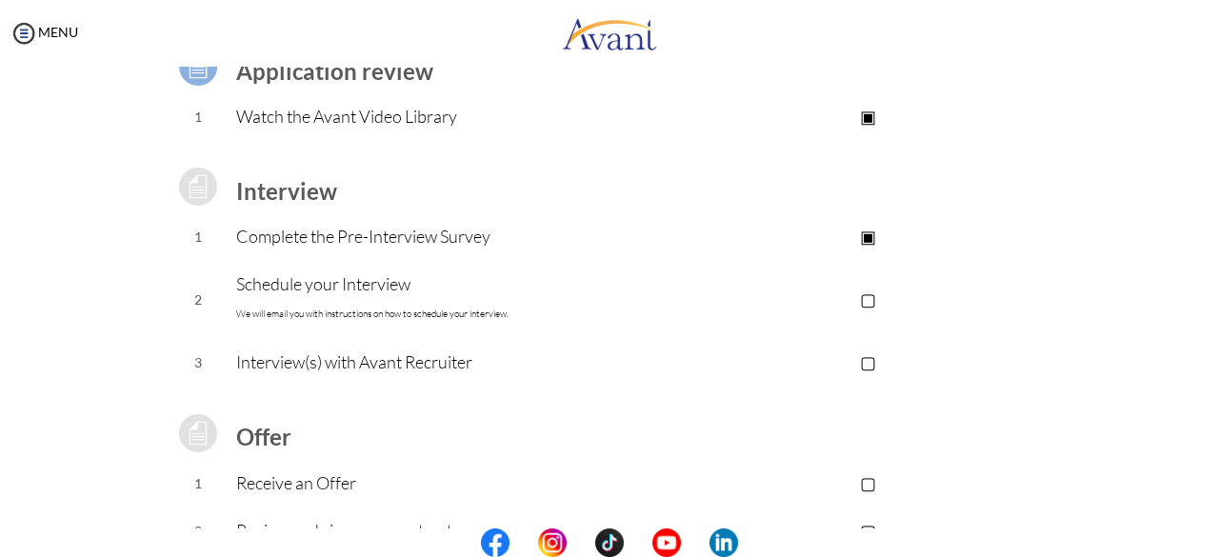
click at [398, 237] on p "Complete the Pre-Interview Survey" at bounding box center [456, 236] width 441 height 27
click at [371, 284] on p "Schedule your Interview We will email you with instructions on how to schedule …" at bounding box center [456, 298] width 441 height 57
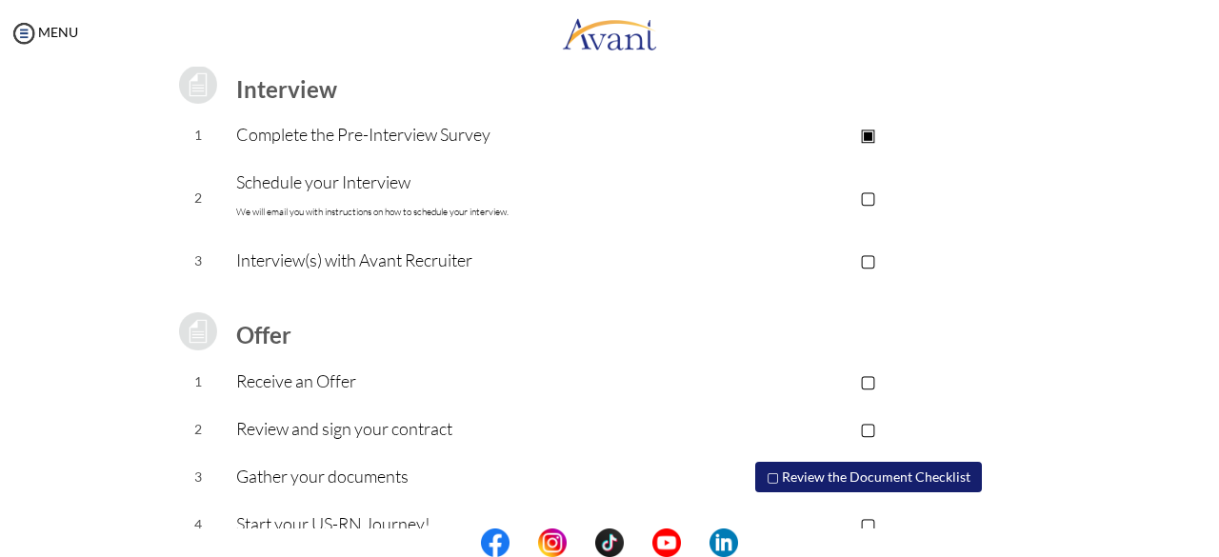
scroll to position [309, 0]
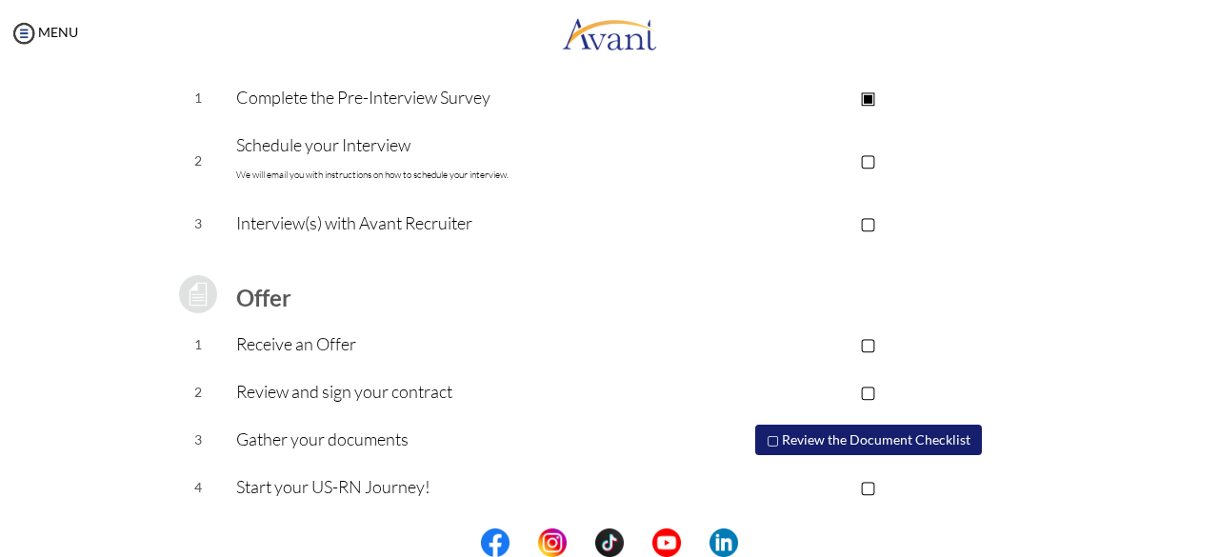
click at [893, 433] on button "▢ Review the Document Checklist" at bounding box center [868, 440] width 227 height 30
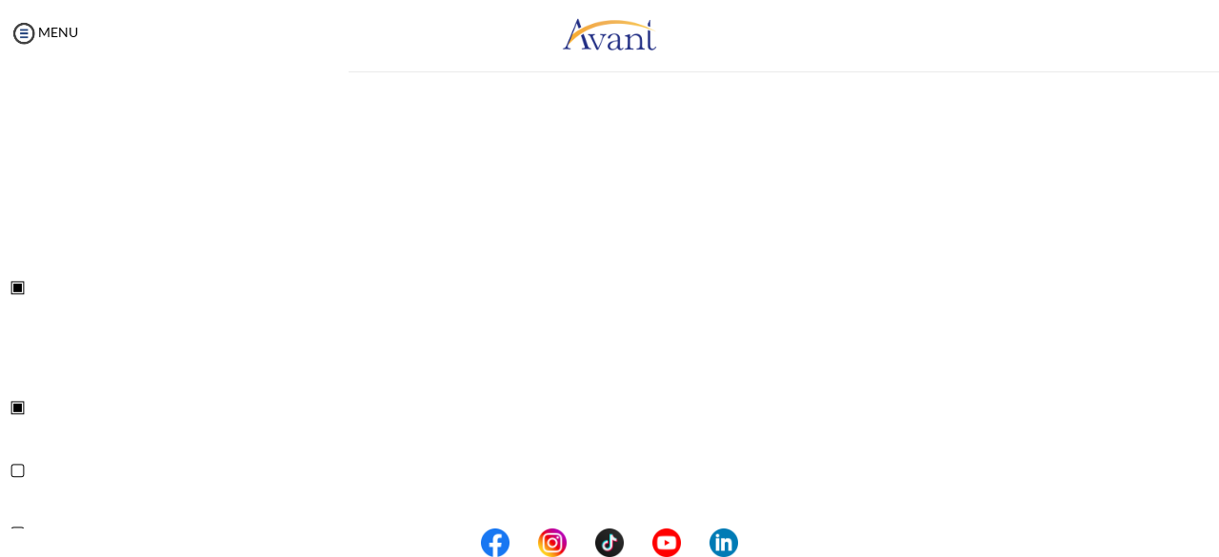
scroll to position [0, 0]
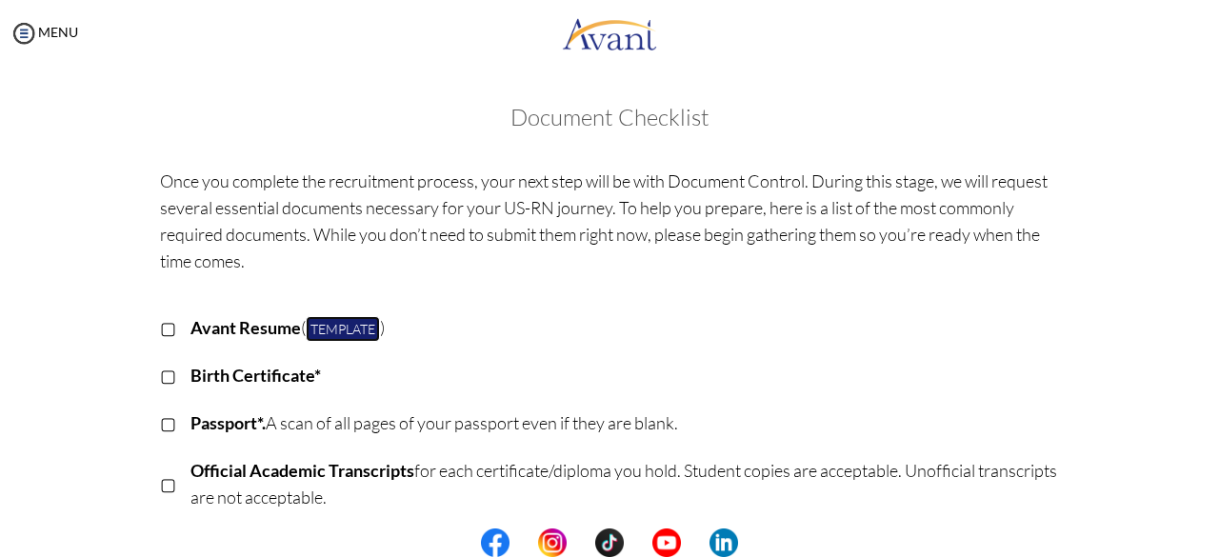
click at [343, 323] on link "Template" at bounding box center [343, 329] width 74 height 26
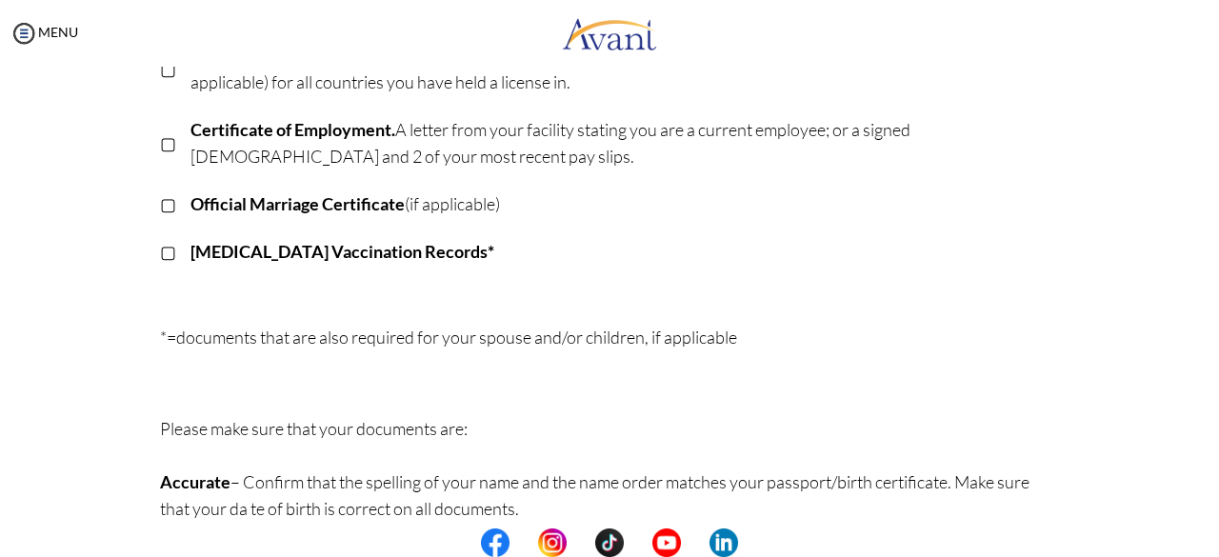
scroll to position [539, 0]
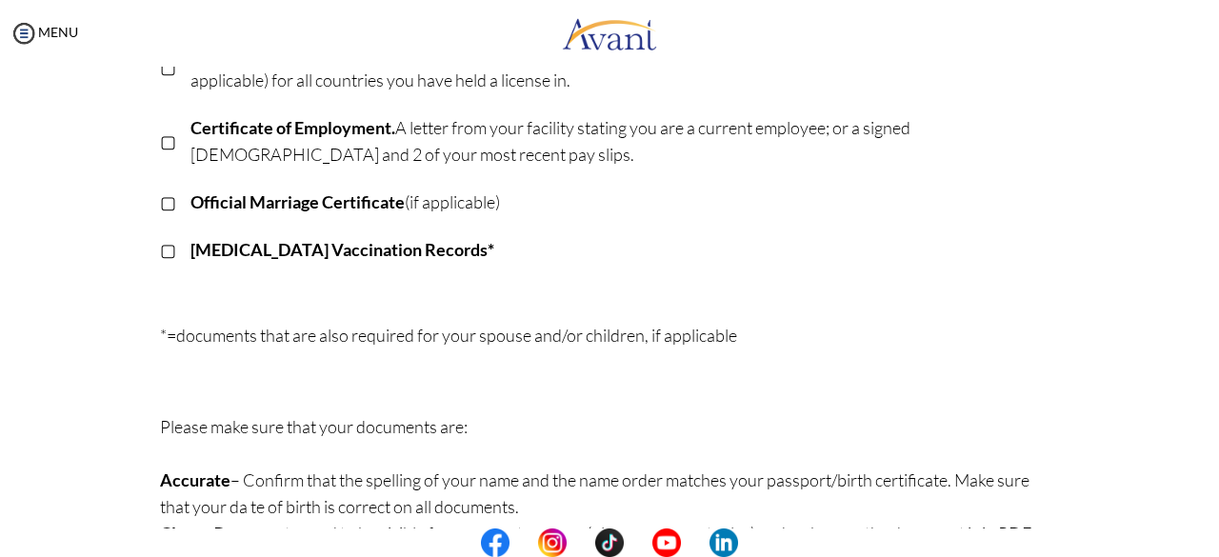
click at [160, 254] on p "▢" at bounding box center [168, 249] width 16 height 27
click at [160, 254] on p "▣" at bounding box center [168, 249] width 16 height 27
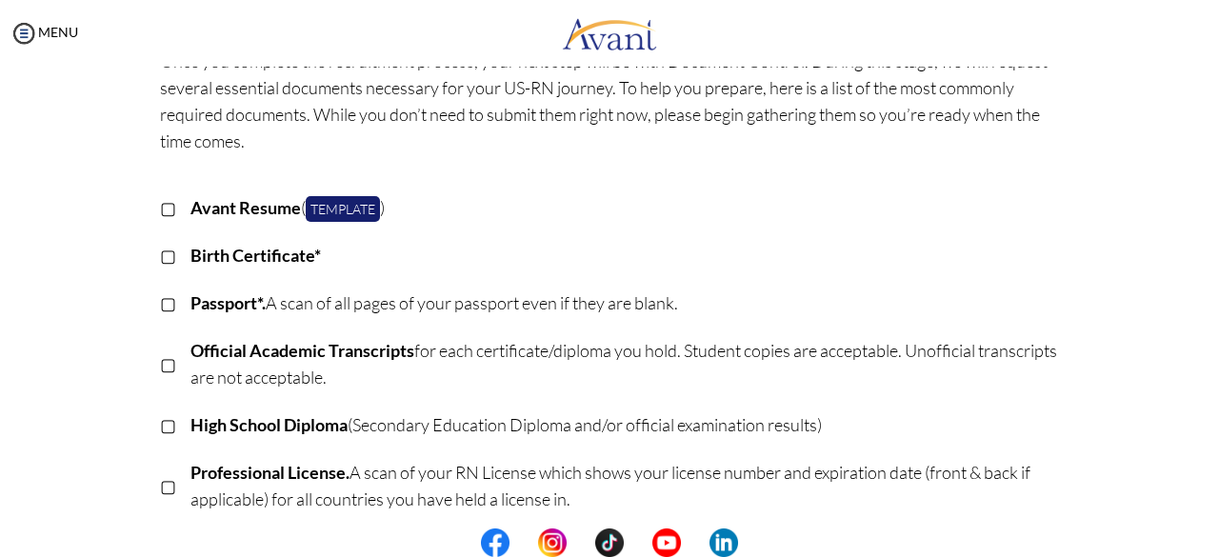
scroll to position [0, 0]
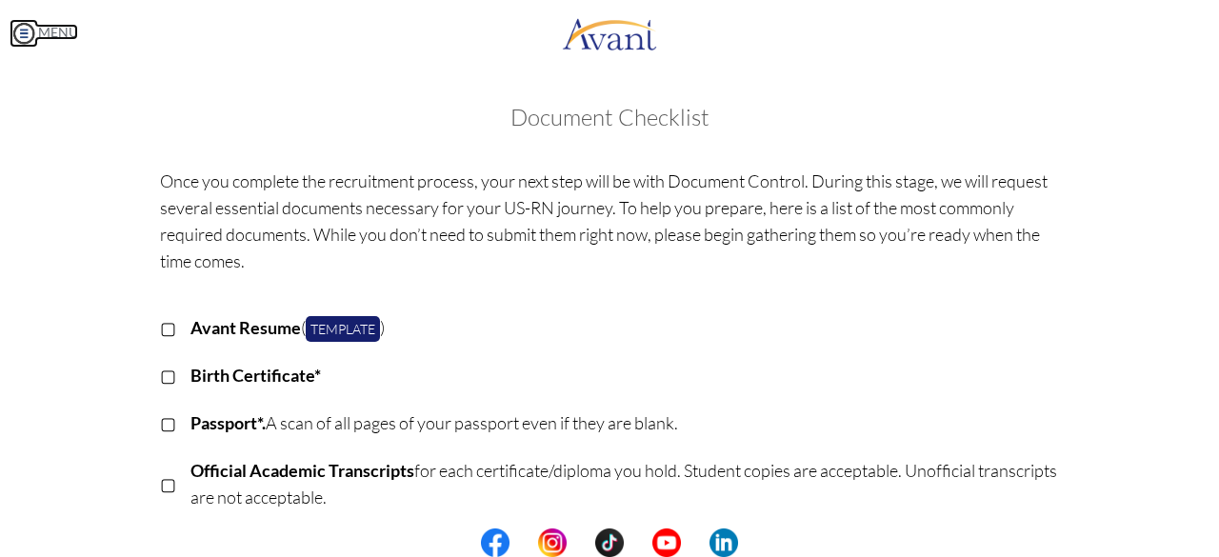
click at [21, 33] on img at bounding box center [24, 33] width 29 height 29
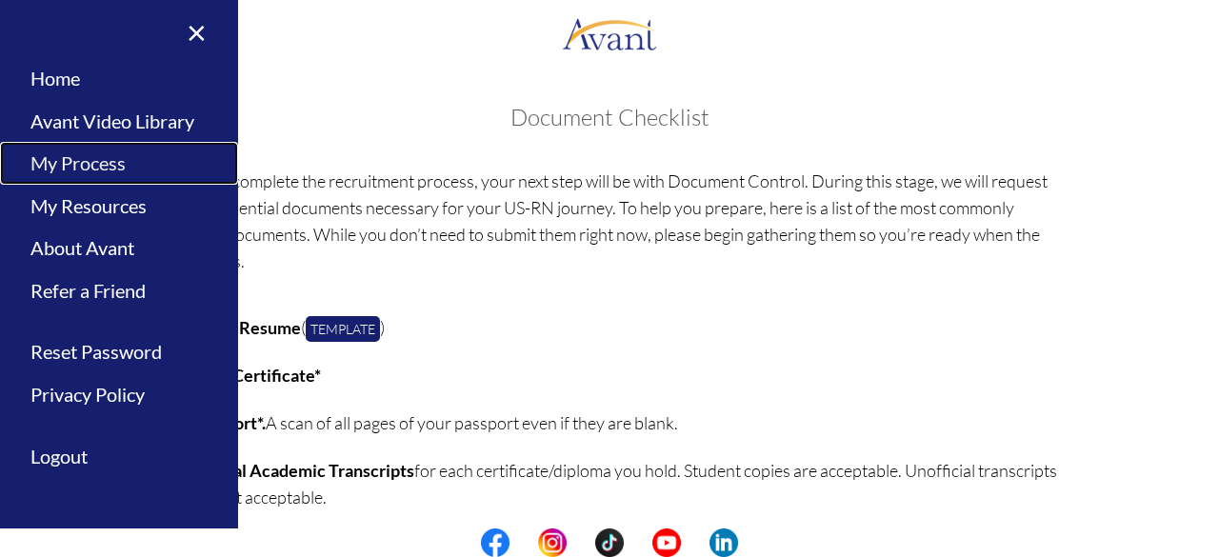
click at [107, 154] on link "My Process" at bounding box center [119, 163] width 238 height 43
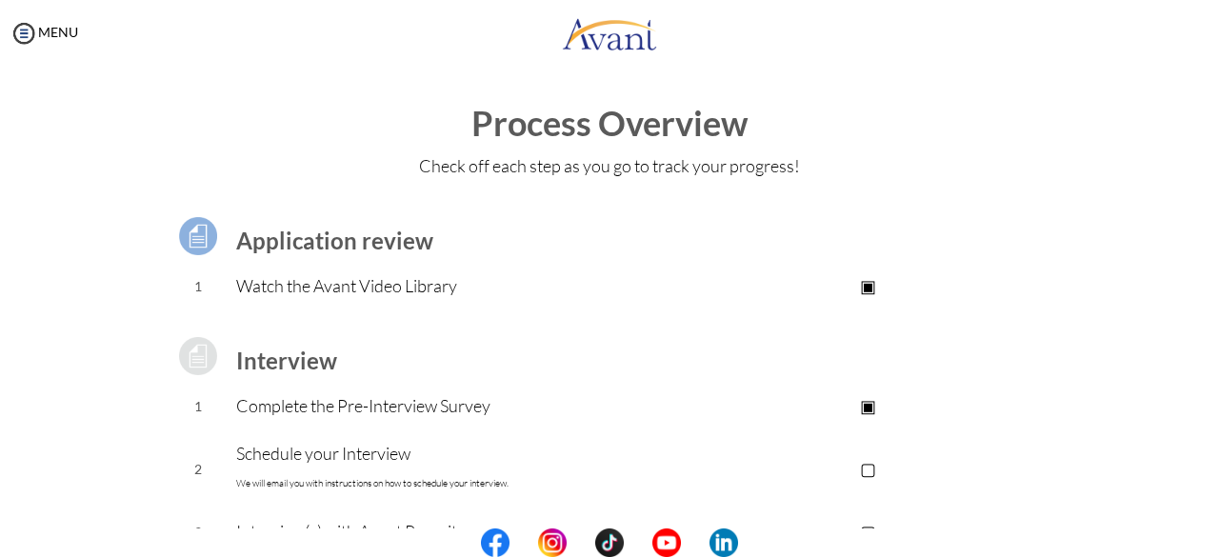
click at [182, 353] on img at bounding box center [198, 356] width 48 height 48
click at [27, 31] on img at bounding box center [24, 33] width 29 height 29
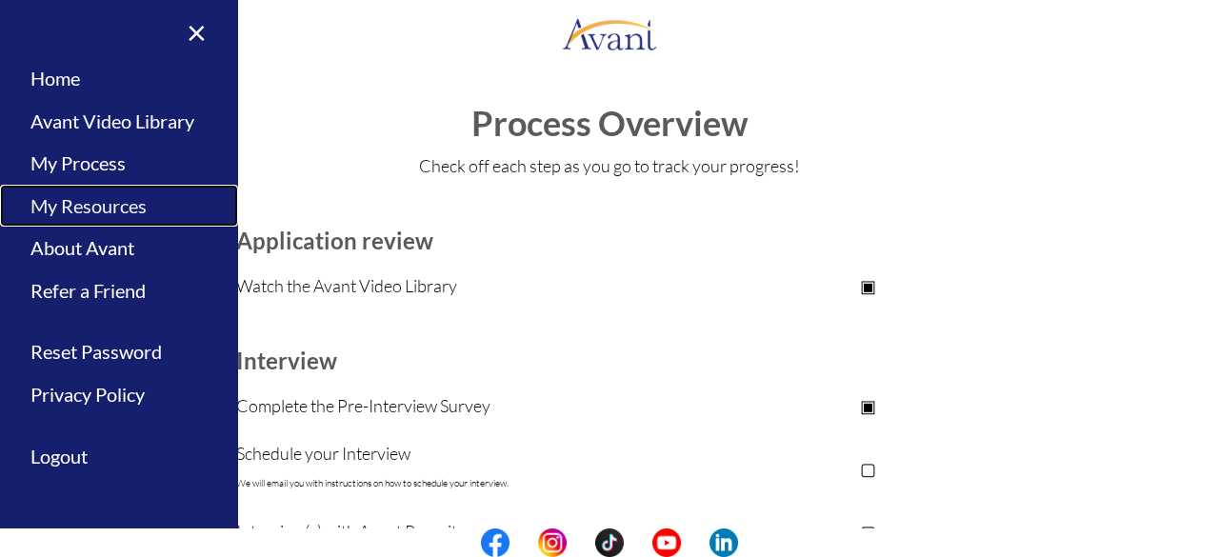
click at [114, 210] on link "My Resources" at bounding box center [119, 206] width 238 height 43
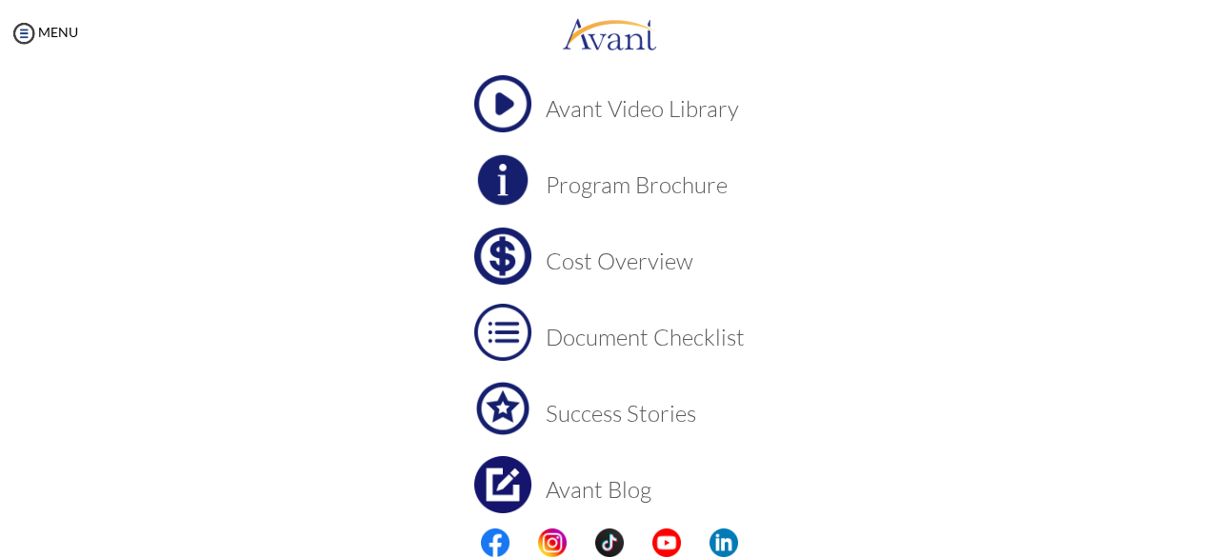
scroll to position [134, 0]
click at [625, 263] on h3 "Cost Overview" at bounding box center [645, 259] width 199 height 25
click at [592, 180] on h3 "Program Brochure" at bounding box center [645, 182] width 199 height 25
click at [596, 327] on h3 "Document Checklist" at bounding box center [645, 335] width 199 height 25
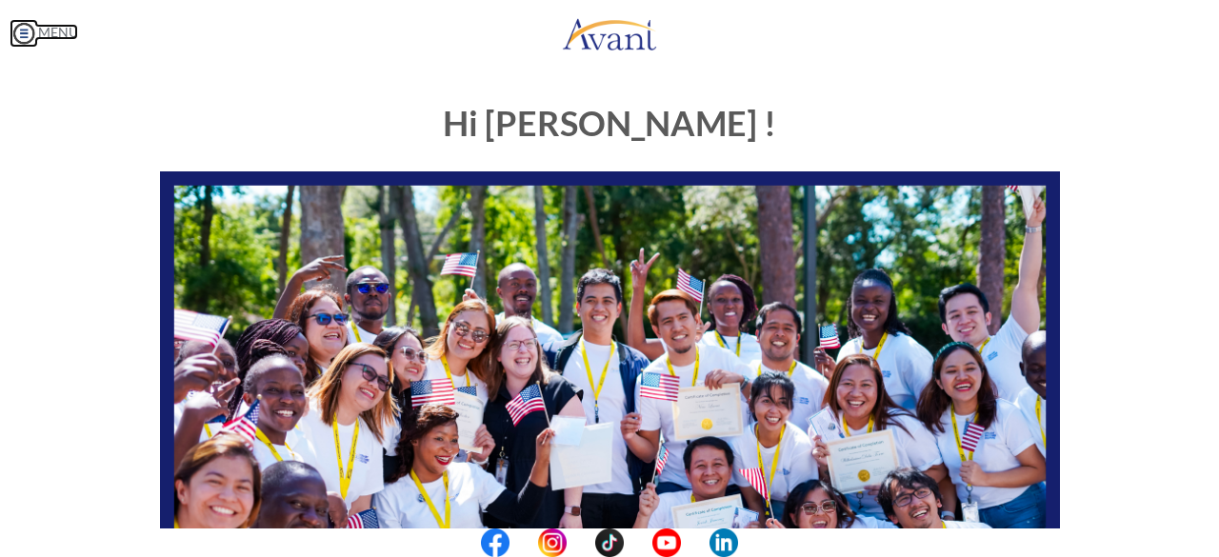
click at [25, 31] on img at bounding box center [24, 33] width 29 height 29
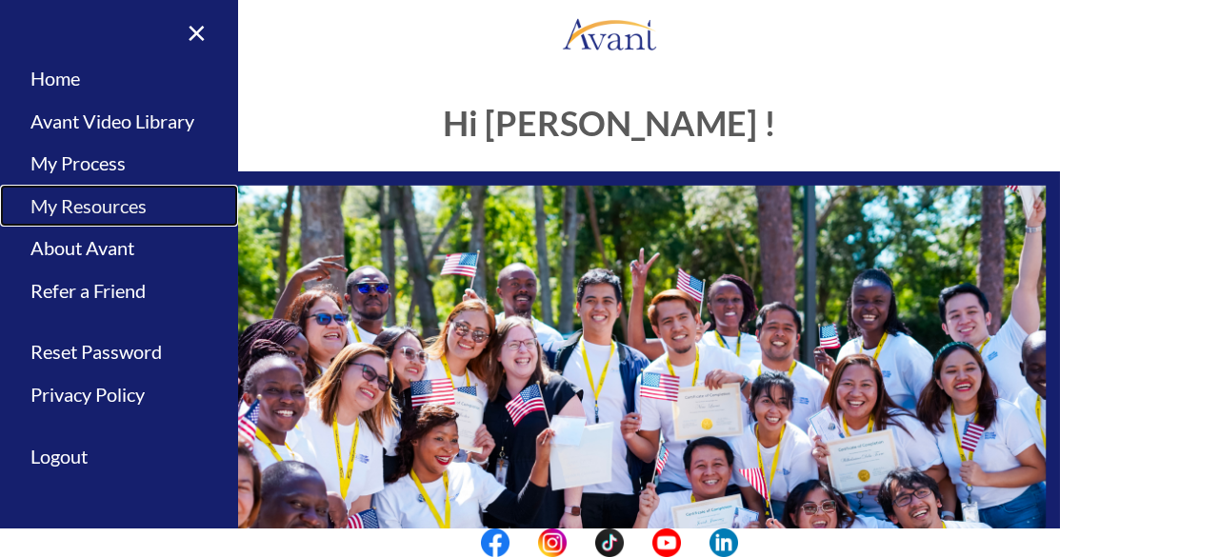
click at [100, 210] on link "My Resources" at bounding box center [119, 206] width 238 height 43
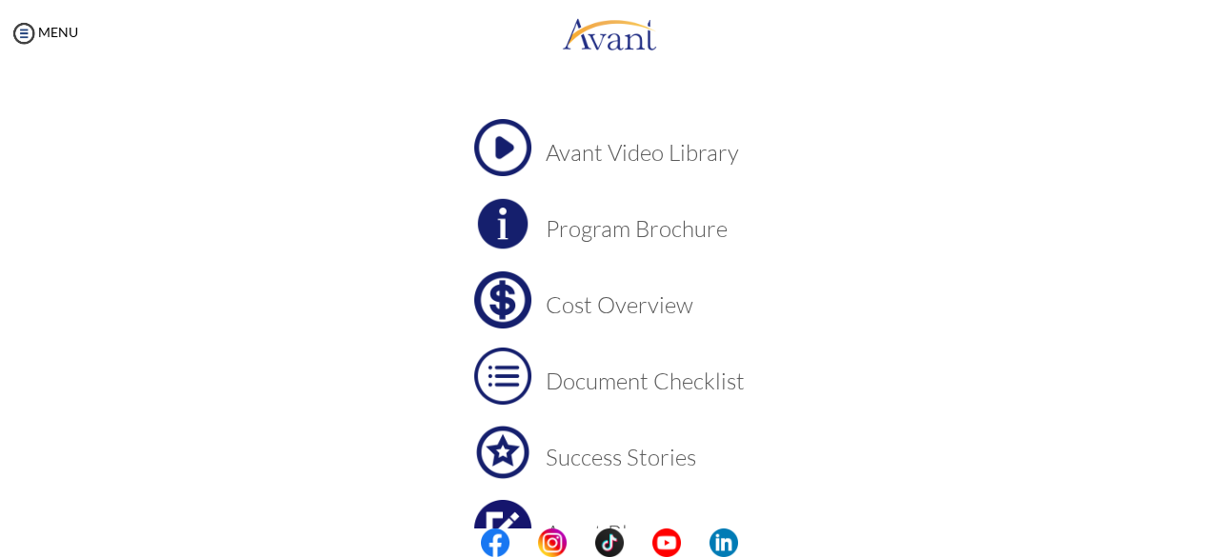
scroll to position [88, 0]
click at [569, 308] on h3 "Cost Overview" at bounding box center [645, 305] width 199 height 25
click at [21, 26] on img at bounding box center [24, 33] width 29 height 29
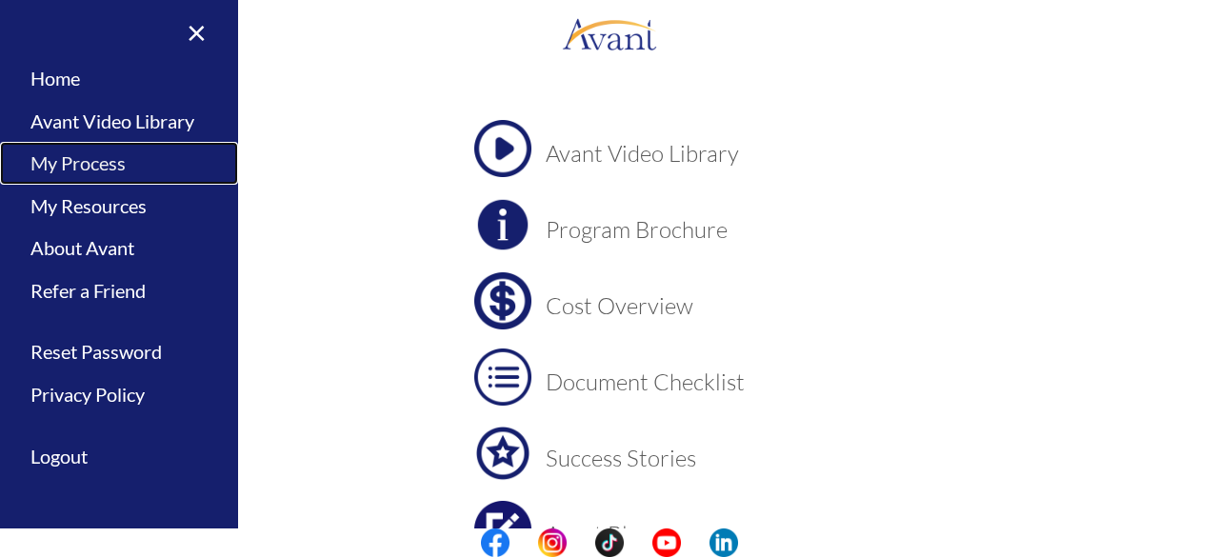
click at [100, 159] on link "My Process" at bounding box center [119, 163] width 238 height 43
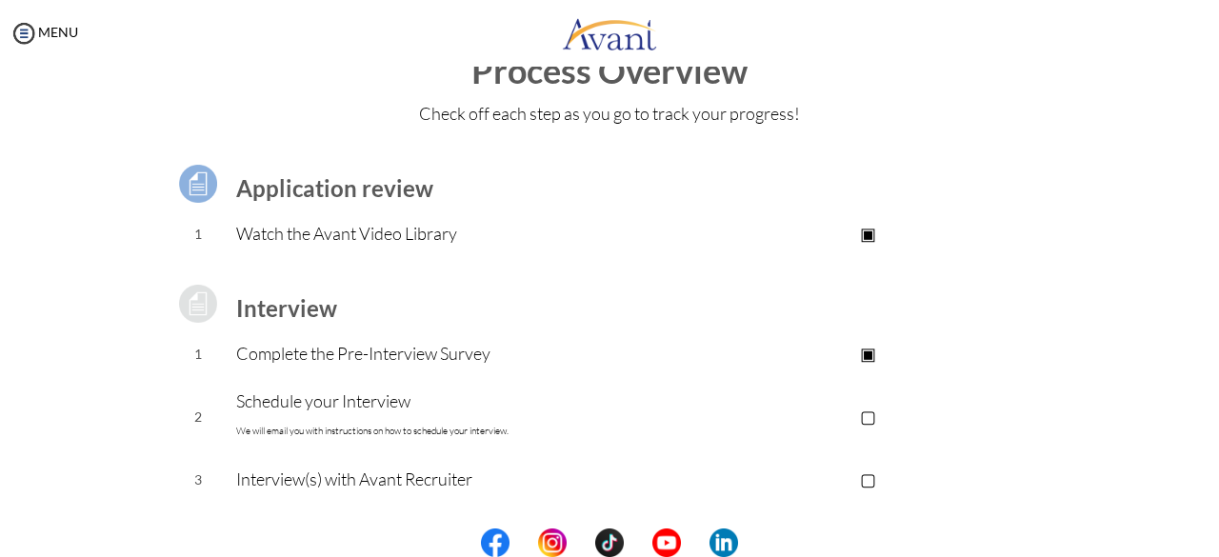
scroll to position [0, 0]
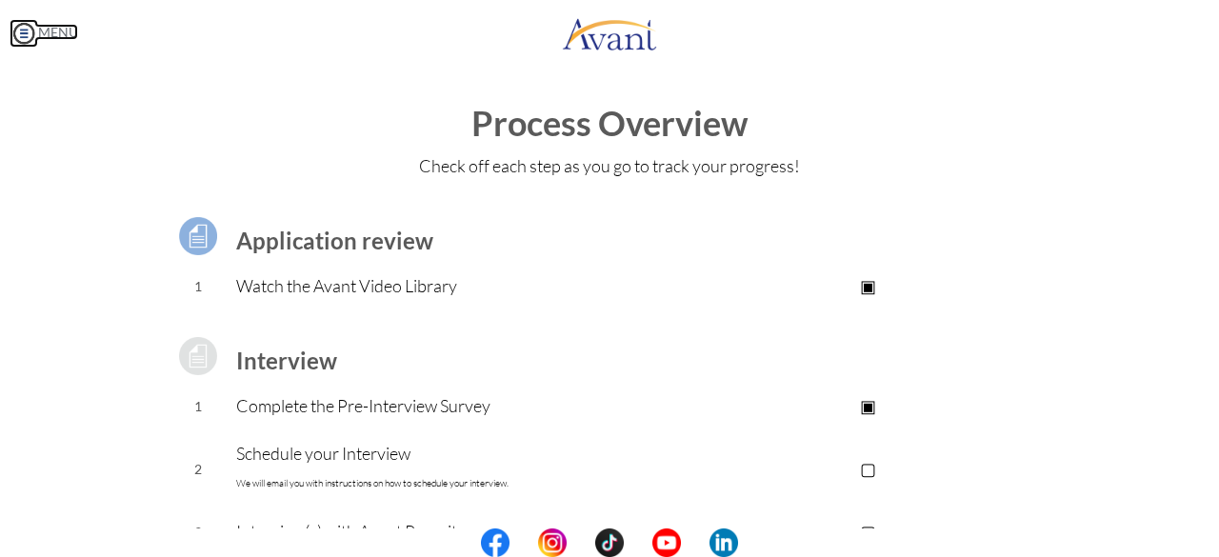
click at [20, 31] on img at bounding box center [24, 33] width 29 height 29
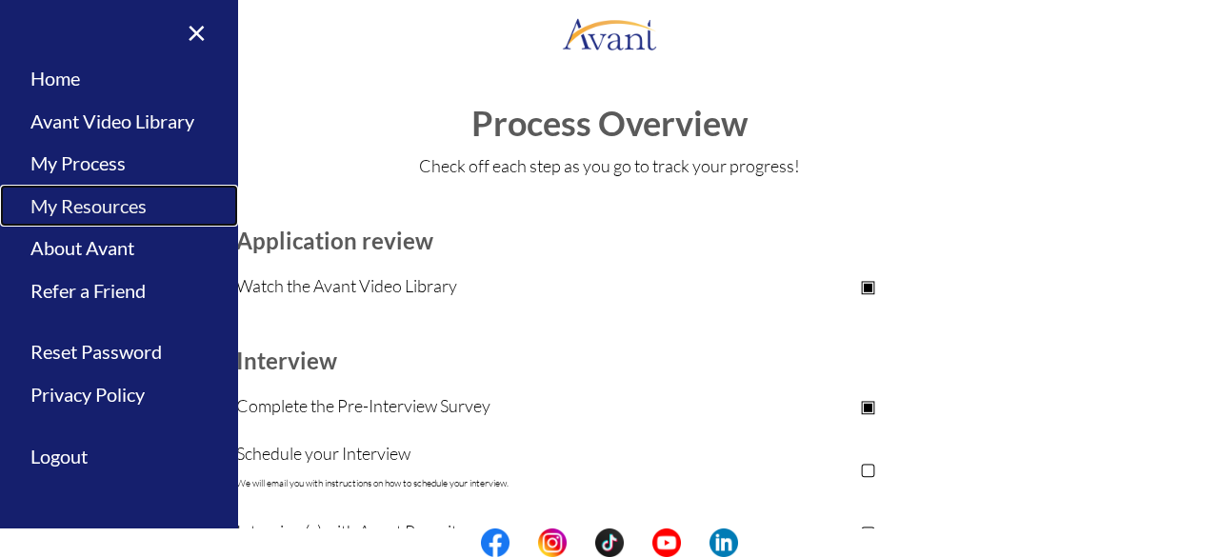
click at [84, 206] on link "My Resources" at bounding box center [119, 206] width 238 height 43
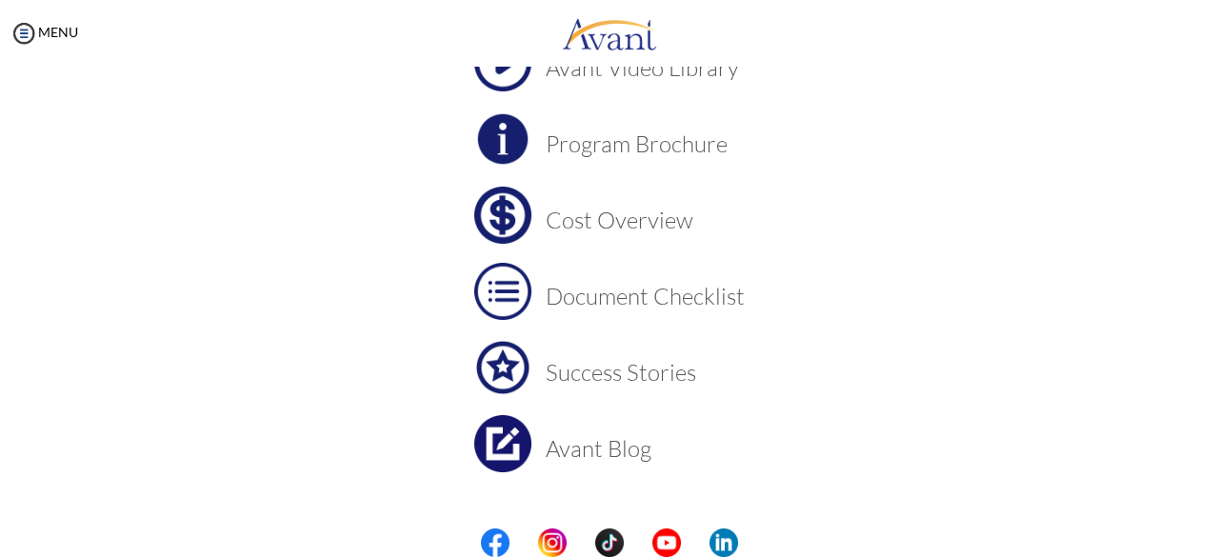
scroll to position [212, 0]
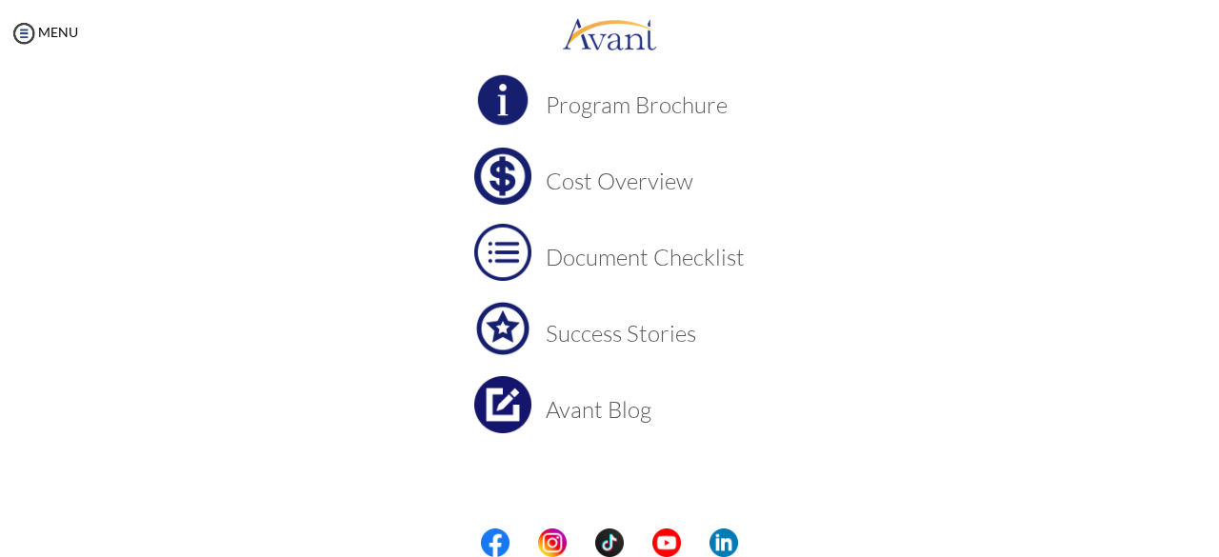
click at [594, 184] on h3 "Cost Overview" at bounding box center [645, 181] width 199 height 25
